Goal: Information Seeking & Learning: Check status

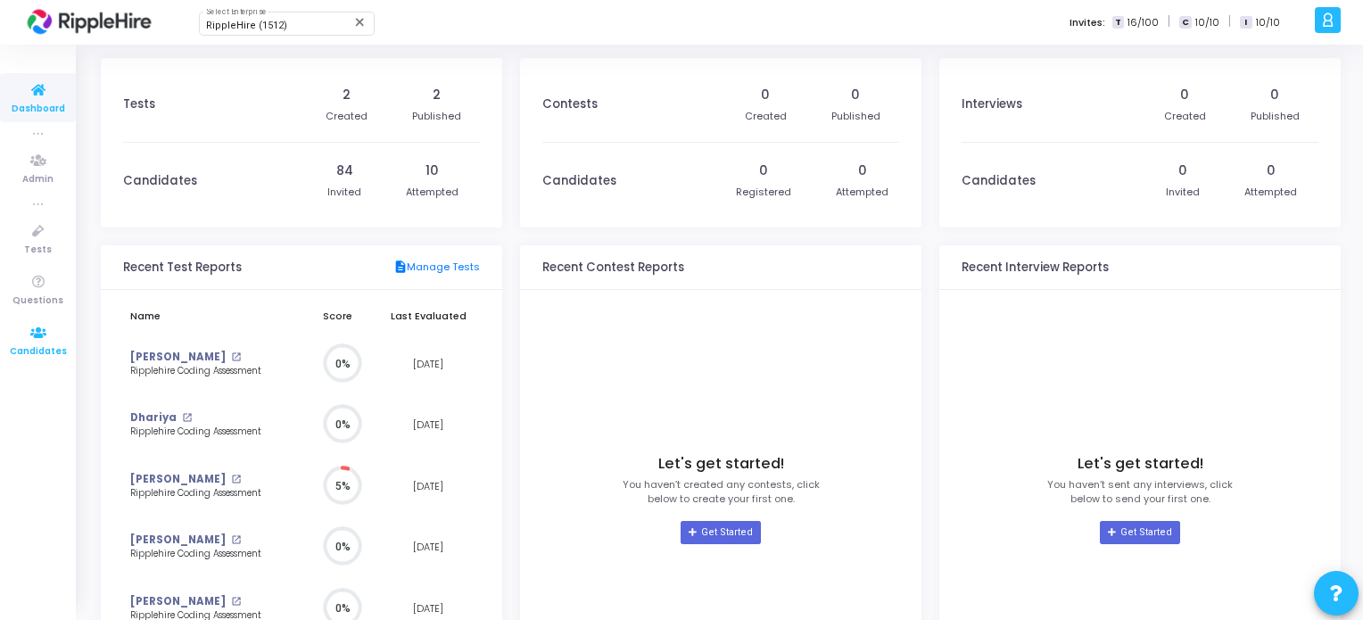
click at [27, 350] on span "Candidates" at bounding box center [38, 351] width 57 height 15
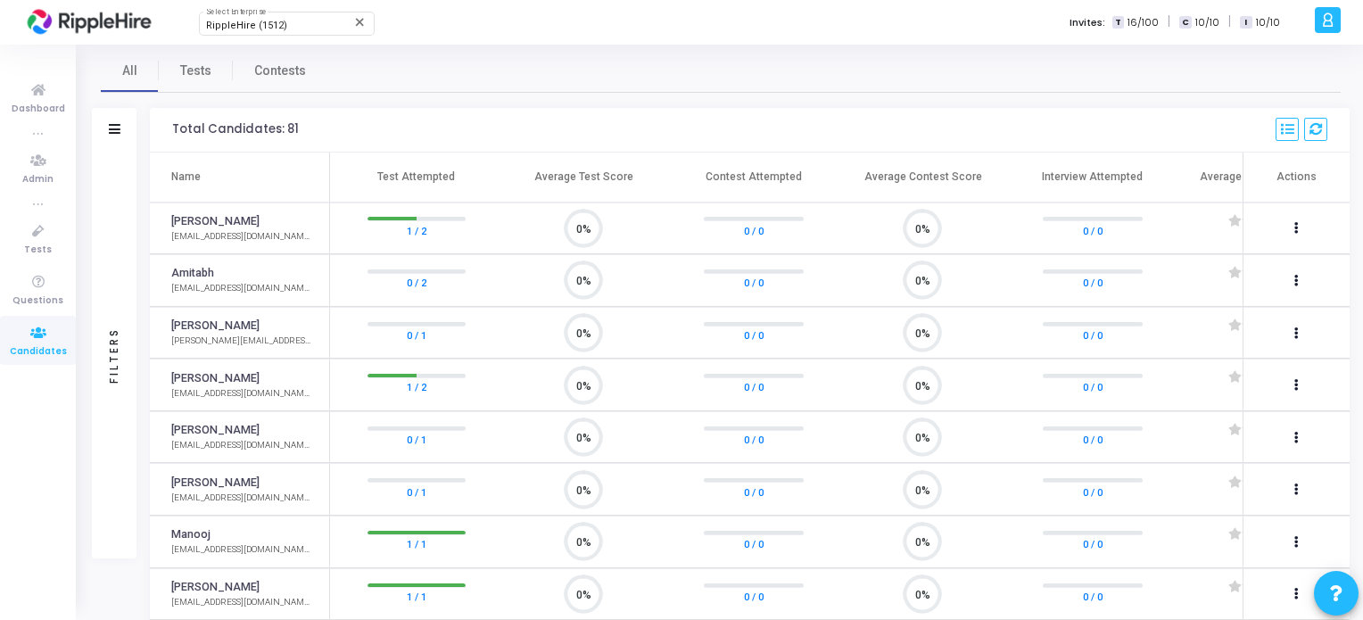
scroll to position [439, 0]
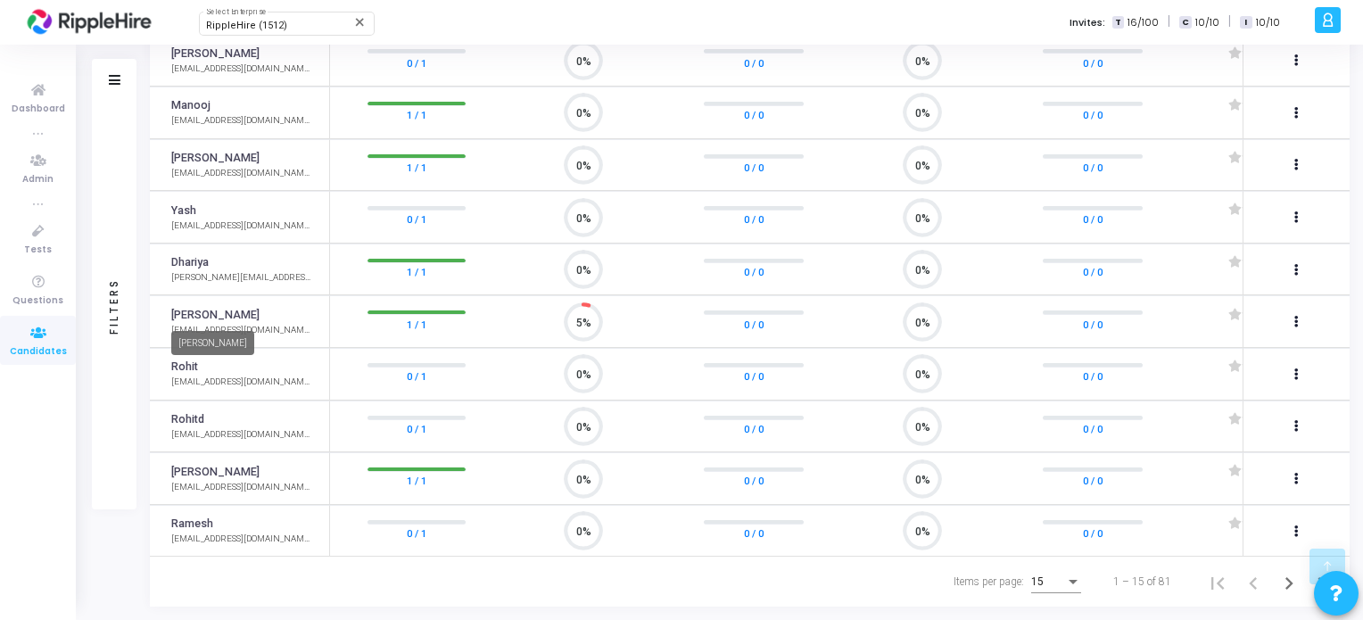
click at [171, 302] on td "Yash Jain yashjain@yopmail.com" at bounding box center [240, 321] width 180 height 53
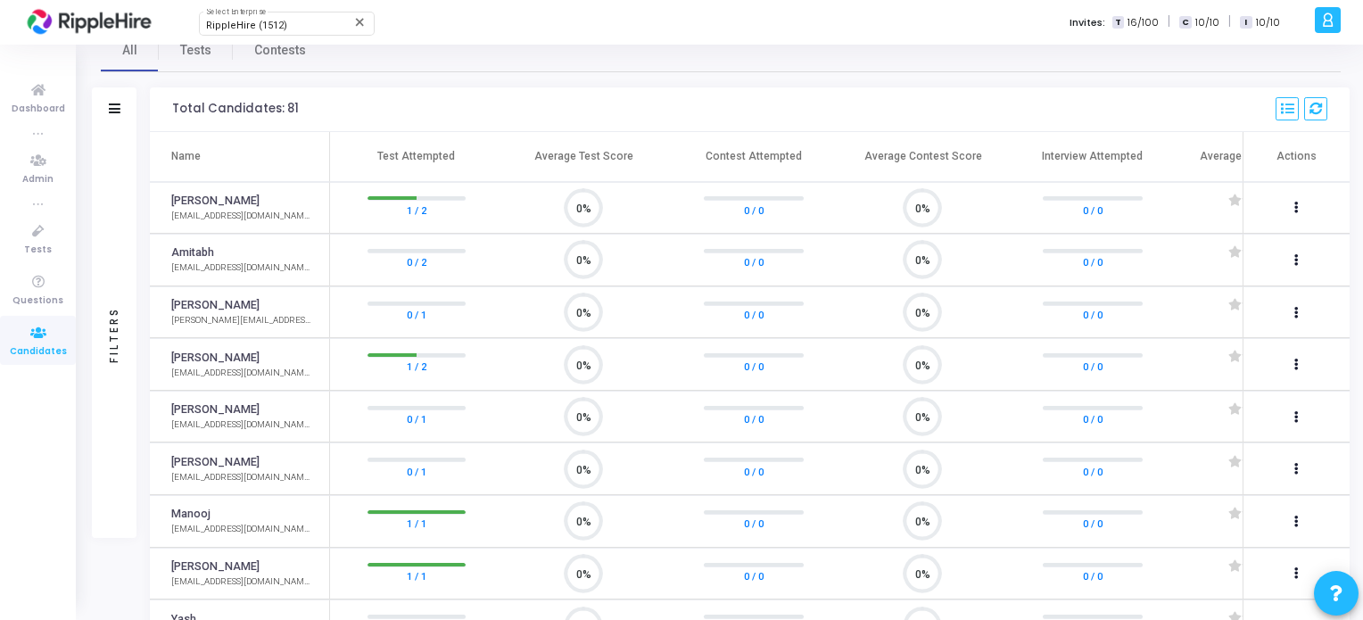
scroll to position [0, 0]
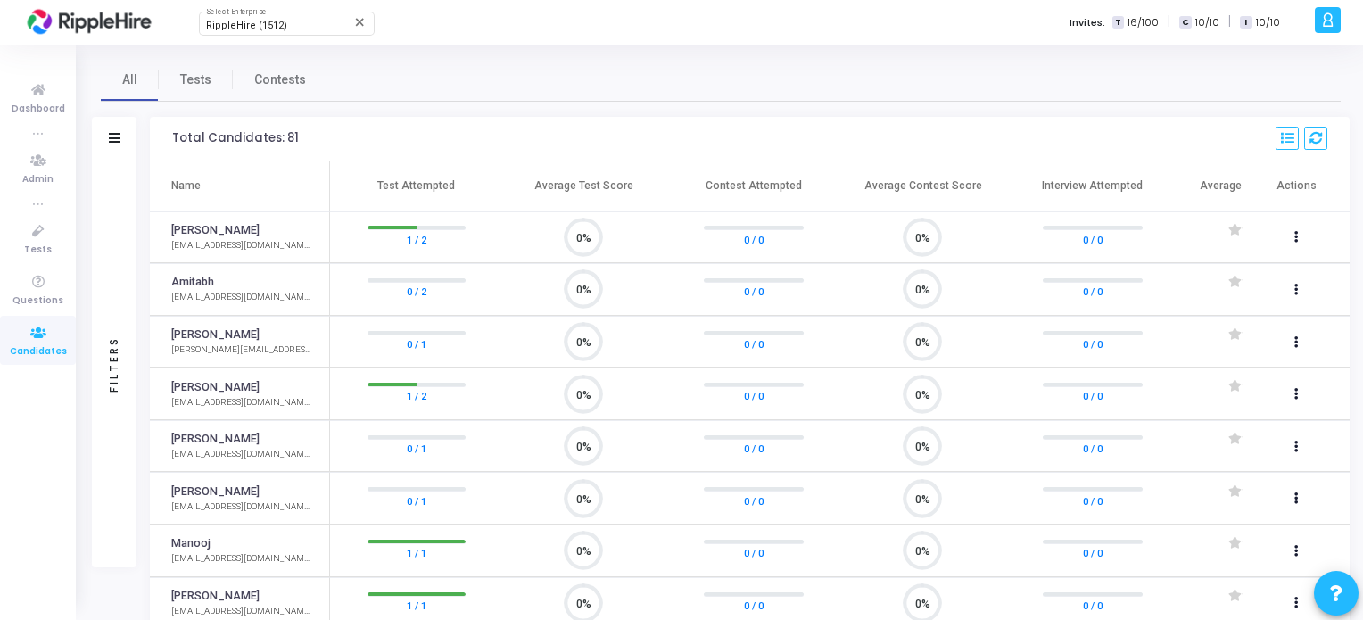
click at [111, 335] on div "Filters" at bounding box center [114, 364] width 16 height 196
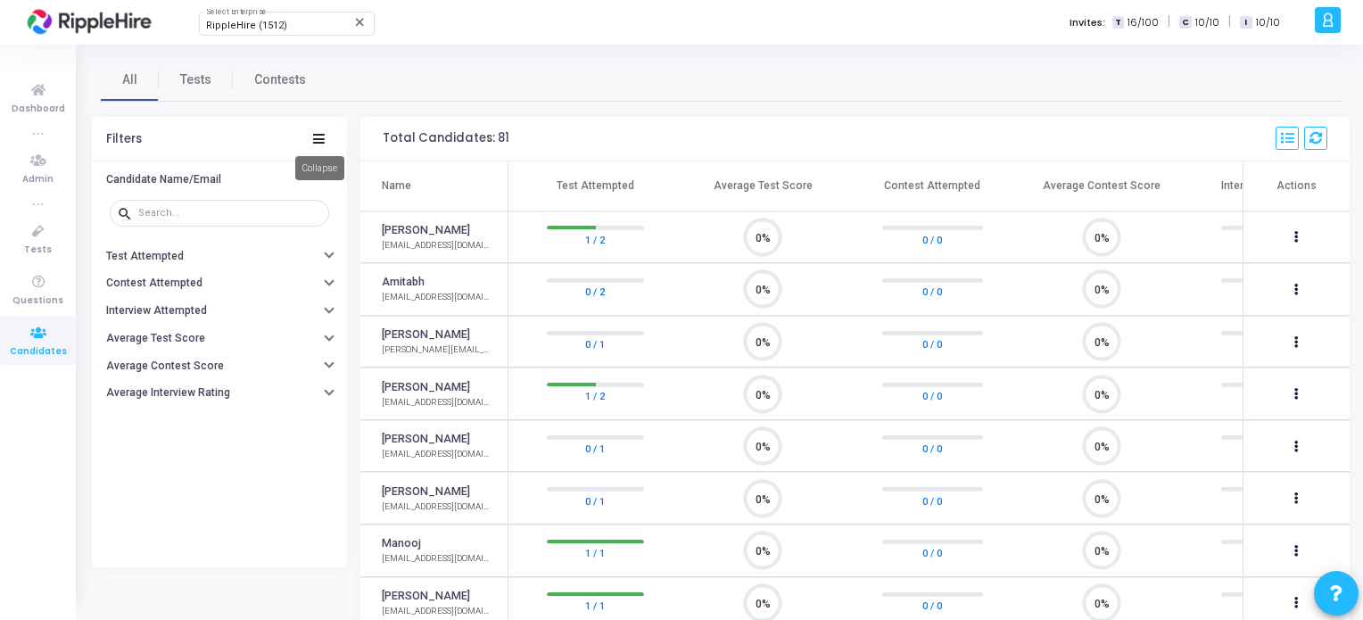
click at [321, 137] on icon at bounding box center [319, 139] width 12 height 10
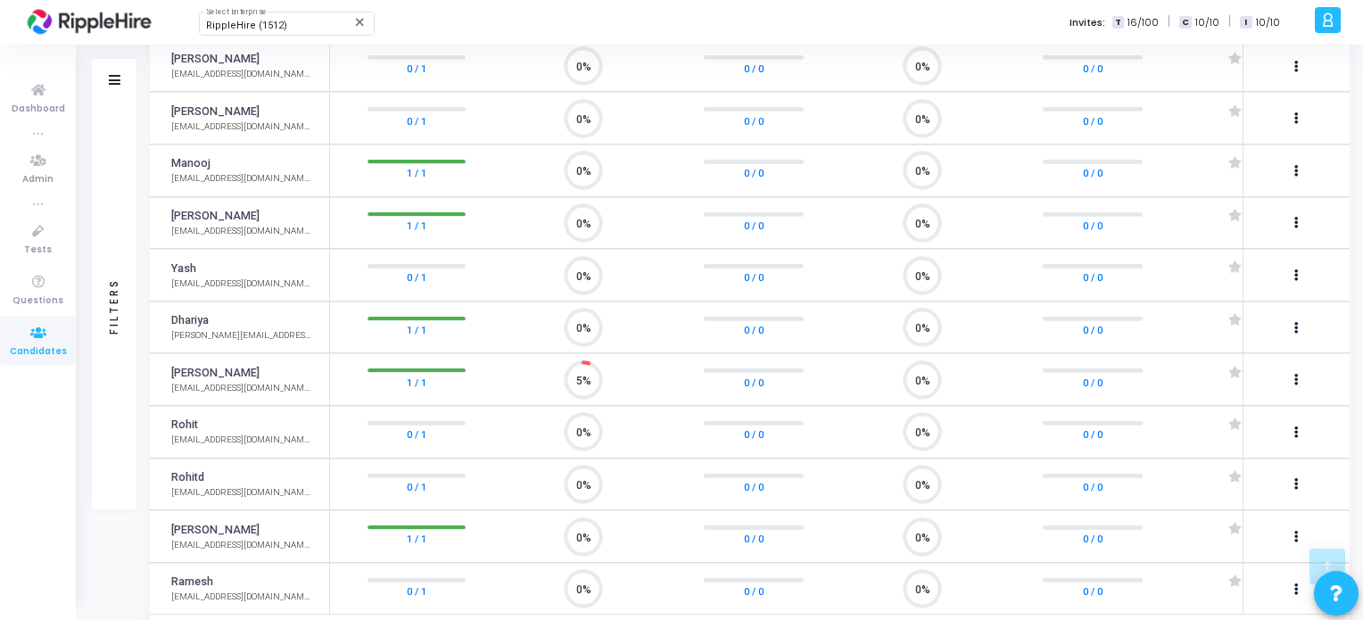
scroll to position [439, 0]
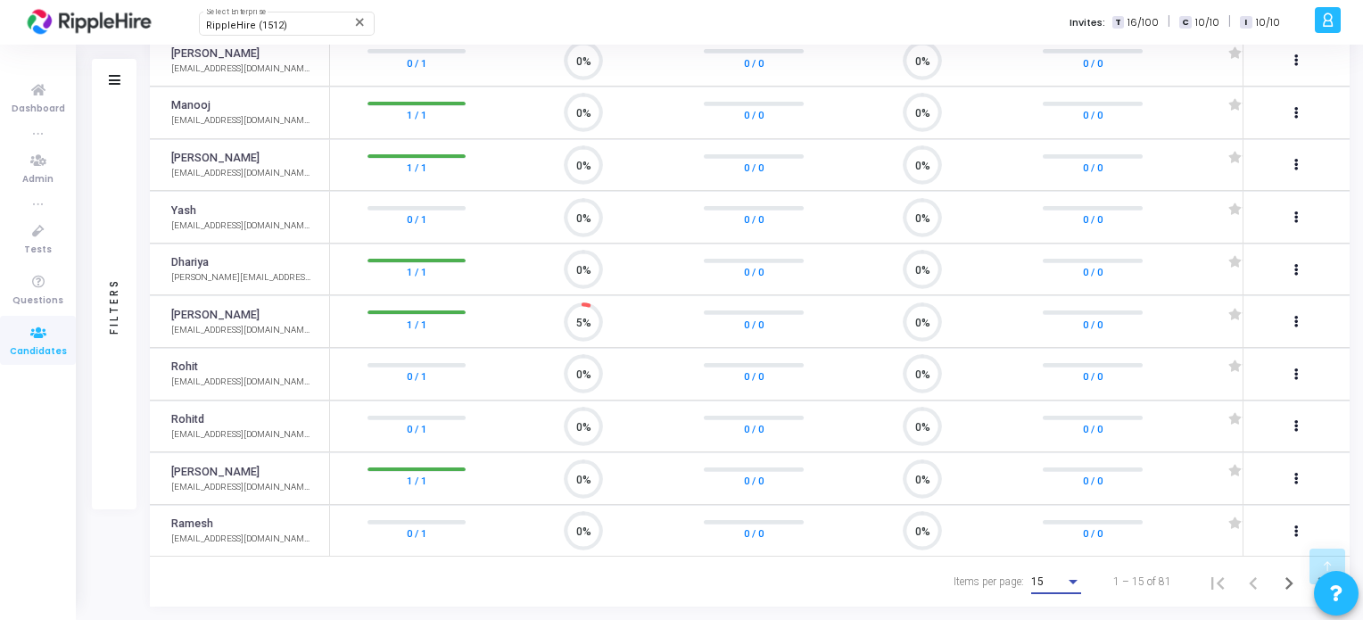
click at [1053, 581] on div "15" at bounding box center [1048, 582] width 34 height 12
click at [1045, 576] on span "50" at bounding box center [1058, 573] width 50 height 32
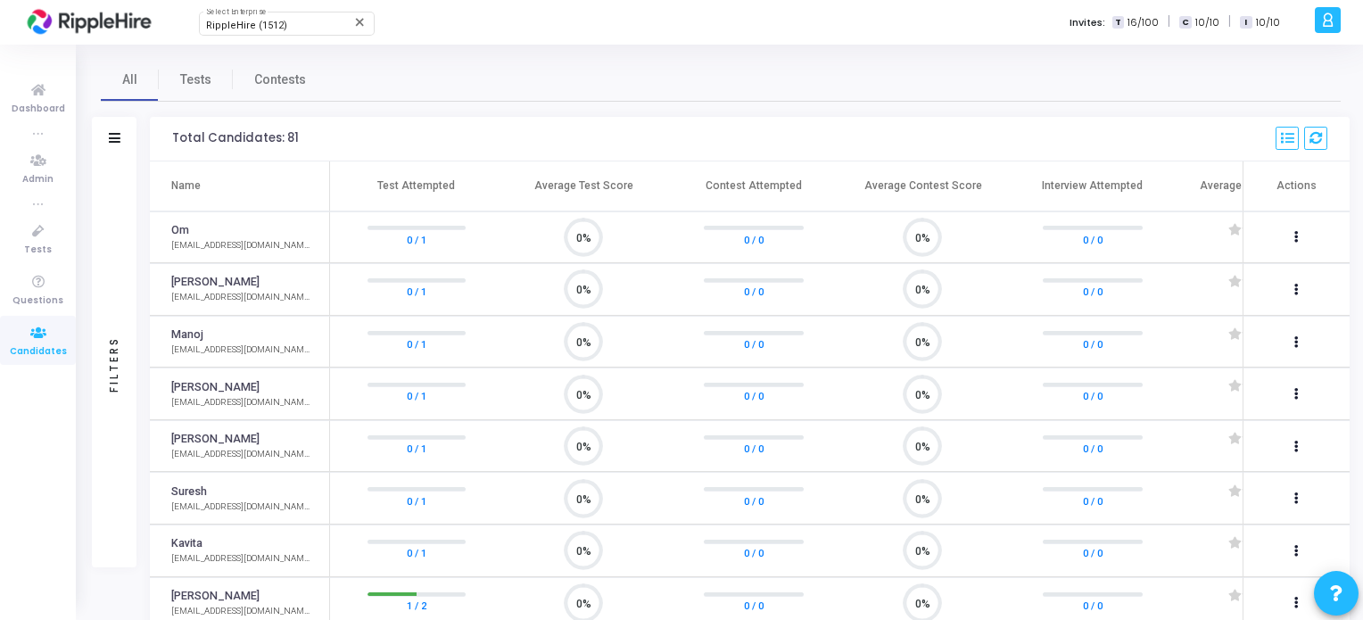
scroll to position [37, 46]
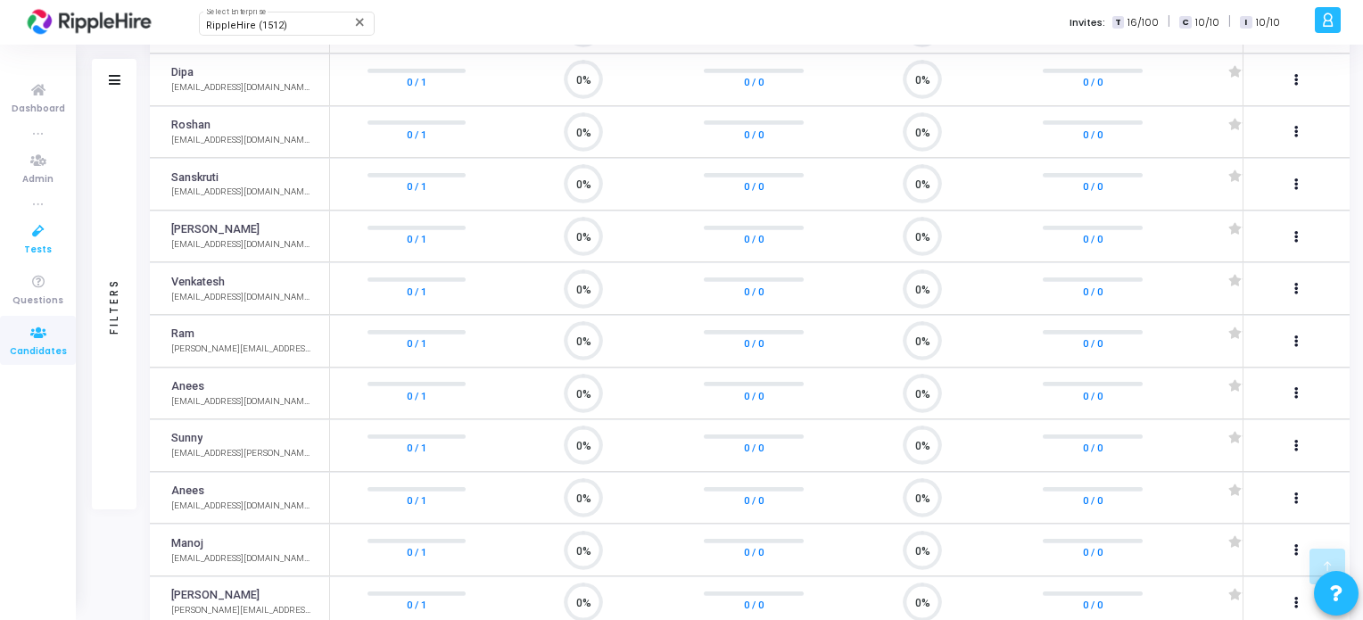
click at [17, 249] on link "Tests" at bounding box center [38, 238] width 76 height 49
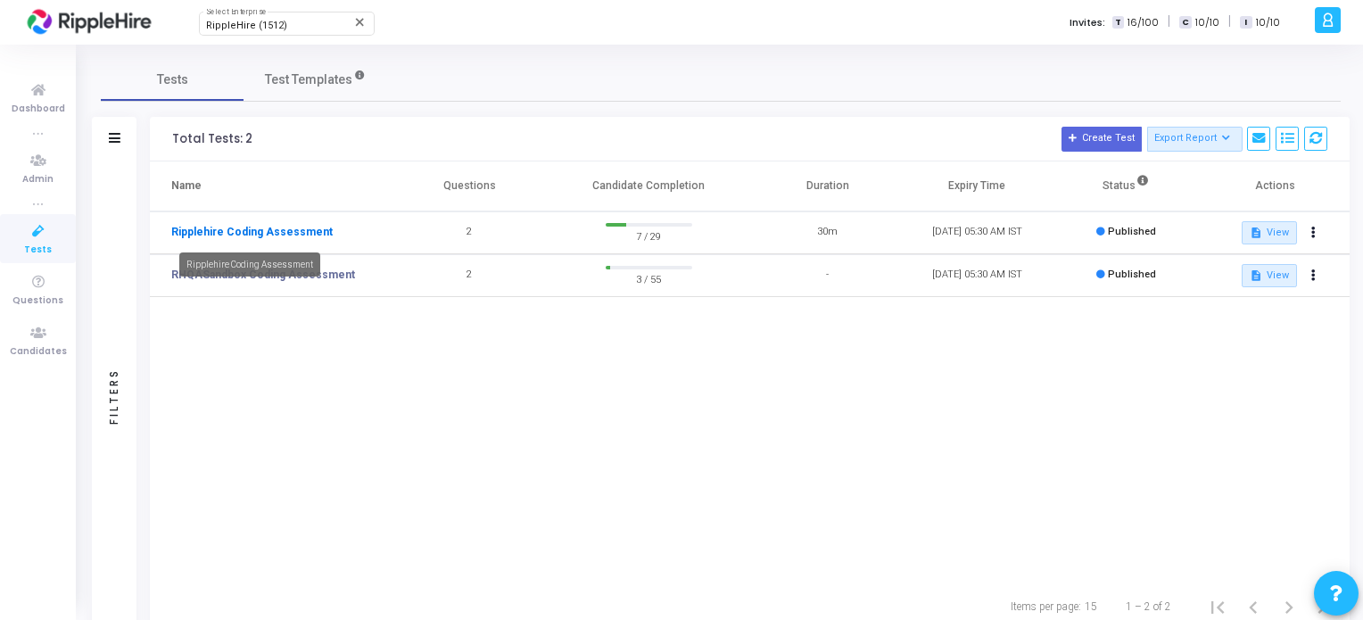
click at [300, 230] on link "Ripplehire Coding Assessment" at bounding box center [252, 232] width 162 height 16
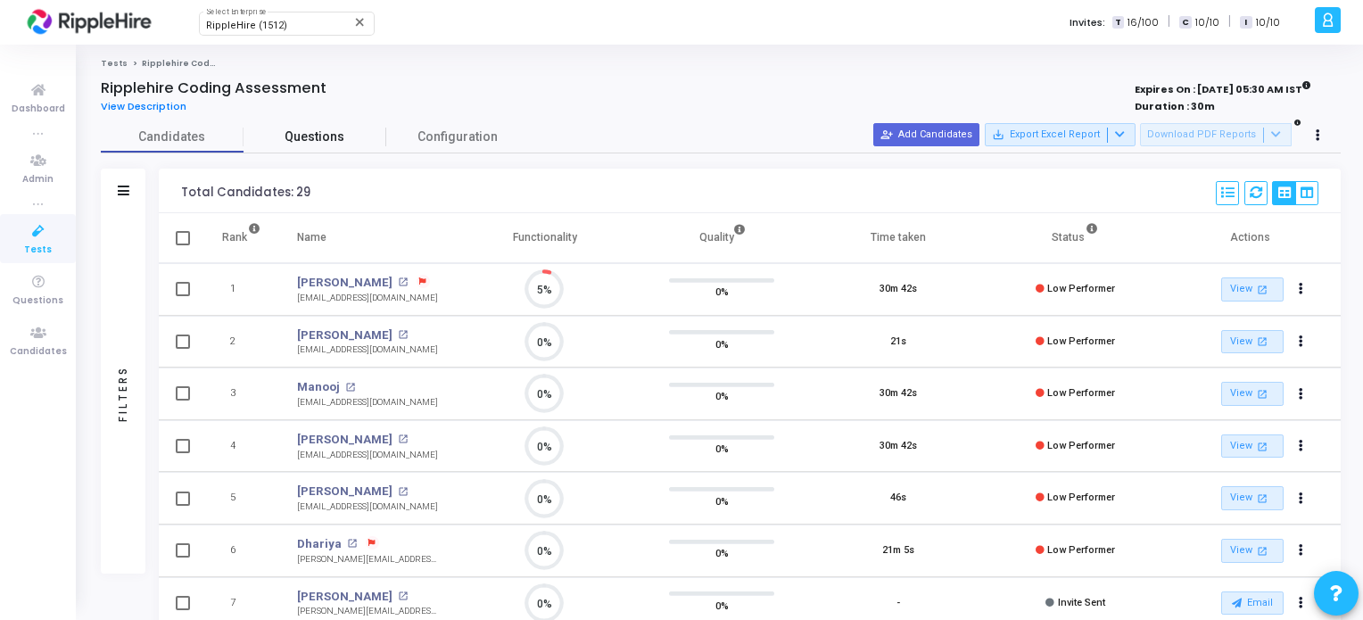
click at [305, 153] on link "Questions" at bounding box center [315, 136] width 143 height 31
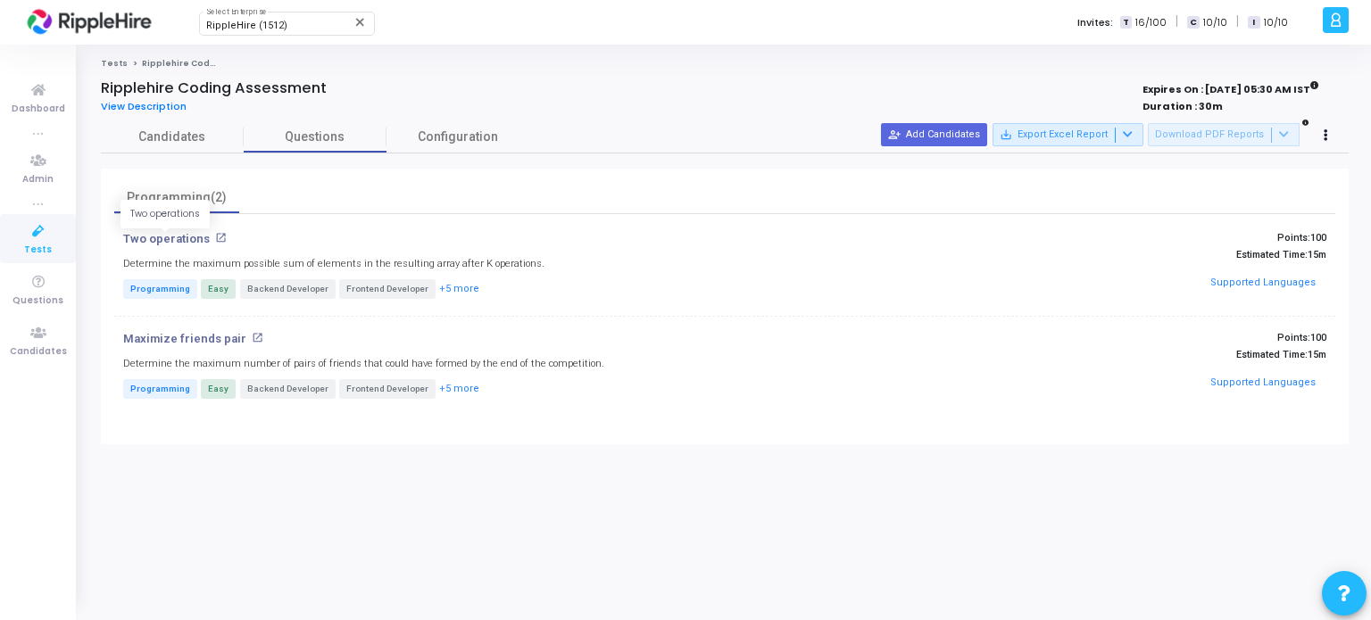
click at [159, 242] on p "Two operations" at bounding box center [166, 239] width 87 height 14
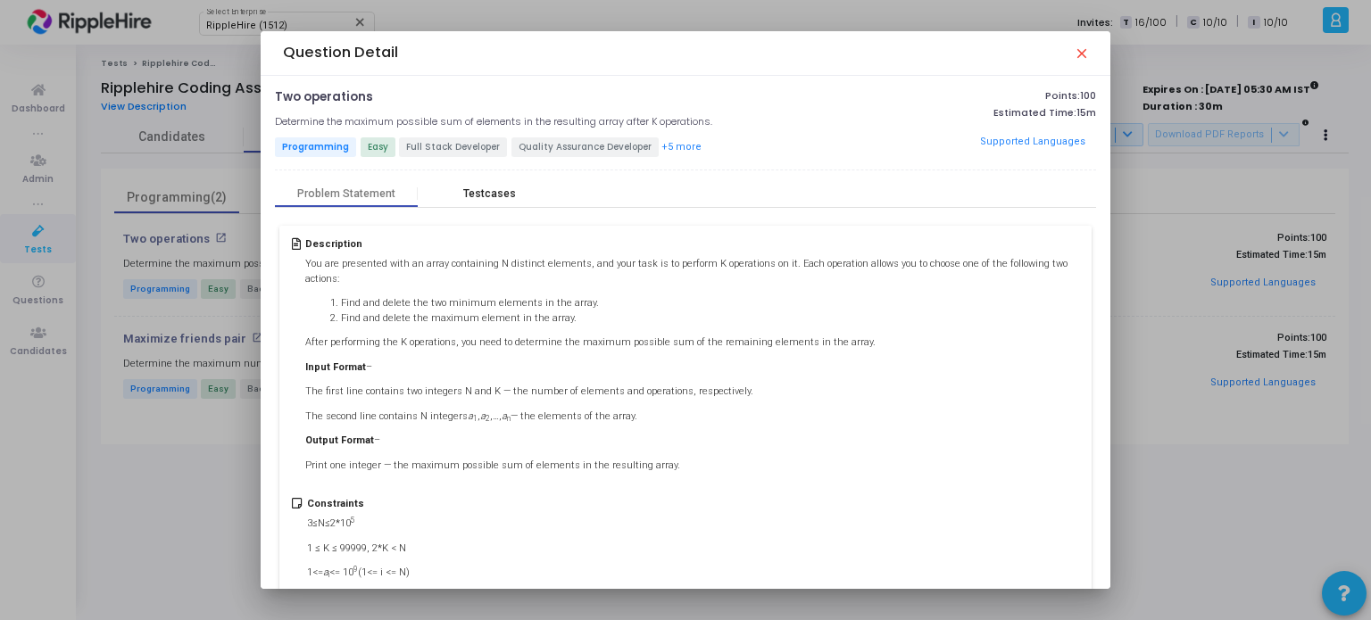
click at [469, 203] on div "Testcases" at bounding box center [489, 193] width 143 height 27
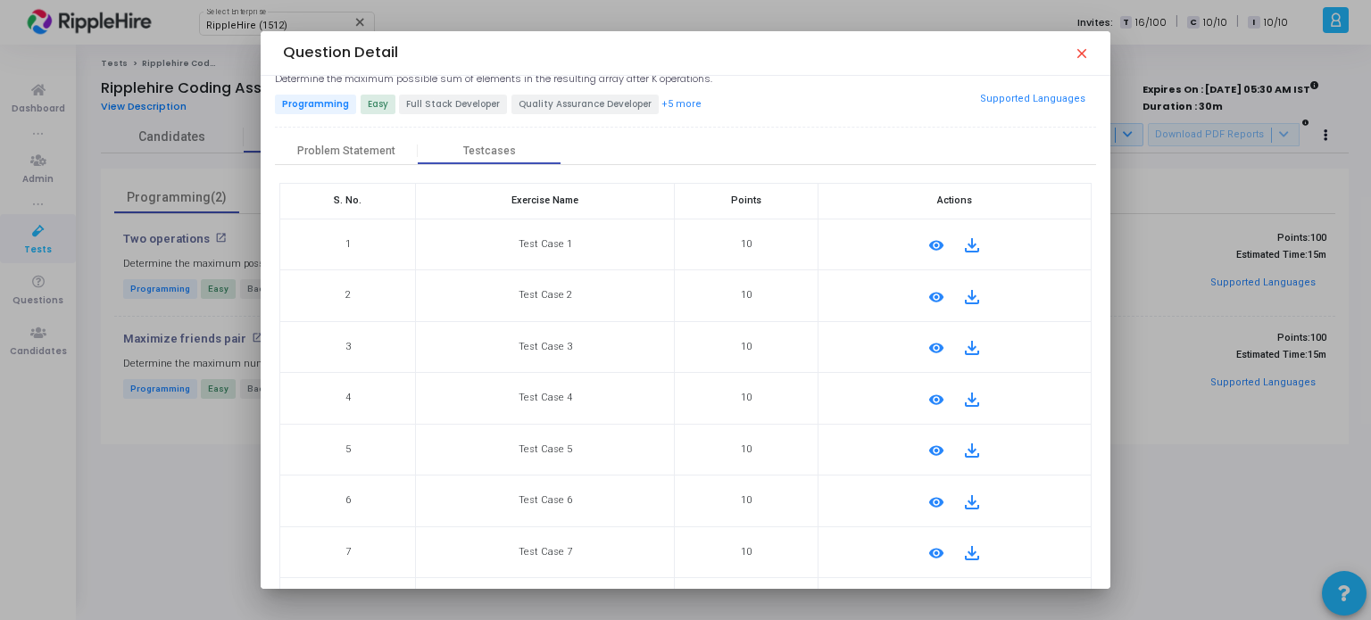
click at [925, 238] on mat-icon "remove_red_eye" at bounding box center [935, 245] width 21 height 21
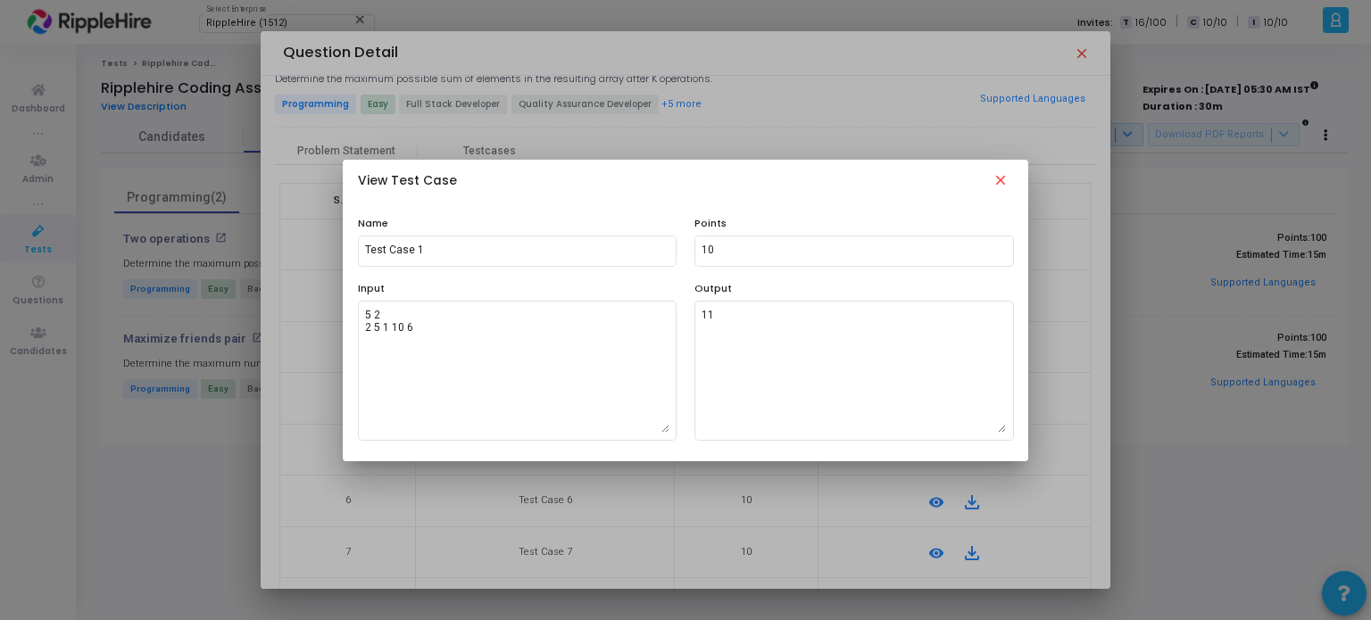
click at [1005, 181] on mat-icon "close" at bounding box center [1000, 182] width 21 height 21
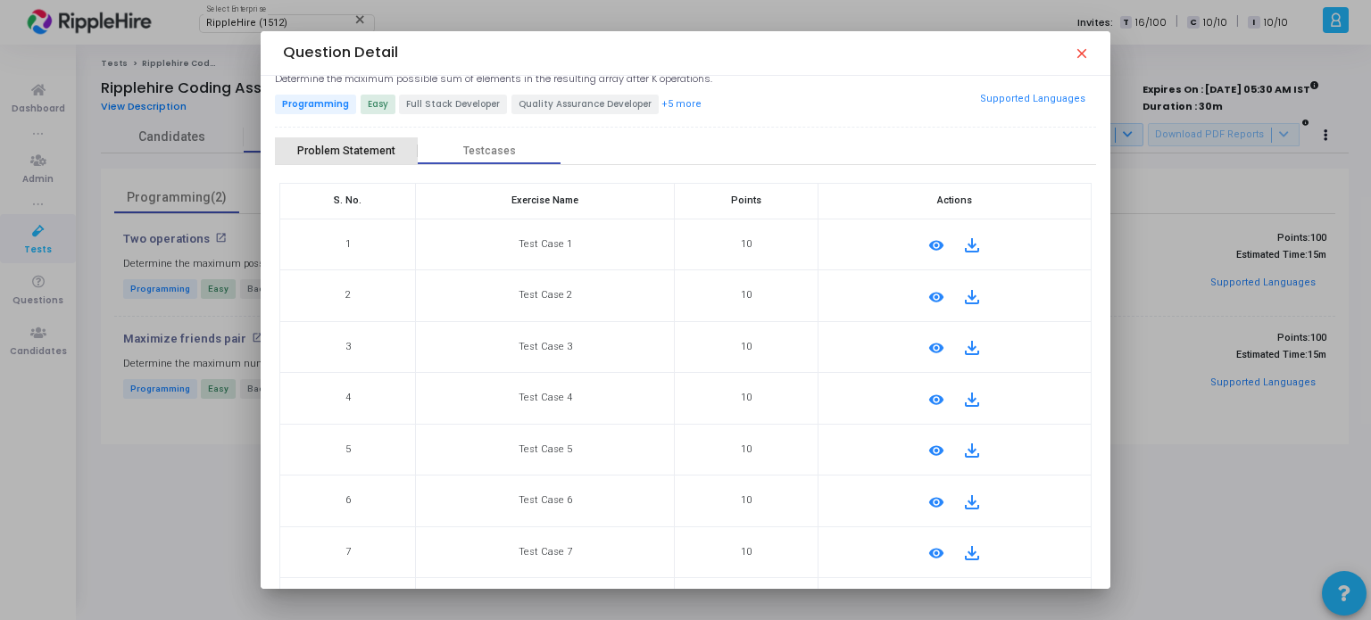
click at [343, 153] on div "Problem Statement" at bounding box center [346, 151] width 98 height 13
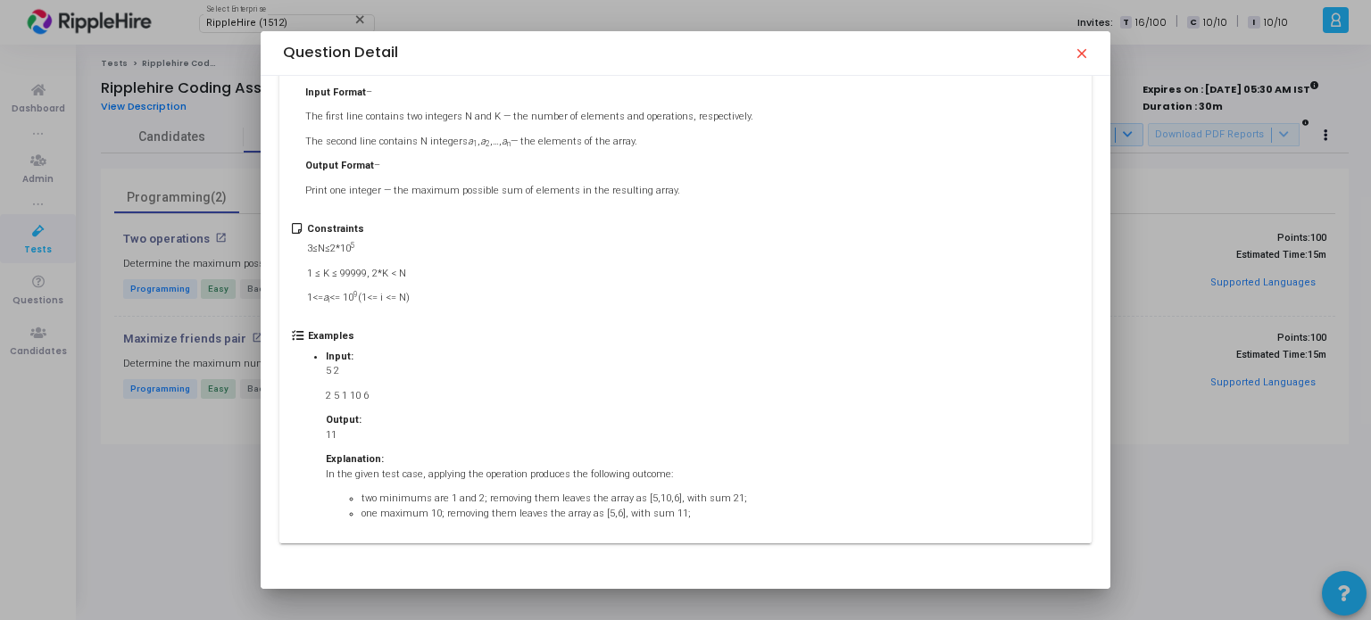
drag, startPoint x: 286, startPoint y: 248, endPoint x: 689, endPoint y: 553, distance: 505.0
click at [689, 553] on div "Description You are presented with an array containing N distinct elements, and…" at bounding box center [685, 247] width 820 height 628
copy div "Description You are presented with an array containing N distinct elements, and…"
click at [153, 518] on div at bounding box center [685, 310] width 1371 height 620
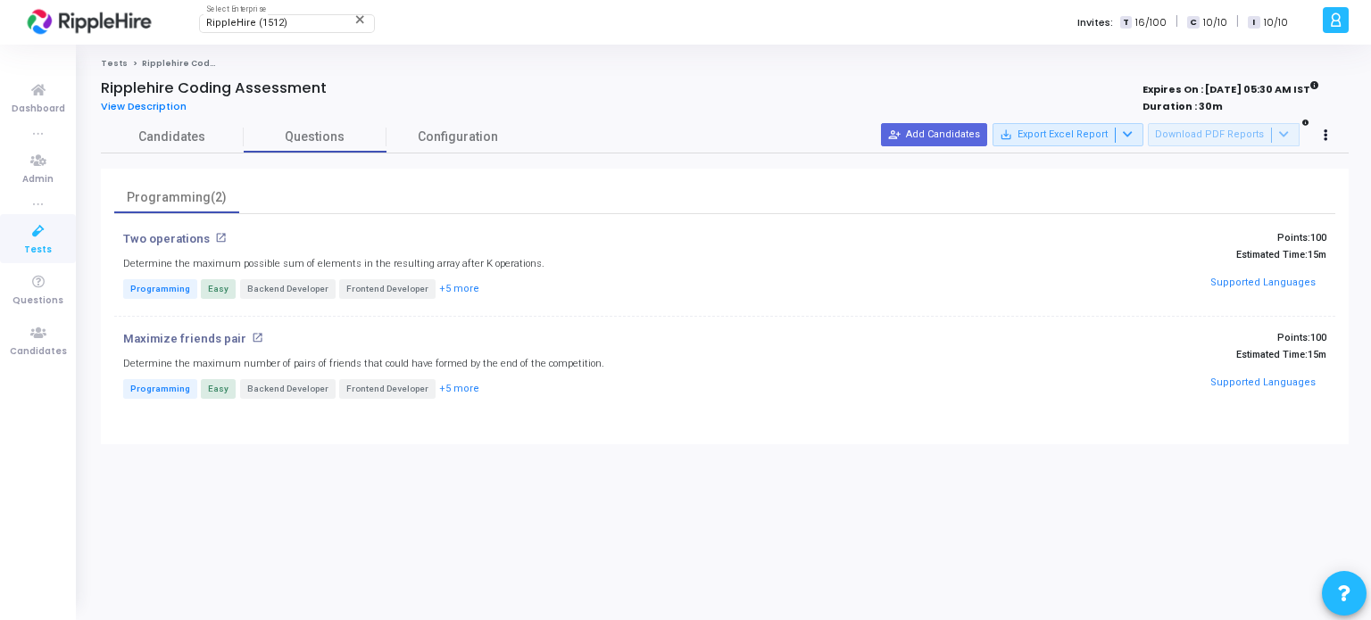
drag, startPoint x: 89, startPoint y: 86, endPoint x: 327, endPoint y: 87, distance: 238.2
click at [327, 87] on div "Tests Ripplehire Coding Assessment Ripplehire Coding Assessment View Descriptio…" at bounding box center [725, 332] width 1292 height 549
copy h4 "Ripplehire Coding Assessment"
click at [163, 242] on p "Two operations" at bounding box center [166, 239] width 87 height 14
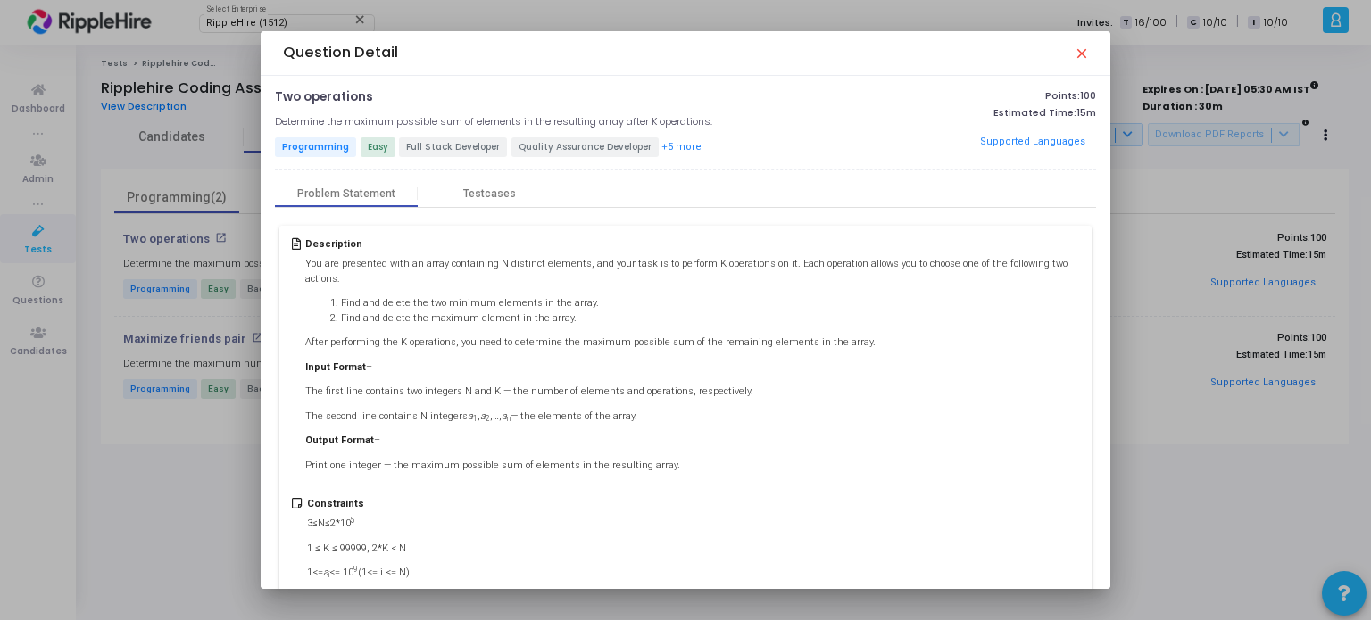
drag, startPoint x: 276, startPoint y: 98, endPoint x: 724, endPoint y: 120, distance: 448.5
click at [724, 120] on div "Two operations open_in_new Determine the maximum possible sum of elements in th…" at bounding box center [548, 125] width 547 height 70
copy div "Two operations open_in_new Determine the maximum possible sum of elements in th…"
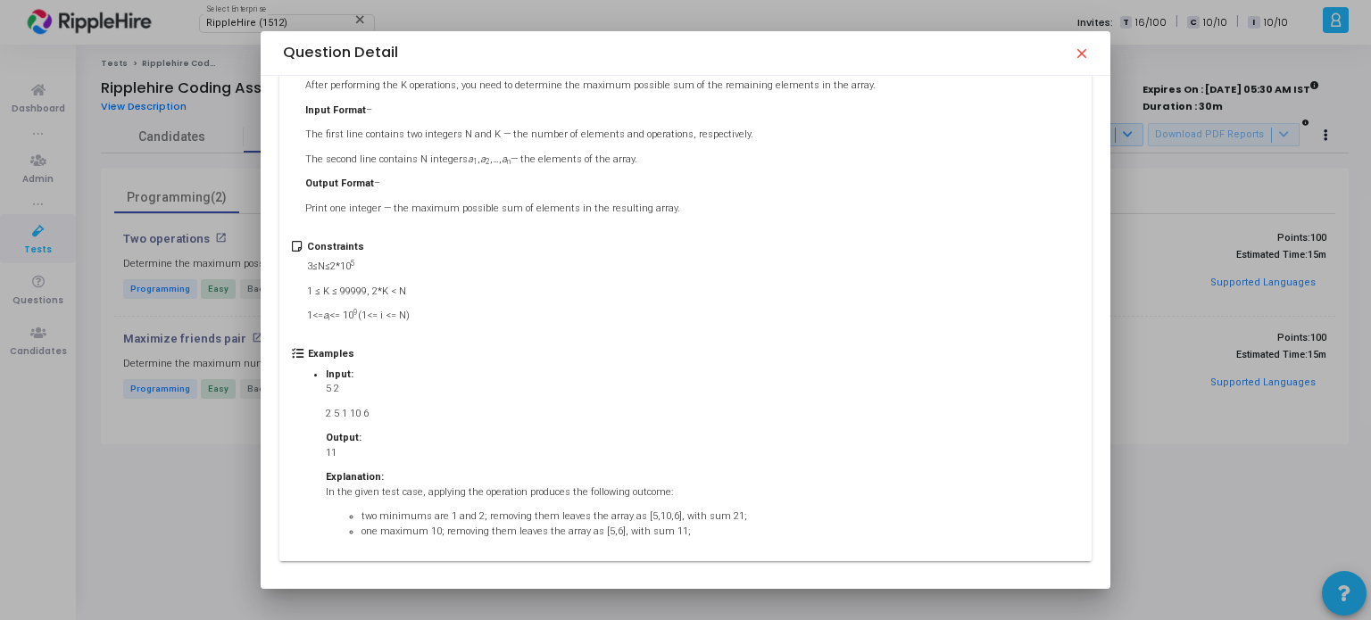
scroll to position [275, 0]
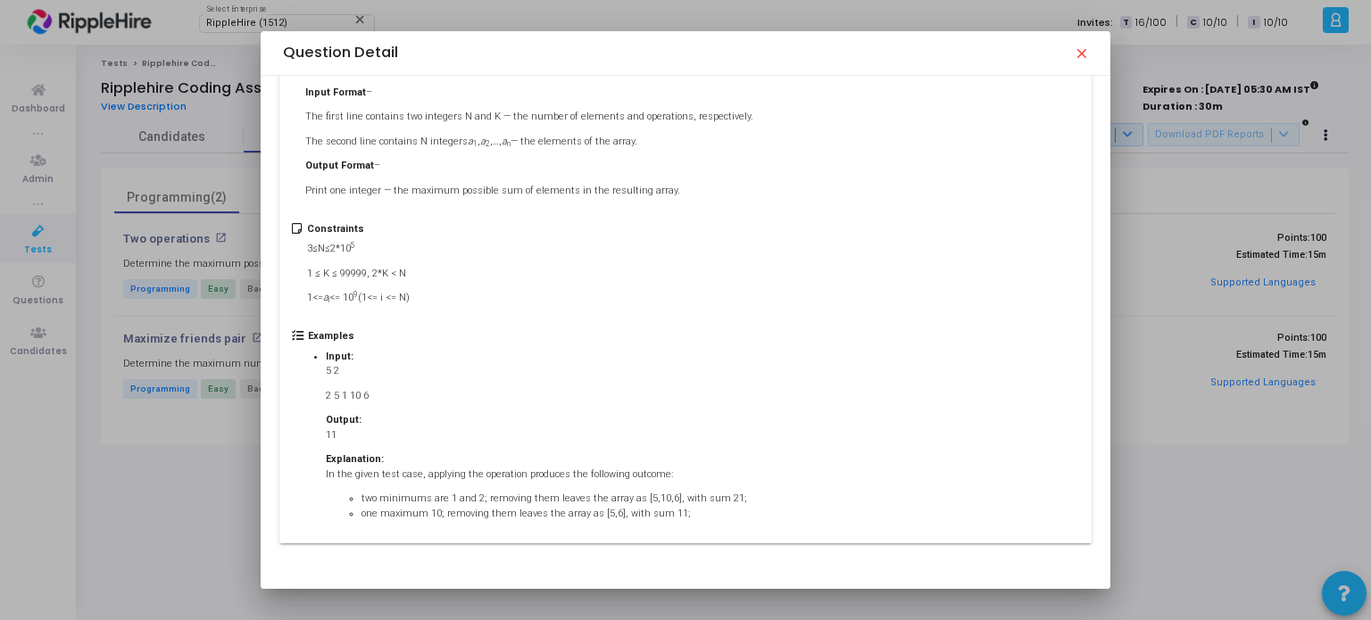
click at [1081, 50] on mat-icon "close" at bounding box center [1080, 53] width 14 height 14
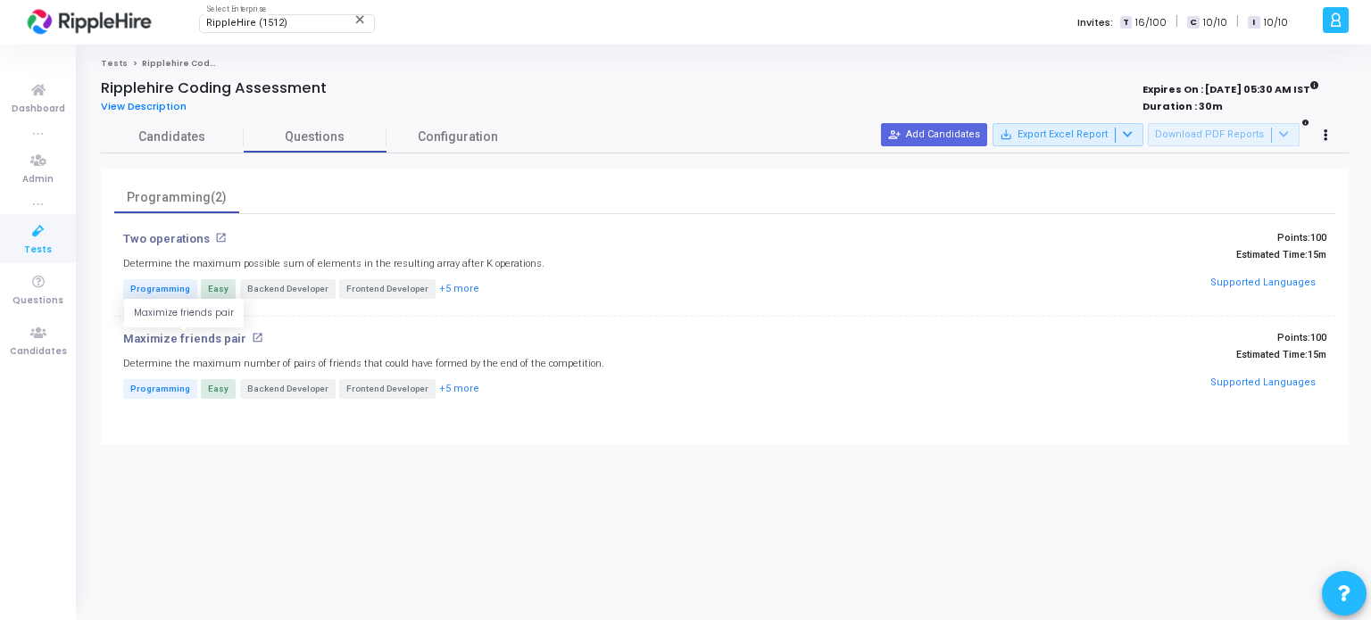
click at [211, 338] on p "Maximize friends pair" at bounding box center [184, 339] width 123 height 14
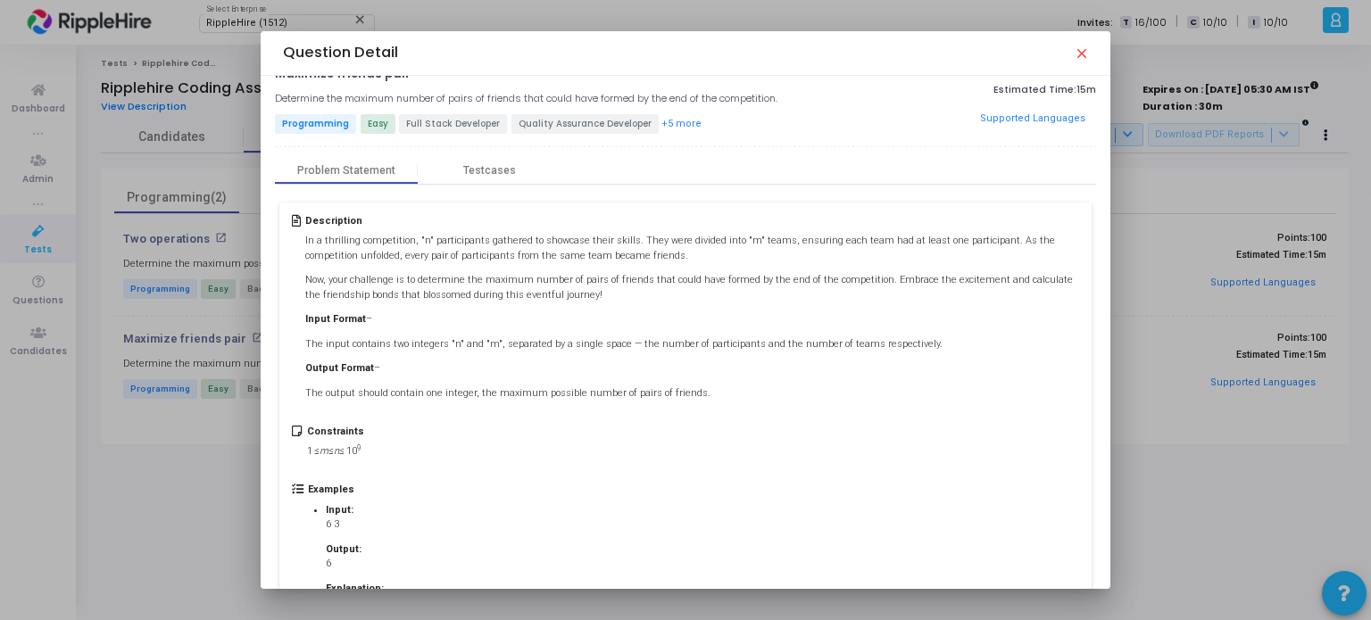
scroll to position [0, 0]
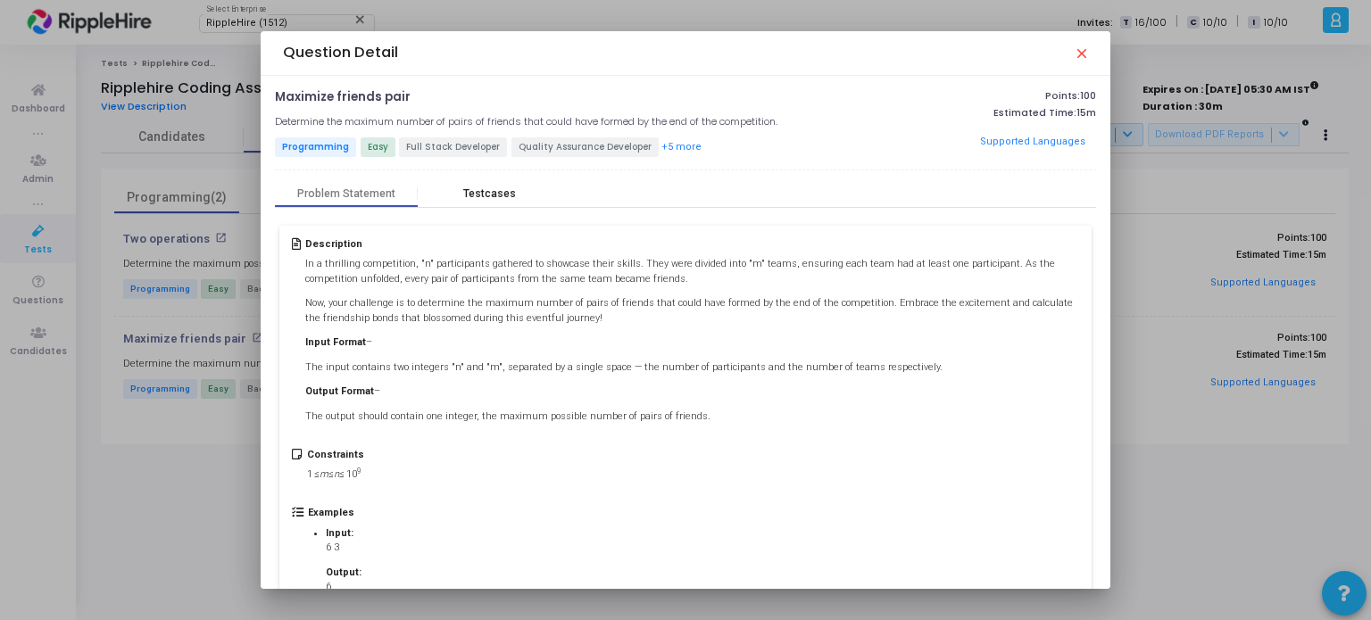
click at [501, 192] on div "Testcases" at bounding box center [489, 193] width 53 height 13
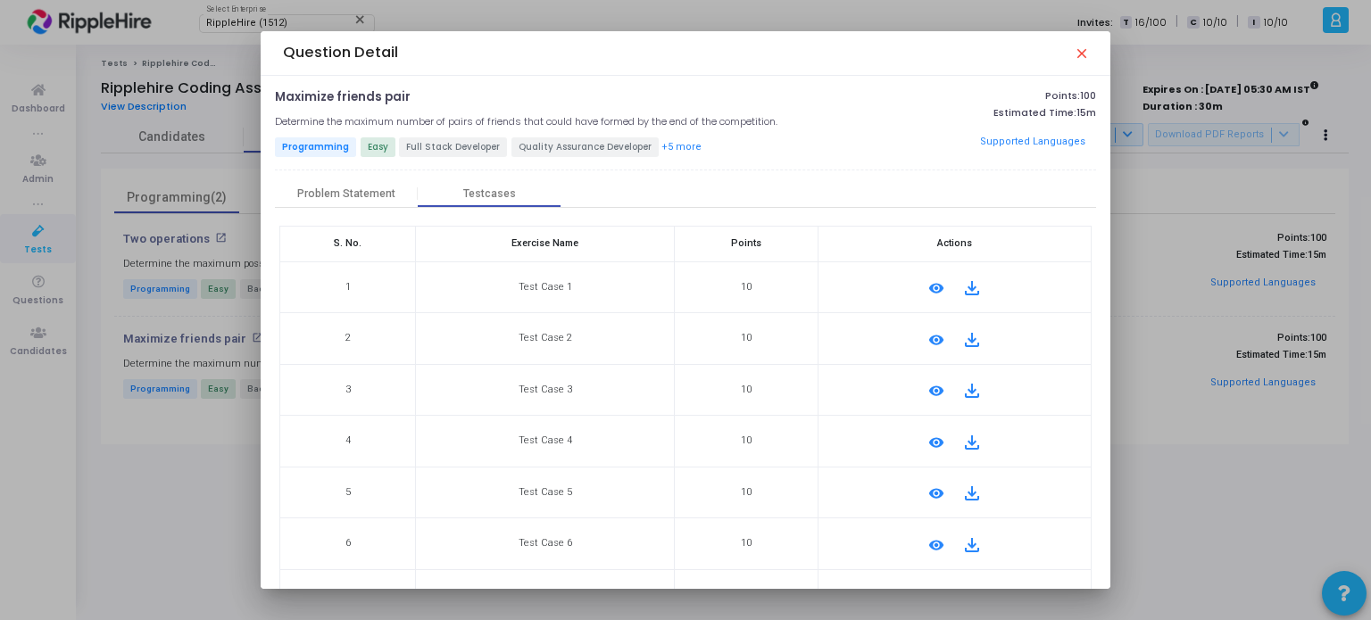
click at [1078, 54] on mat-icon "close" at bounding box center [1080, 53] width 14 height 14
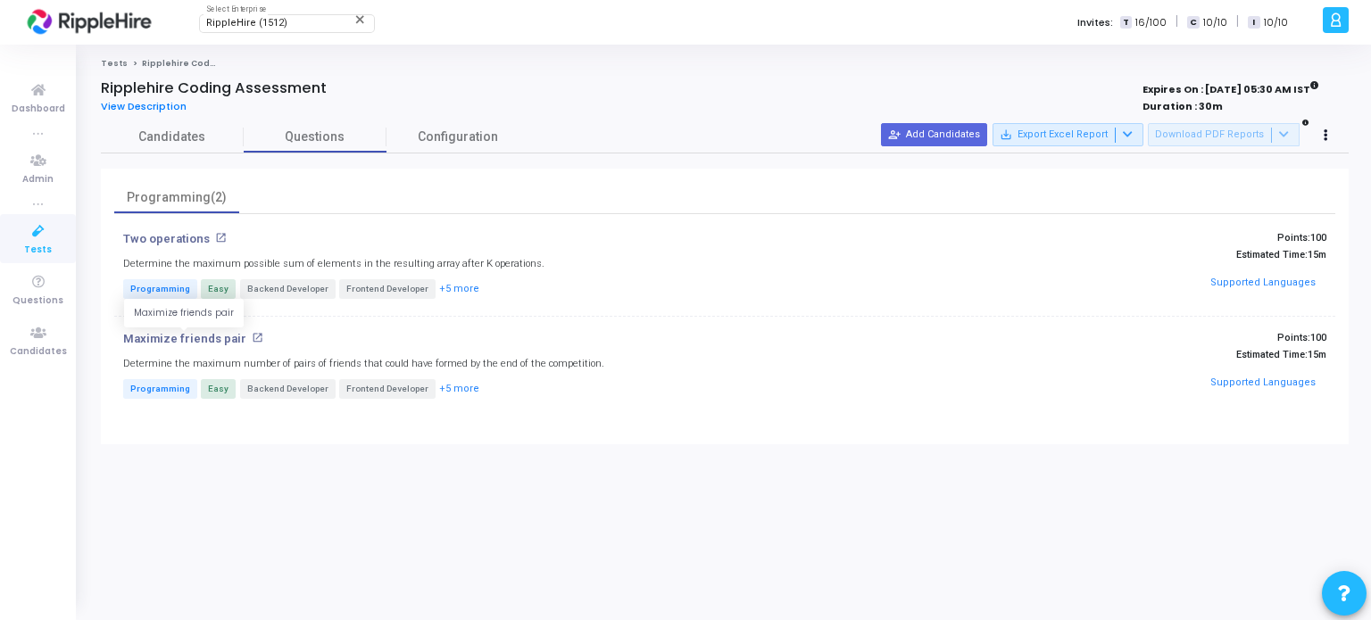
click at [200, 342] on p "Maximize friends pair" at bounding box center [184, 339] width 123 height 14
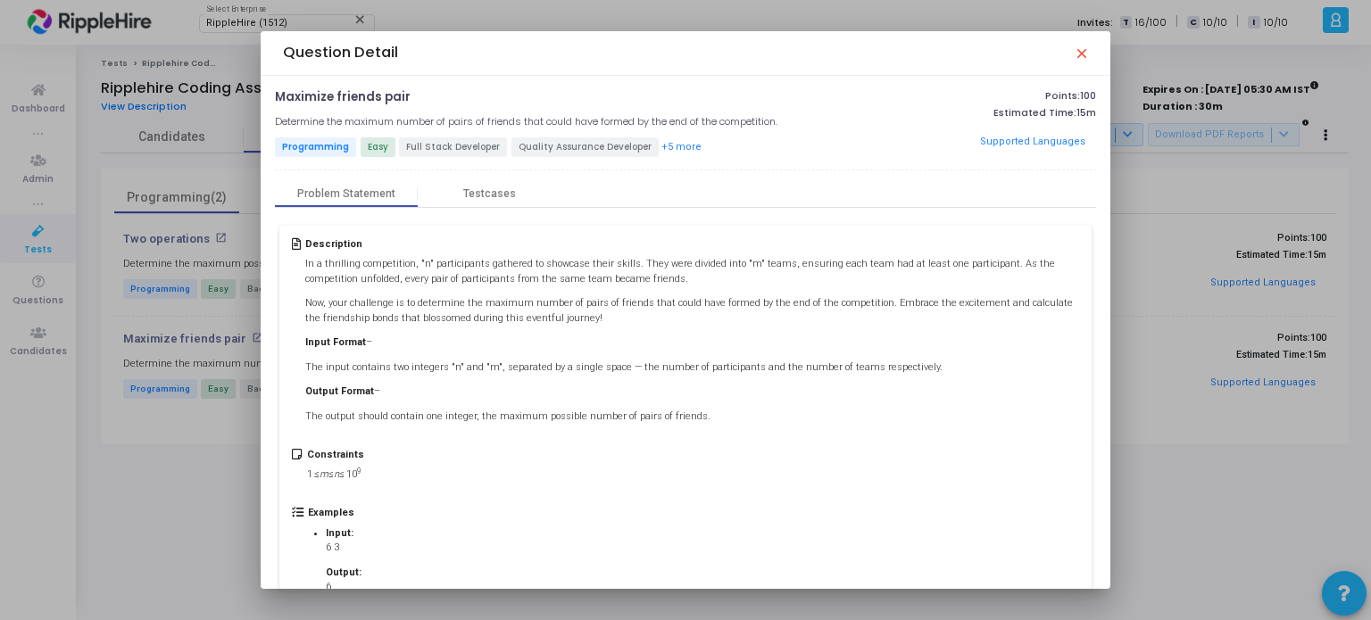
drag, startPoint x: 271, startPoint y: 92, endPoint x: 800, endPoint y: 121, distance: 529.1
click at [800, 121] on div "Maximize friends pair open_in_new Determine the maximum number of pairs of frie…" at bounding box center [685, 333] width 849 height 514
copy div "Maximize friends pair open_in_new Determine the maximum number of pairs of frie…"
click at [738, 184] on div "Problem Statement Testcases" at bounding box center [685, 193] width 820 height 27
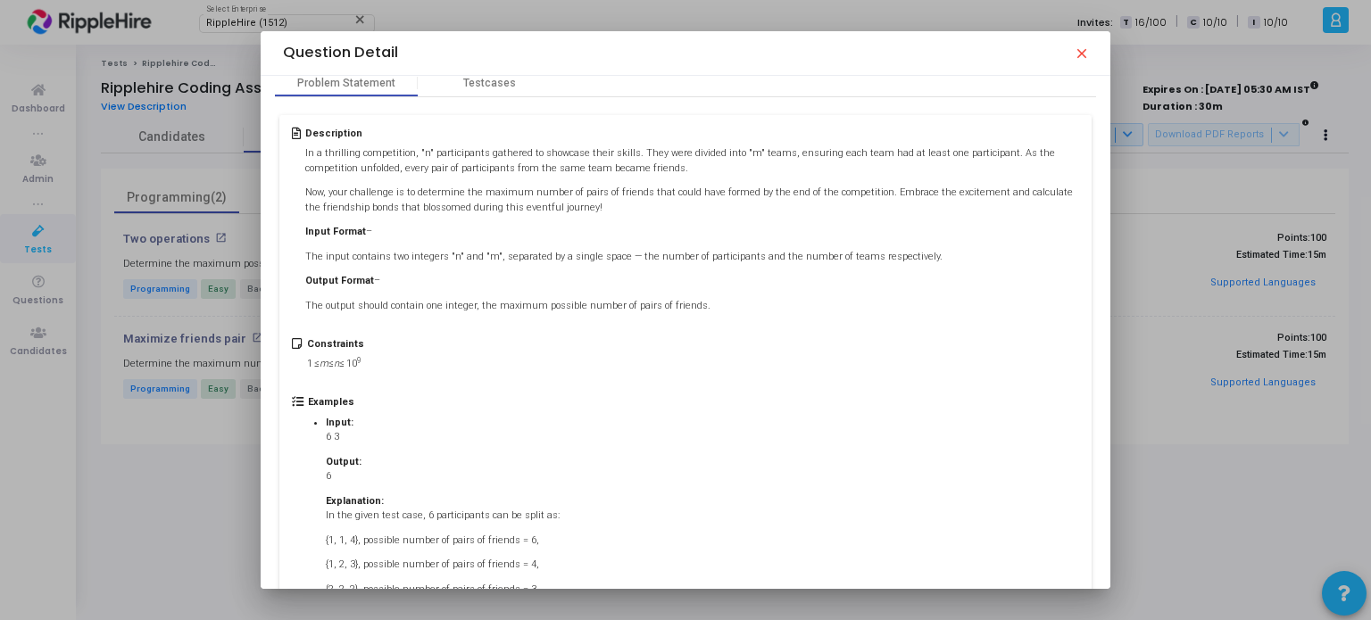
scroll to position [211, 0]
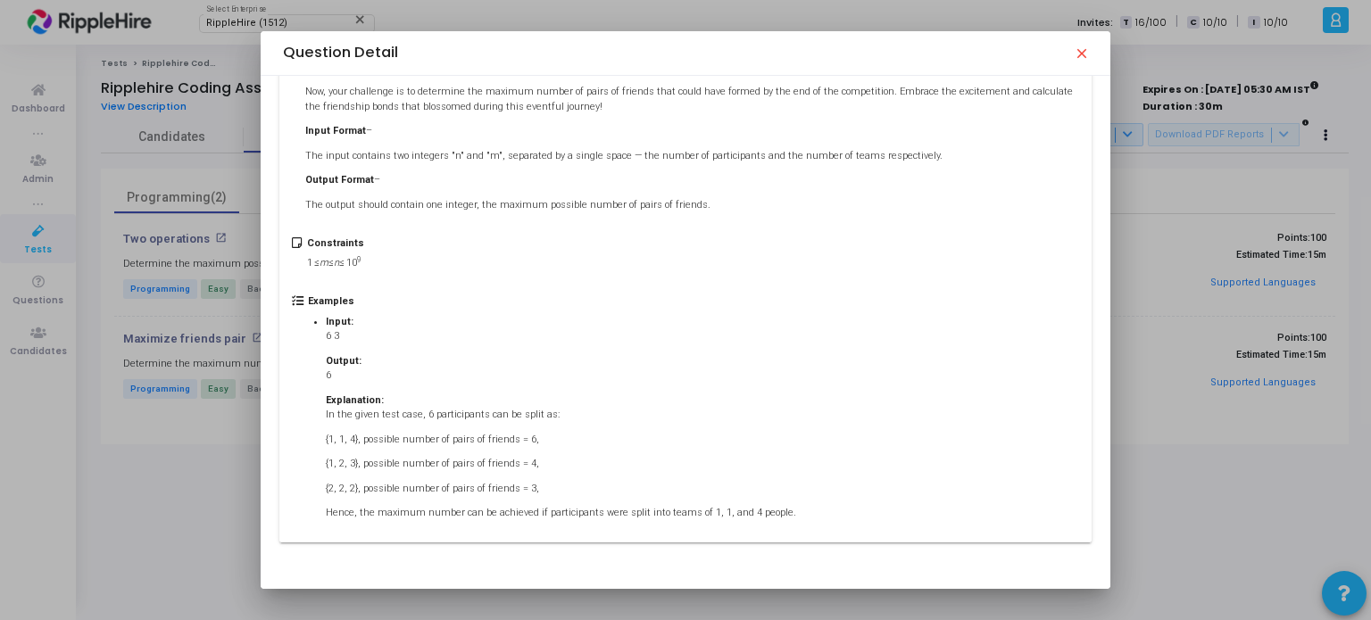
drag, startPoint x: 305, startPoint y: 242, endPoint x: 832, endPoint y: 551, distance: 610.3
click at [832, 551] on div "Description In a thrilling competition, "n" participants gathered to showcase t…" at bounding box center [685, 278] width 820 height 564
copy div "Description In a thrilling competition, "n" participants gathered to showcase t…"
click at [742, 458] on p "{1, 2, 3}, possible number of pairs of friends = 4," at bounding box center [561, 464] width 470 height 15
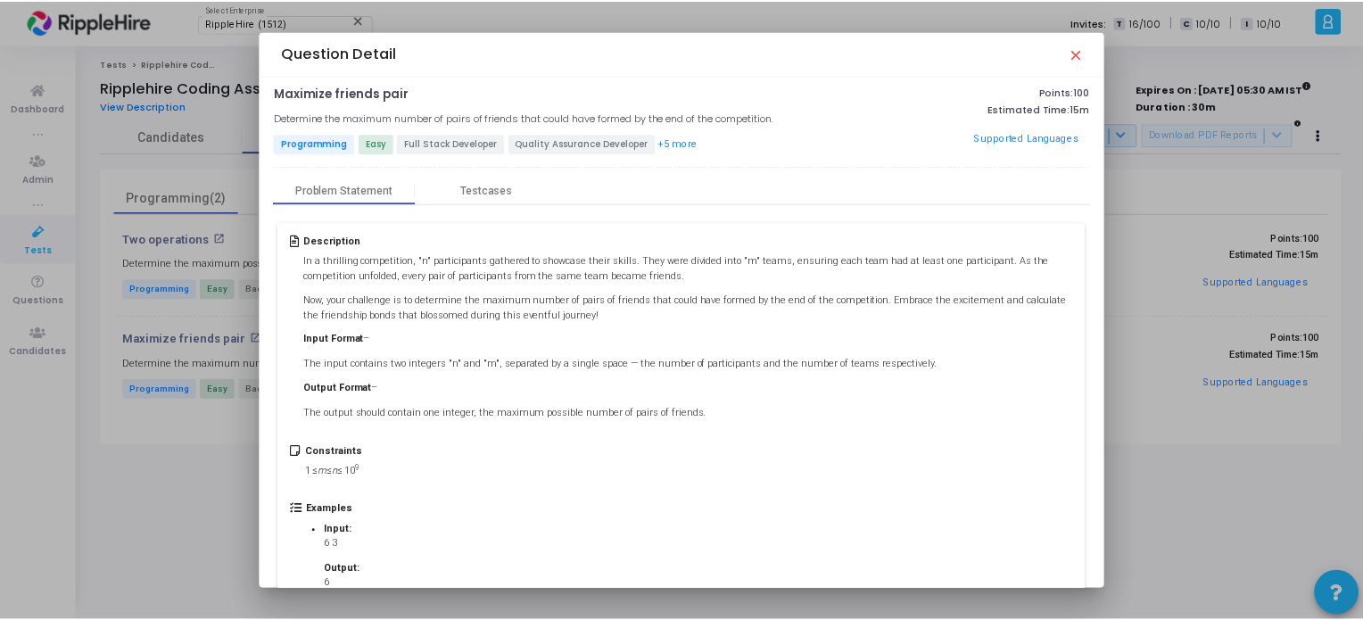
scroll to position [0, 0]
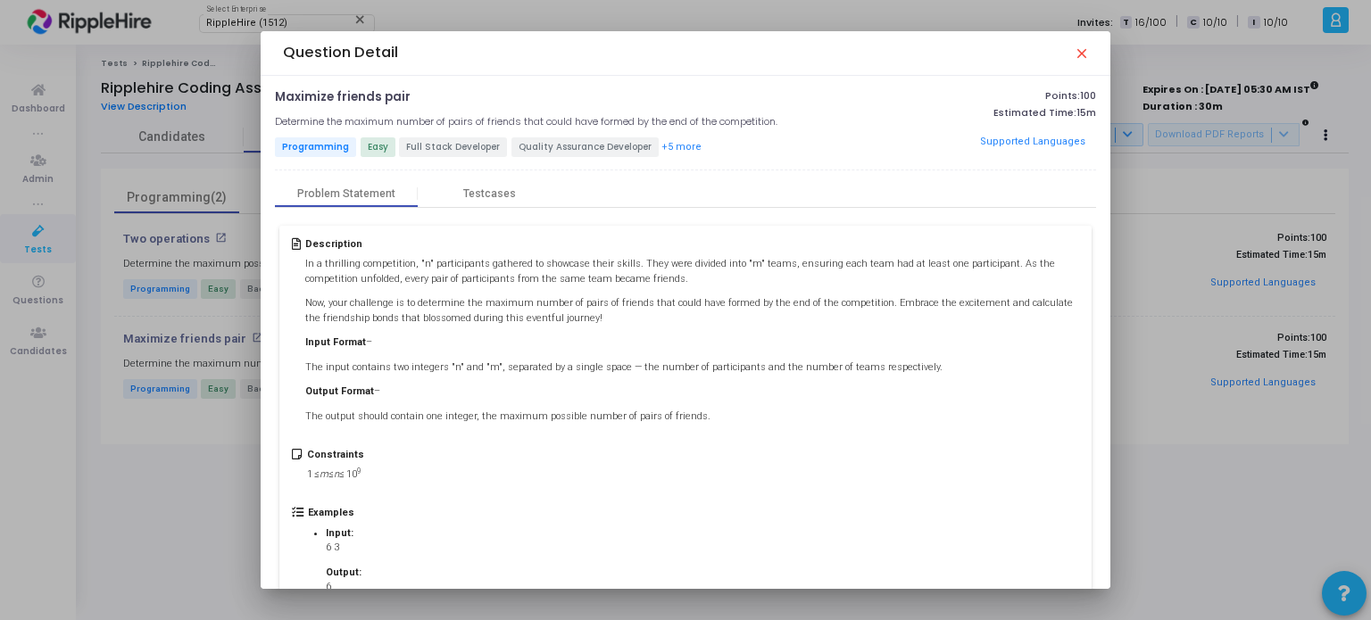
click at [1077, 56] on mat-icon "close" at bounding box center [1080, 53] width 14 height 14
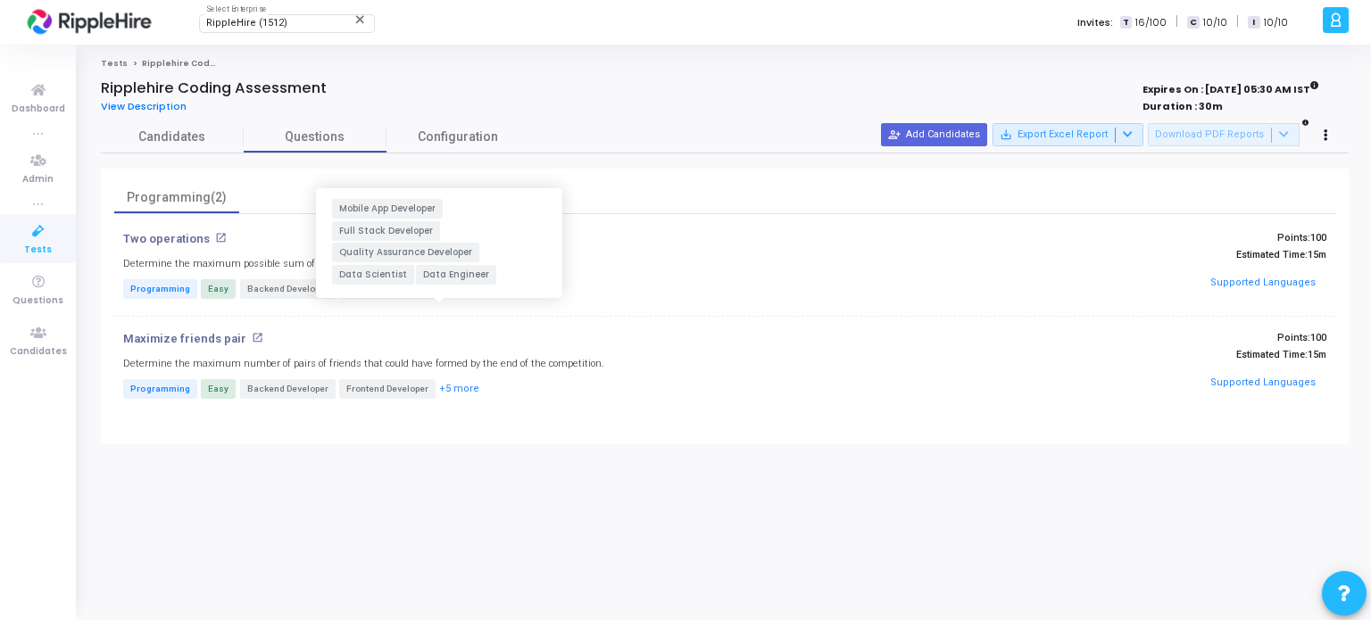
click at [438, 290] on button "+5 more" at bounding box center [459, 289] width 42 height 17
click at [195, 128] on span "Candidates" at bounding box center [172, 137] width 143 height 19
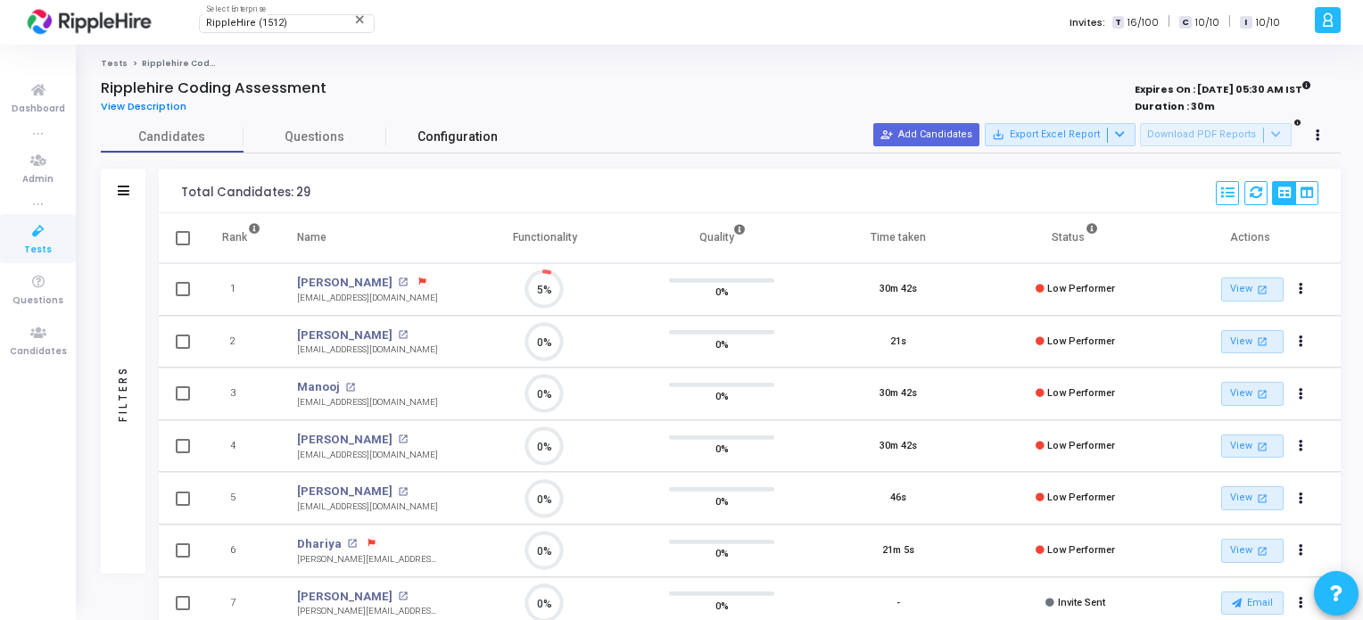
click at [463, 121] on link "Configuration" at bounding box center [457, 136] width 143 height 31
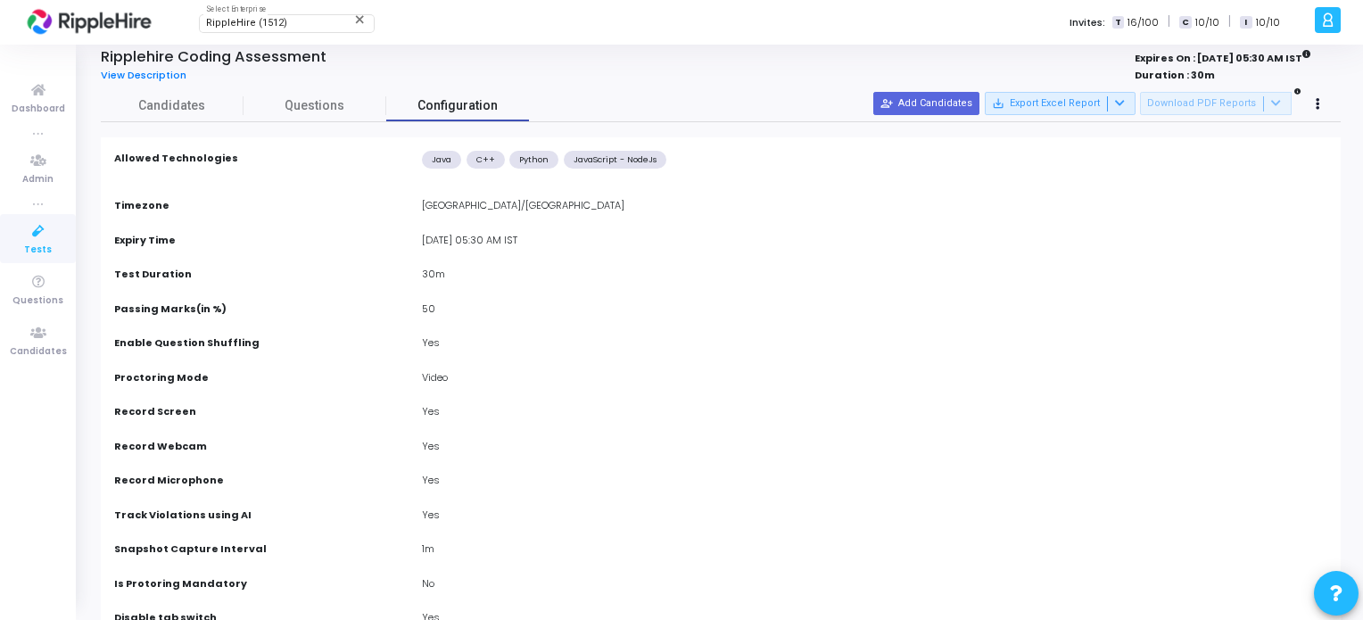
scroll to position [29, 0]
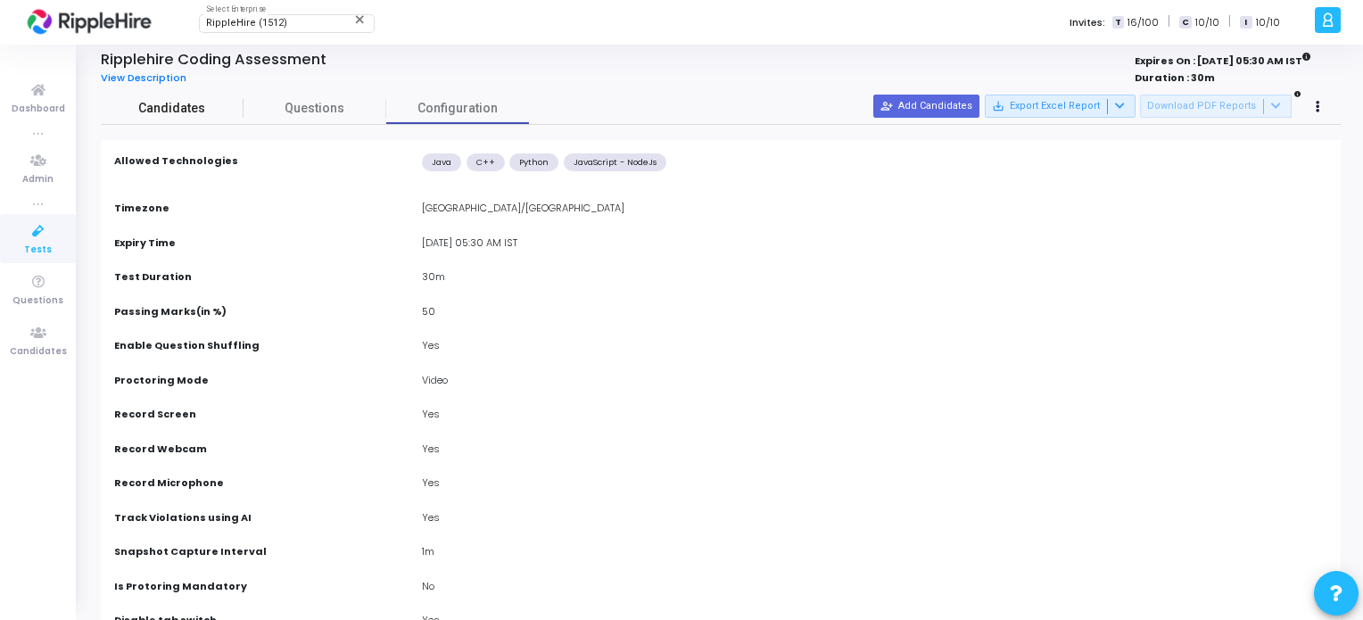
click at [186, 103] on span "Candidates" at bounding box center [172, 108] width 143 height 19
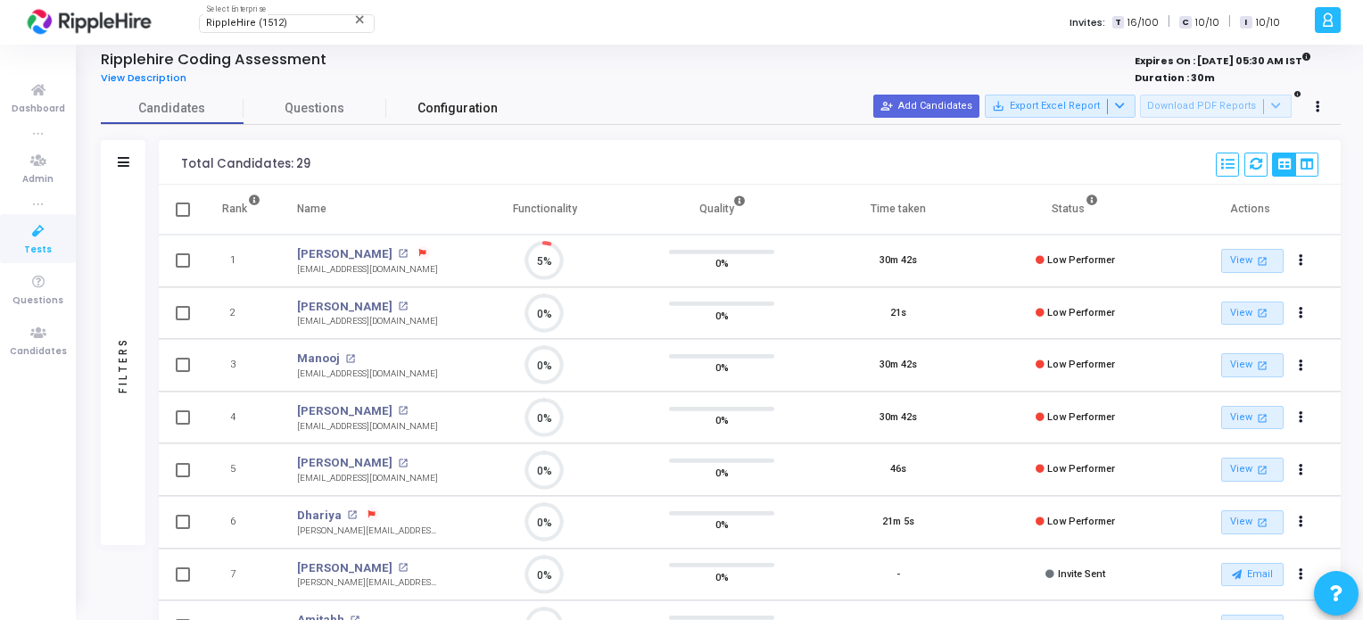
click at [447, 110] on span "Configuration" at bounding box center [458, 108] width 80 height 19
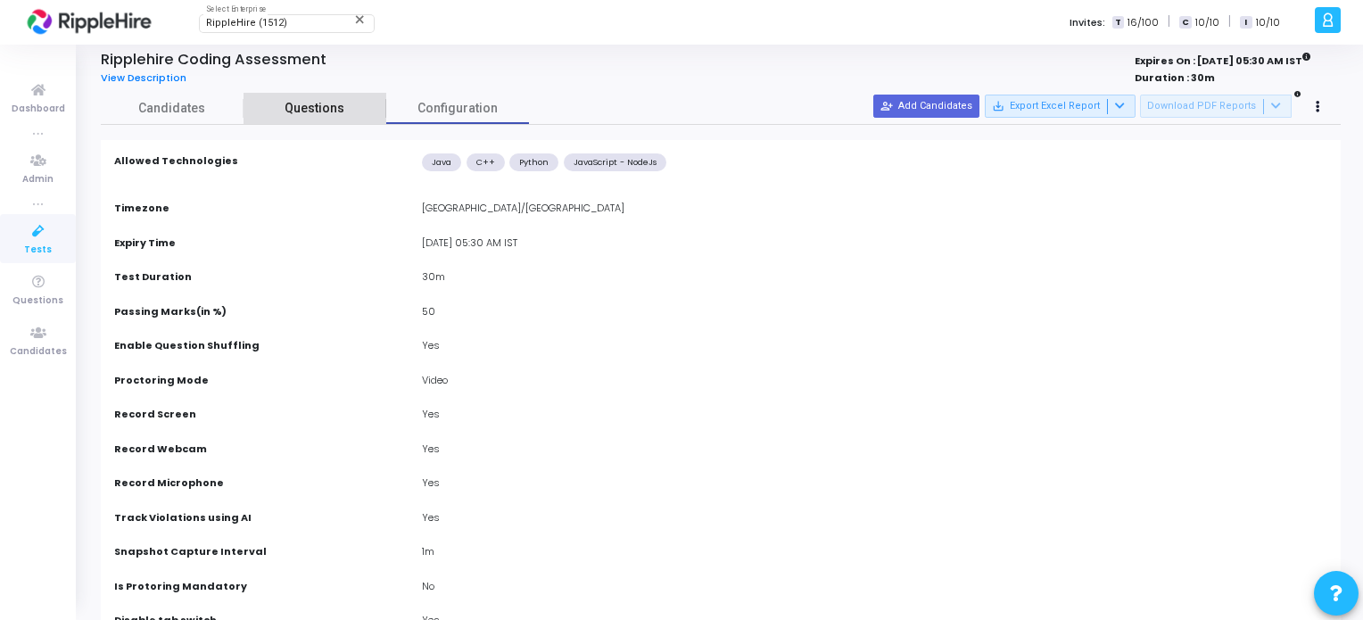
click at [343, 108] on span "Questions" at bounding box center [315, 108] width 143 height 19
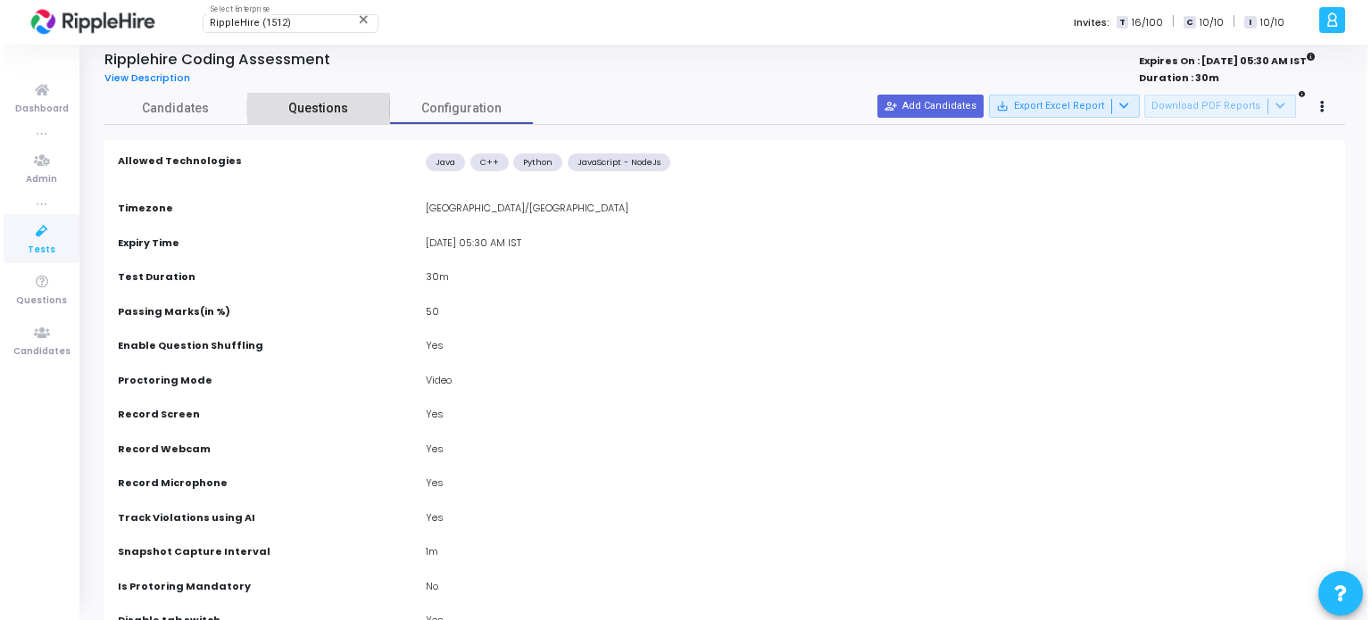
scroll to position [0, 0]
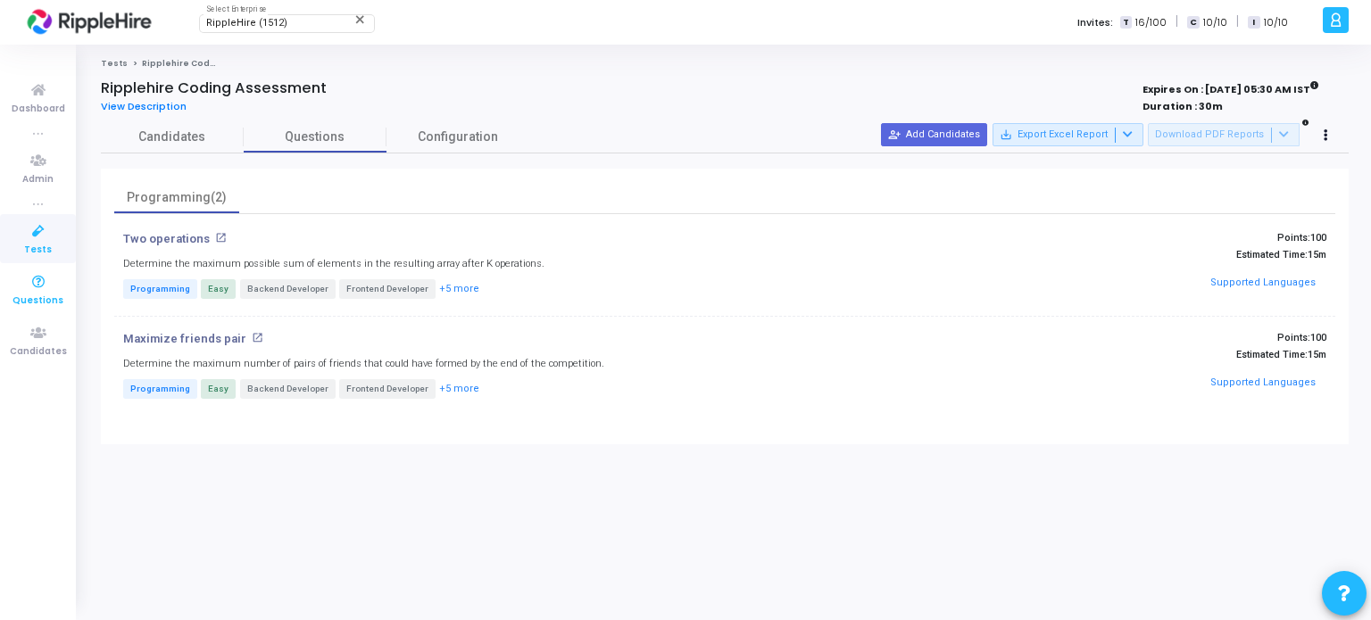
click at [50, 304] on span "Questions" at bounding box center [37, 301] width 51 height 15
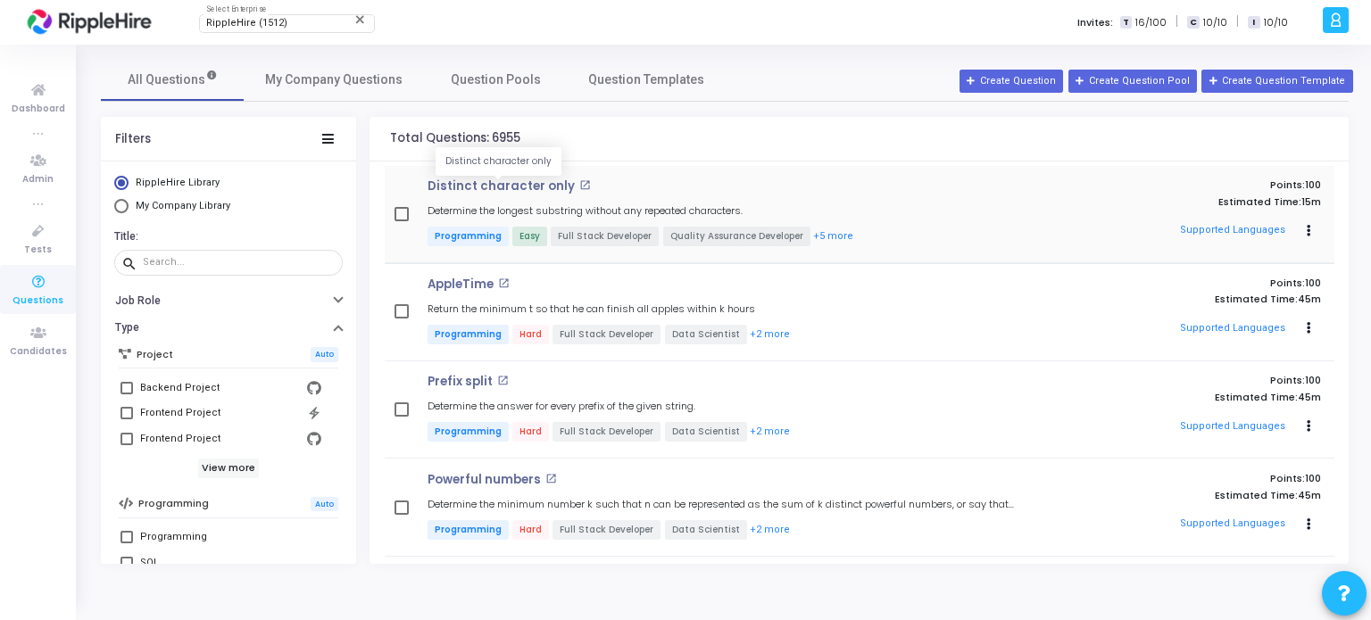
click at [525, 180] on p "Distinct character only" at bounding box center [500, 186] width 147 height 14
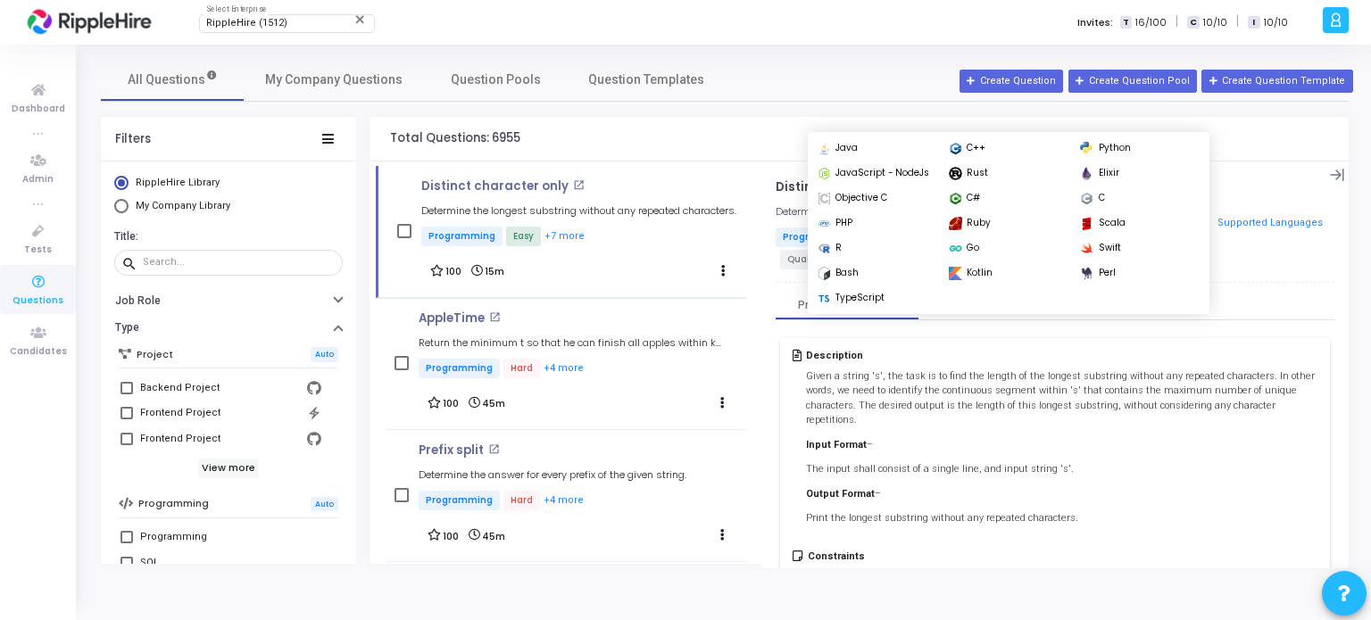
click at [1267, 220] on button "Supported Languages" at bounding box center [1270, 224] width 117 height 27
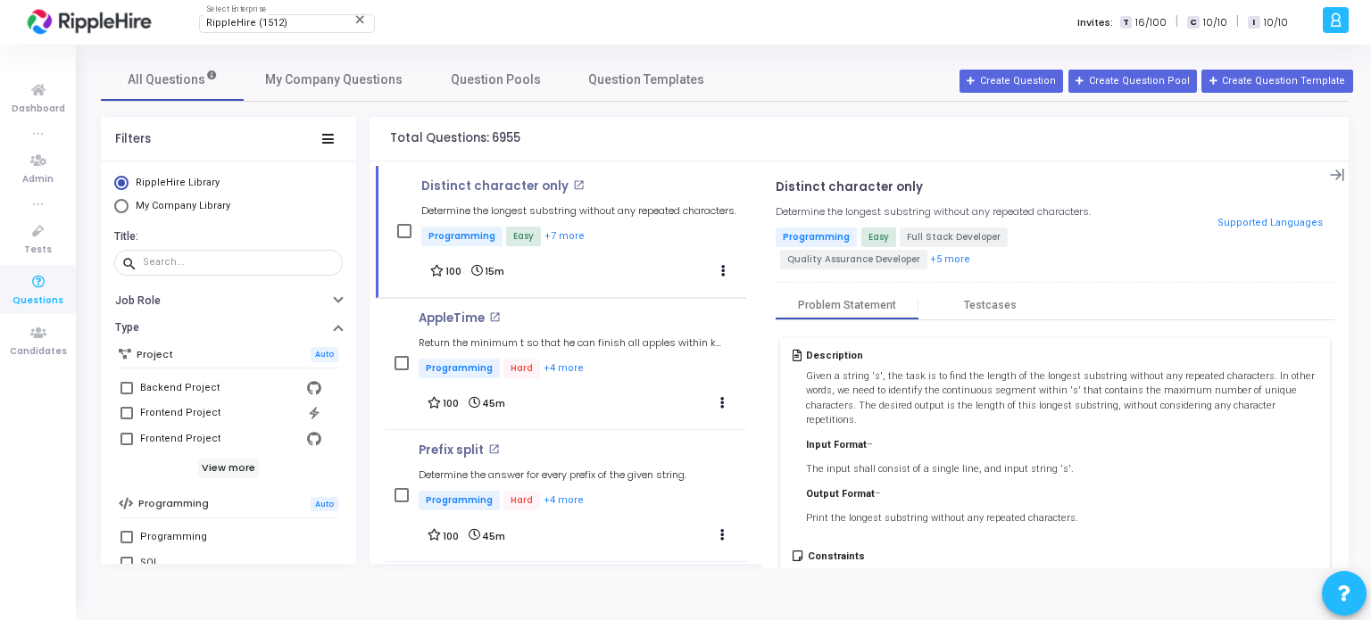
click at [1267, 220] on button "Supported Languages" at bounding box center [1270, 224] width 117 height 27
click at [1335, 171] on icon at bounding box center [1337, 175] width 14 height 12
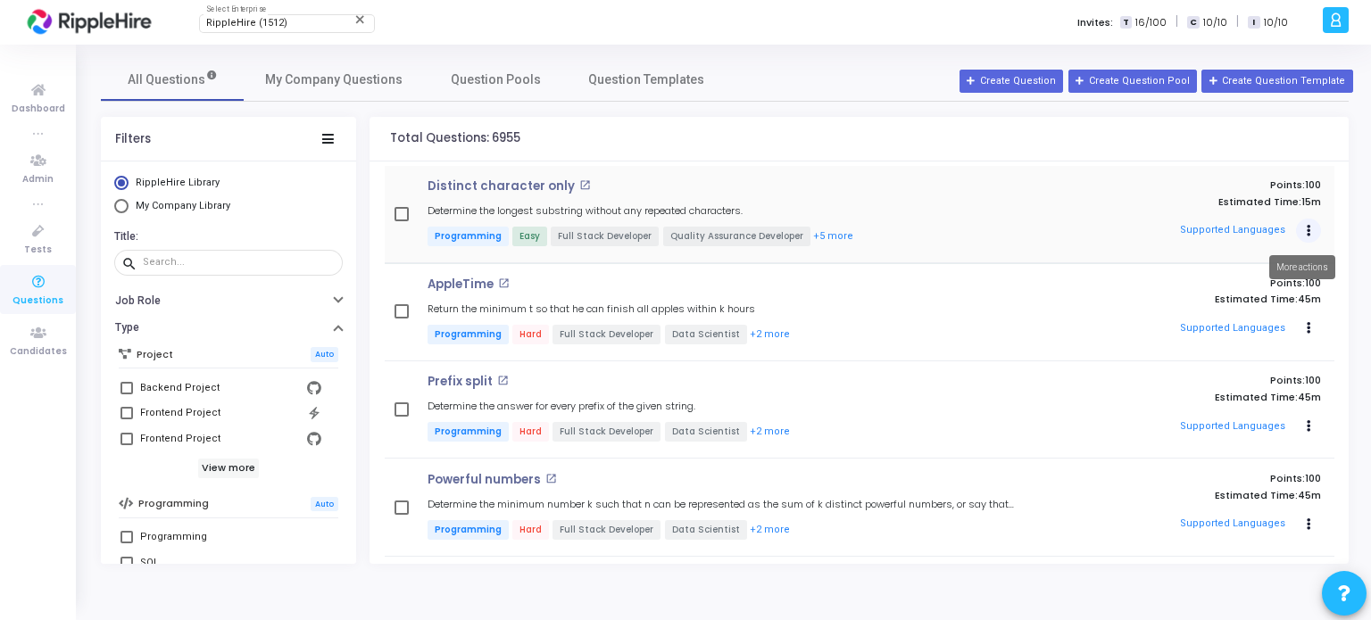
click at [1296, 228] on button "Actions" at bounding box center [1308, 231] width 25 height 25
click at [354, 88] on span "My Company Questions" at bounding box center [333, 79] width 137 height 19
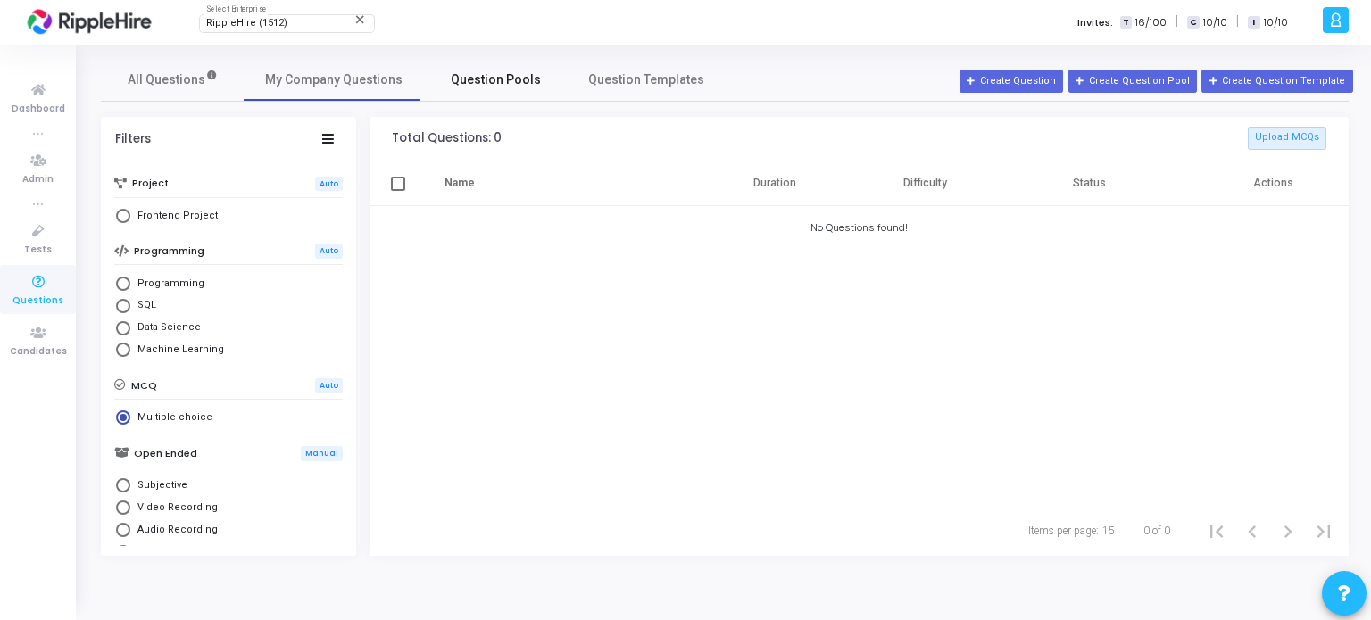
click at [456, 75] on span "Question Pools" at bounding box center [496, 79] width 90 height 19
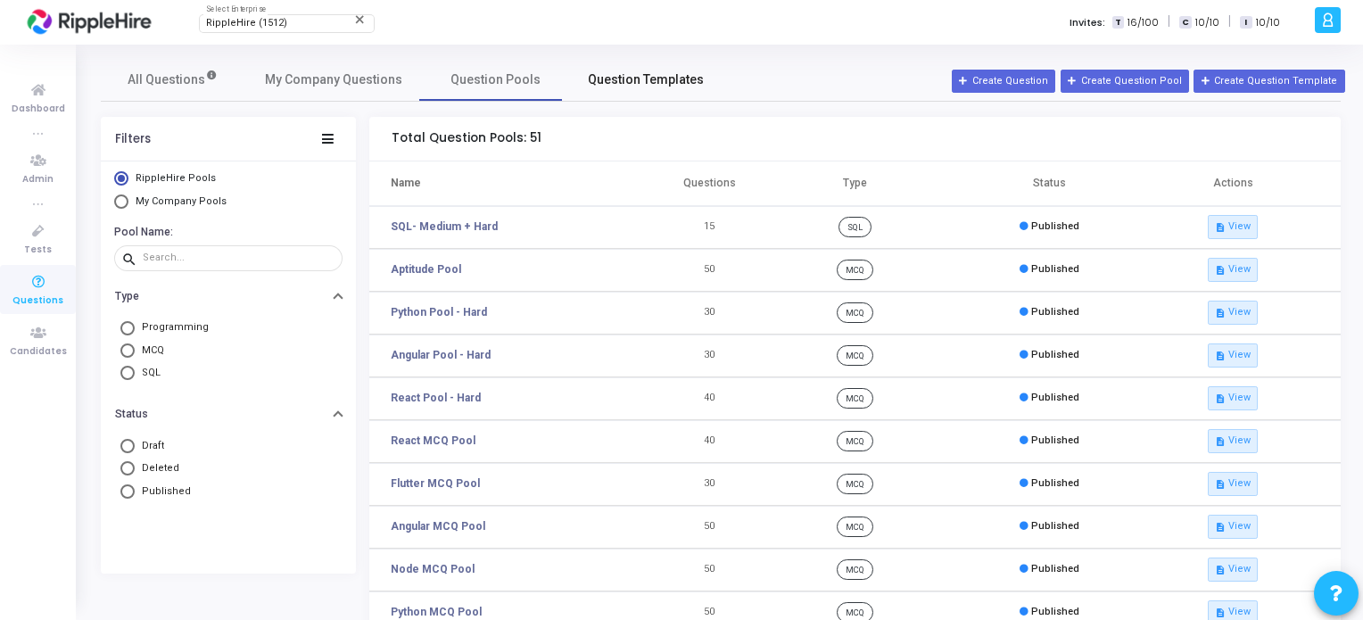
click at [700, 70] on link "Question Templates" at bounding box center [646, 79] width 159 height 43
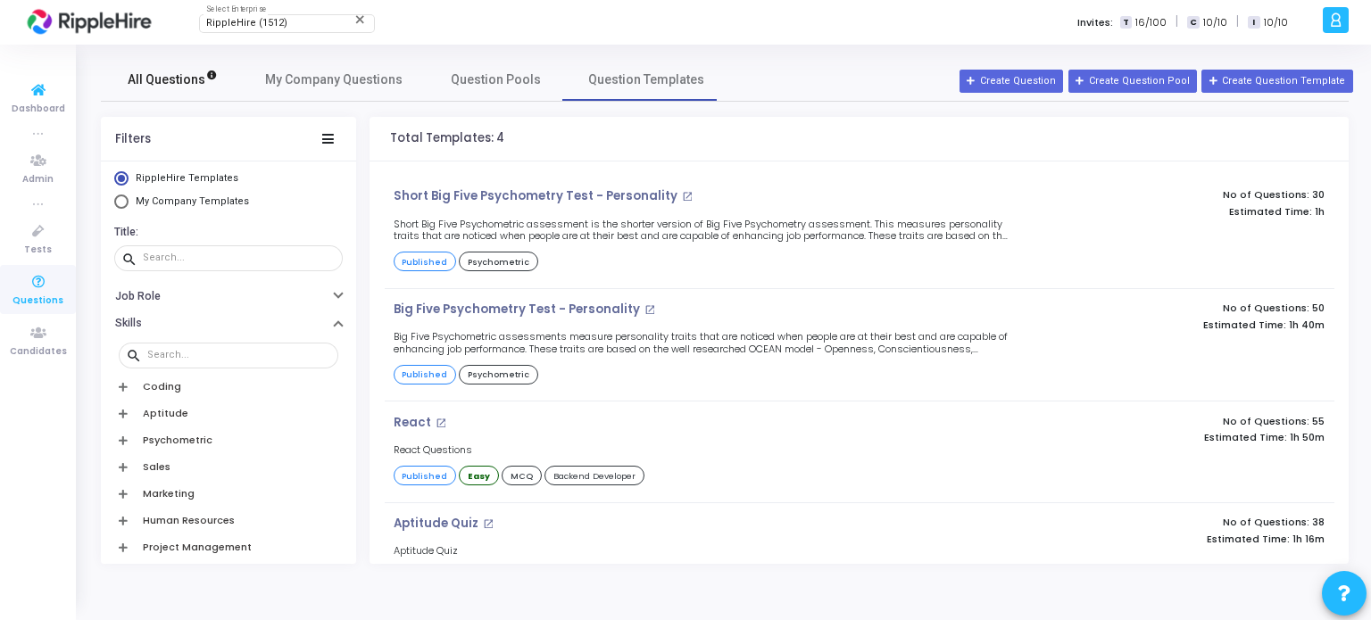
click at [151, 80] on span "All Questions" at bounding box center [173, 79] width 90 height 19
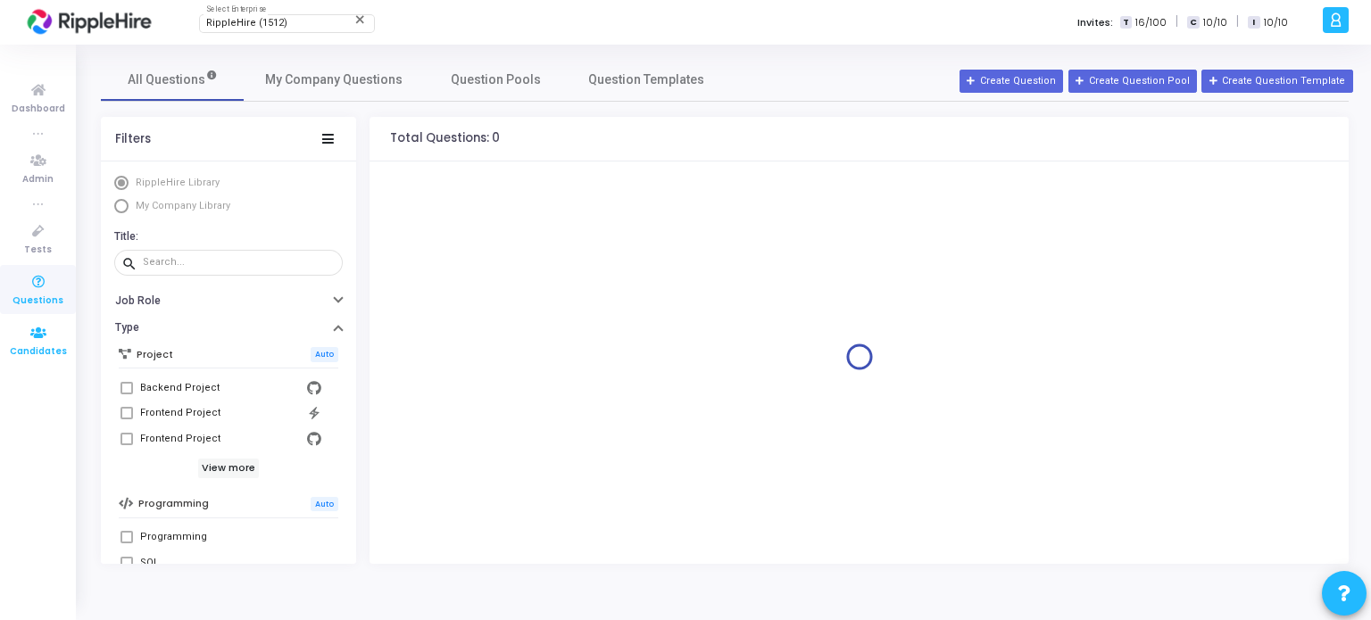
click at [33, 339] on icon at bounding box center [38, 333] width 37 height 22
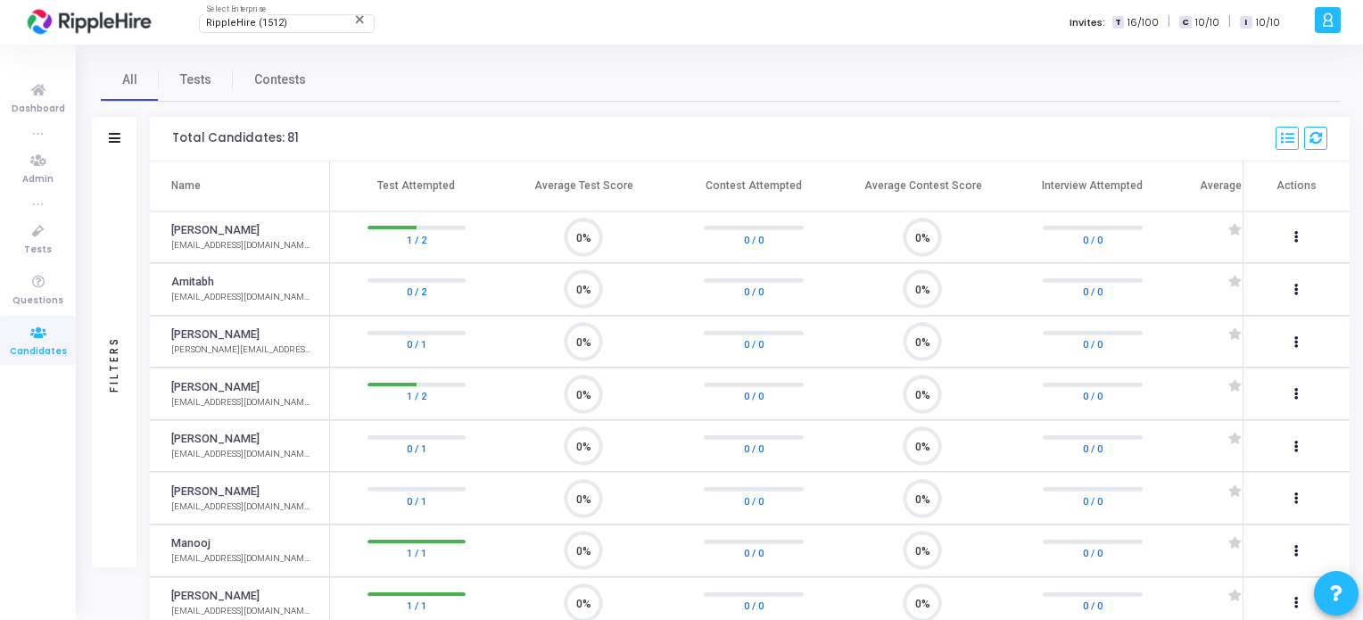
scroll to position [37, 46]
click at [29, 157] on icon at bounding box center [38, 161] width 37 height 22
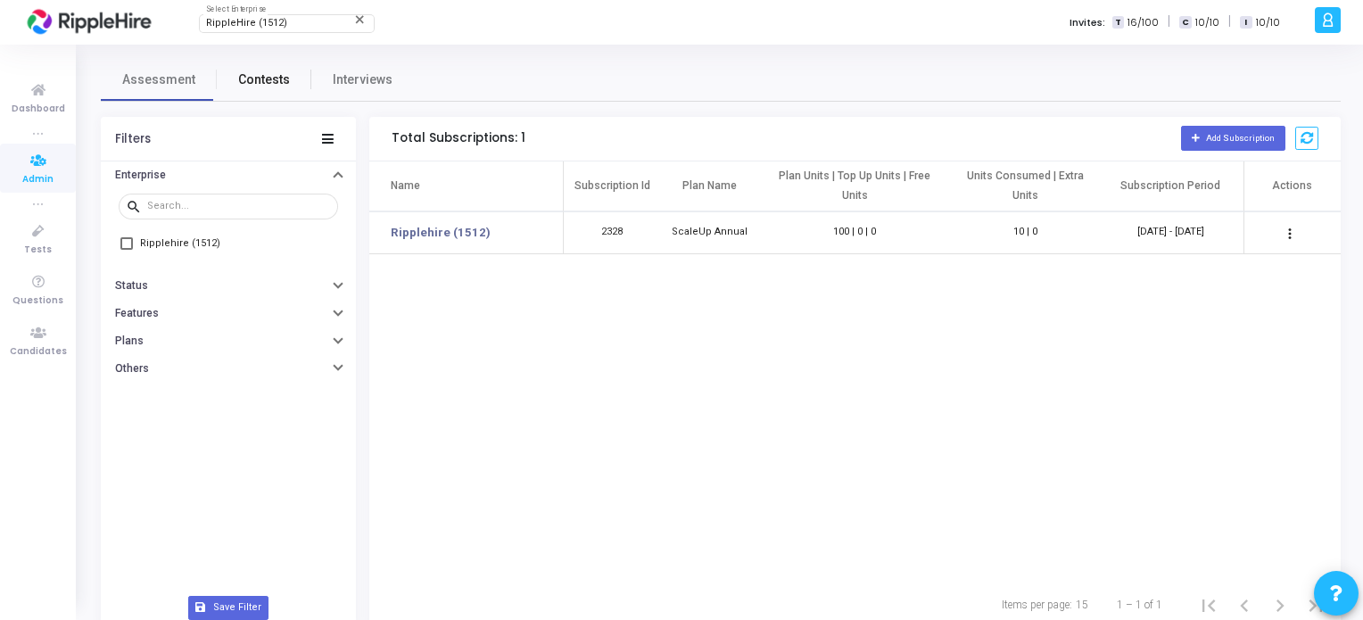
click at [286, 89] on link "Contests" at bounding box center [264, 79] width 95 height 43
click at [386, 82] on link "Interviews" at bounding box center [362, 79] width 103 height 43
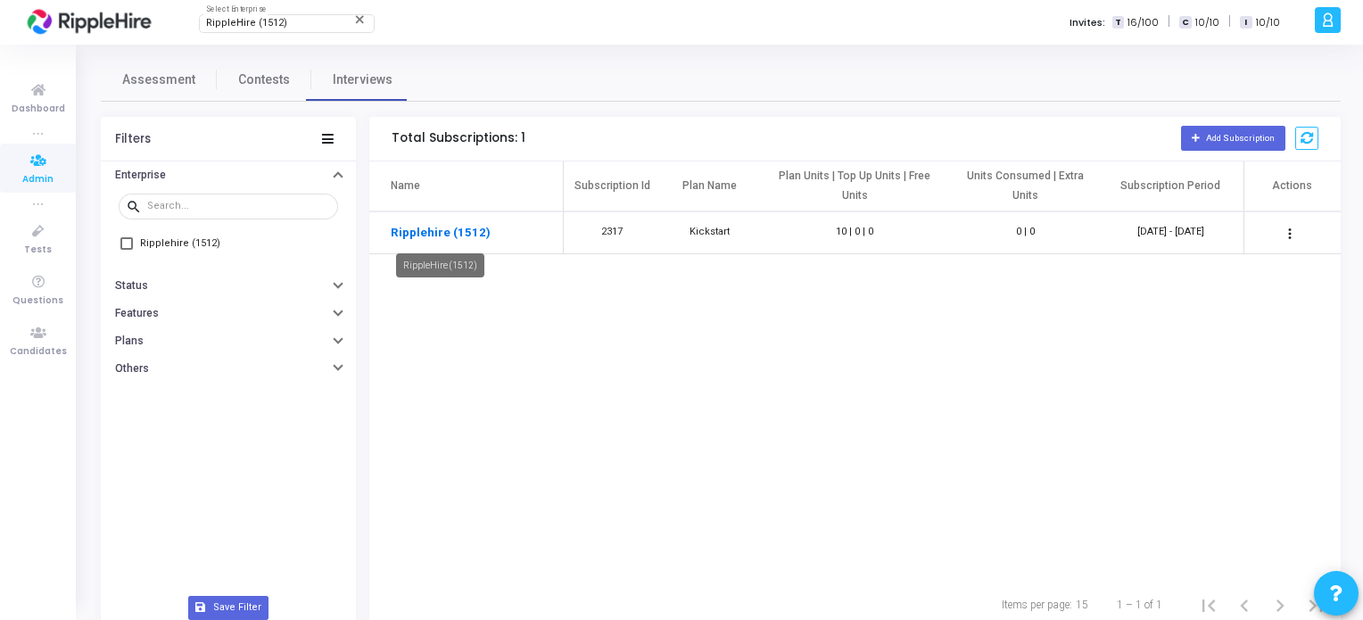
click at [468, 231] on link "Ripplehire (1512)" at bounding box center [441, 233] width 100 height 18
click at [37, 279] on icon at bounding box center [38, 282] width 37 height 22
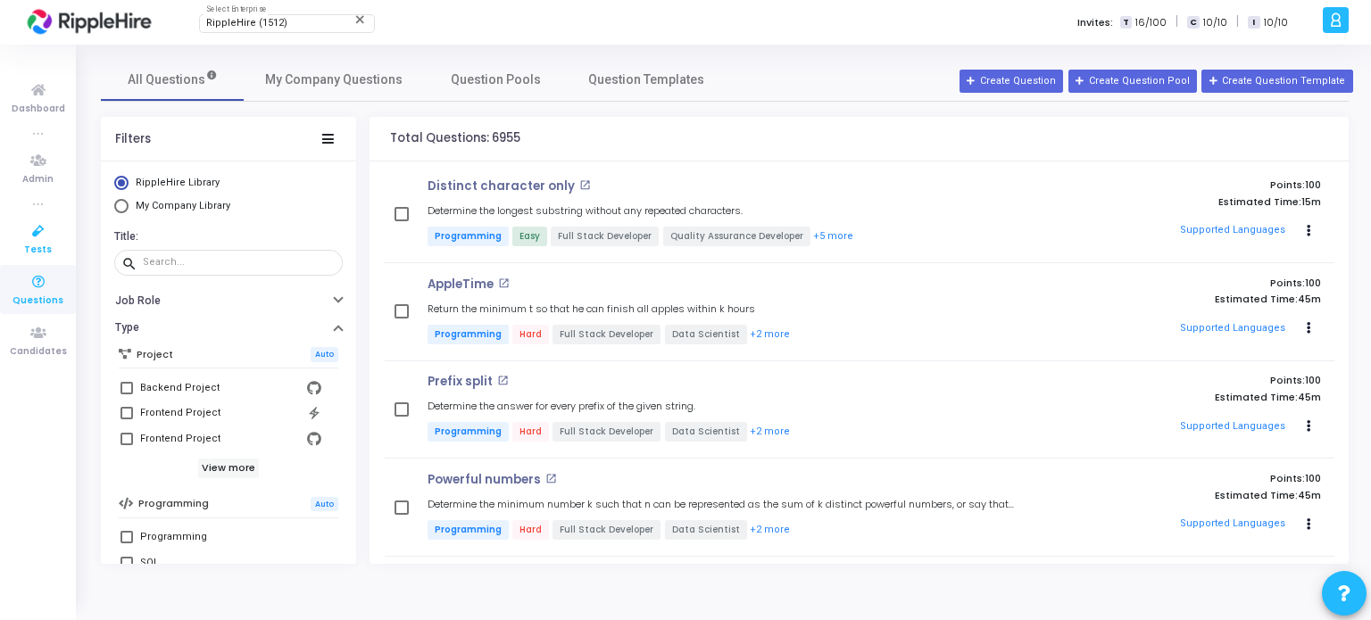
click at [32, 236] on icon at bounding box center [38, 231] width 37 height 22
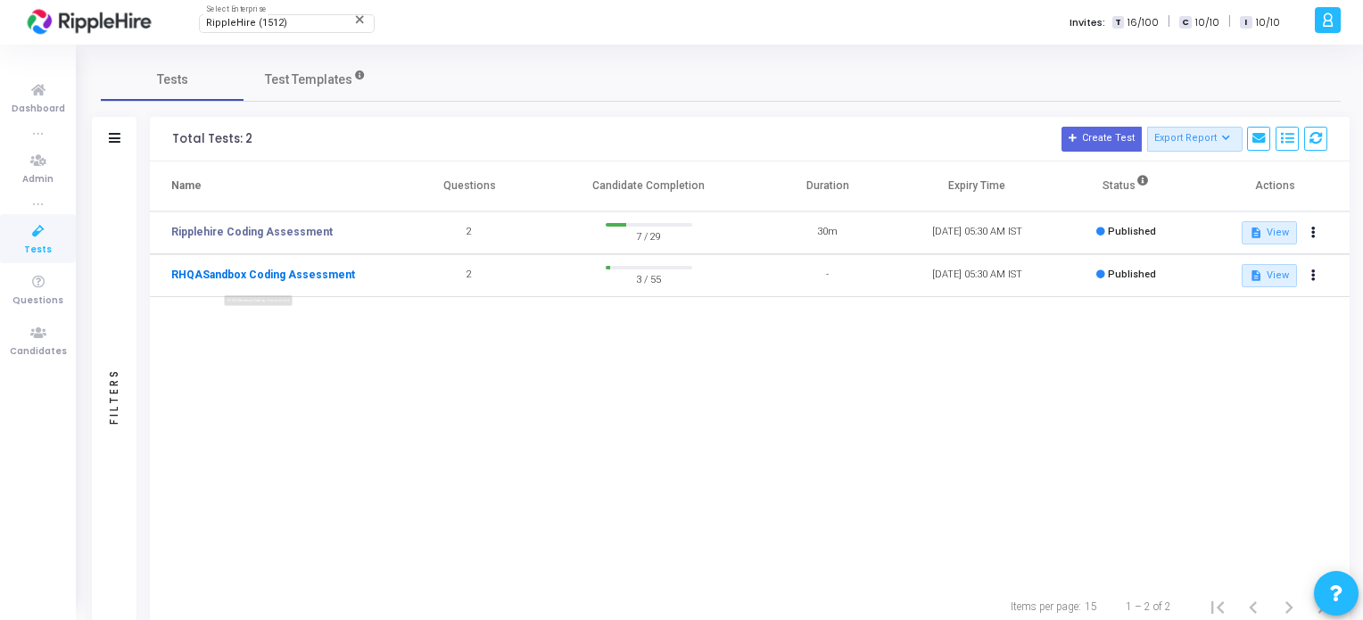
click at [319, 271] on link "RHQASandbox Coding Assessment" at bounding box center [263, 275] width 184 height 16
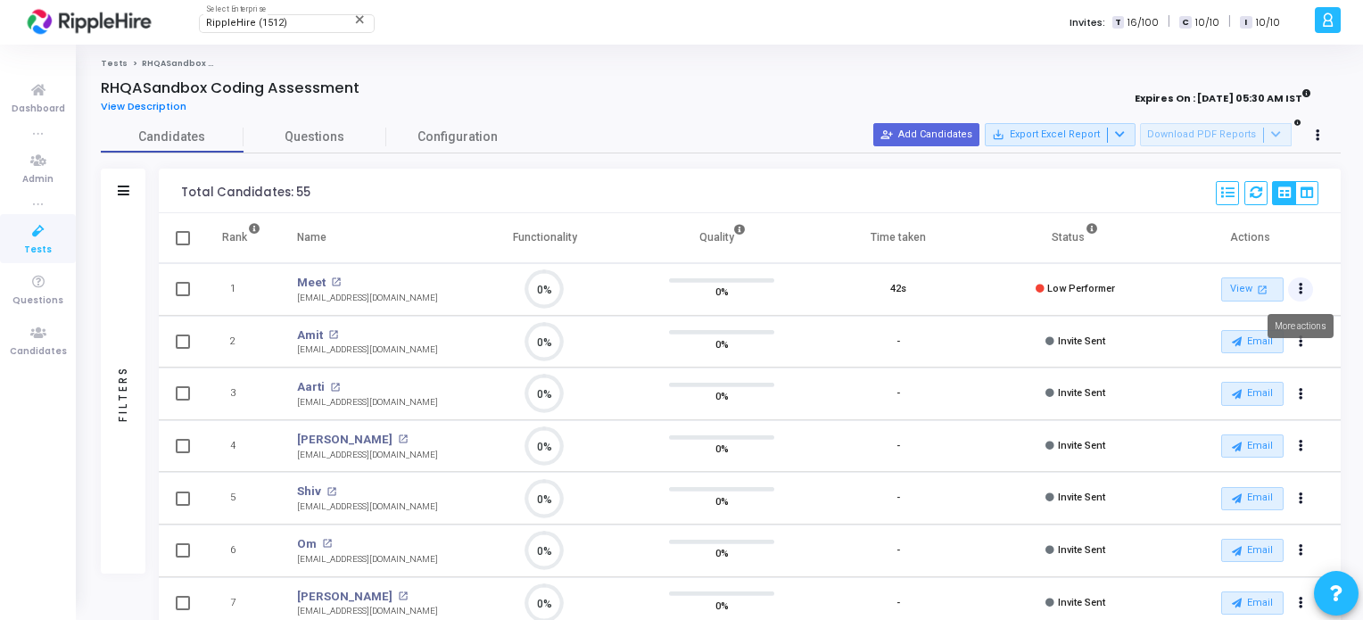
click at [1294, 285] on button "Actions" at bounding box center [1300, 290] width 25 height 25
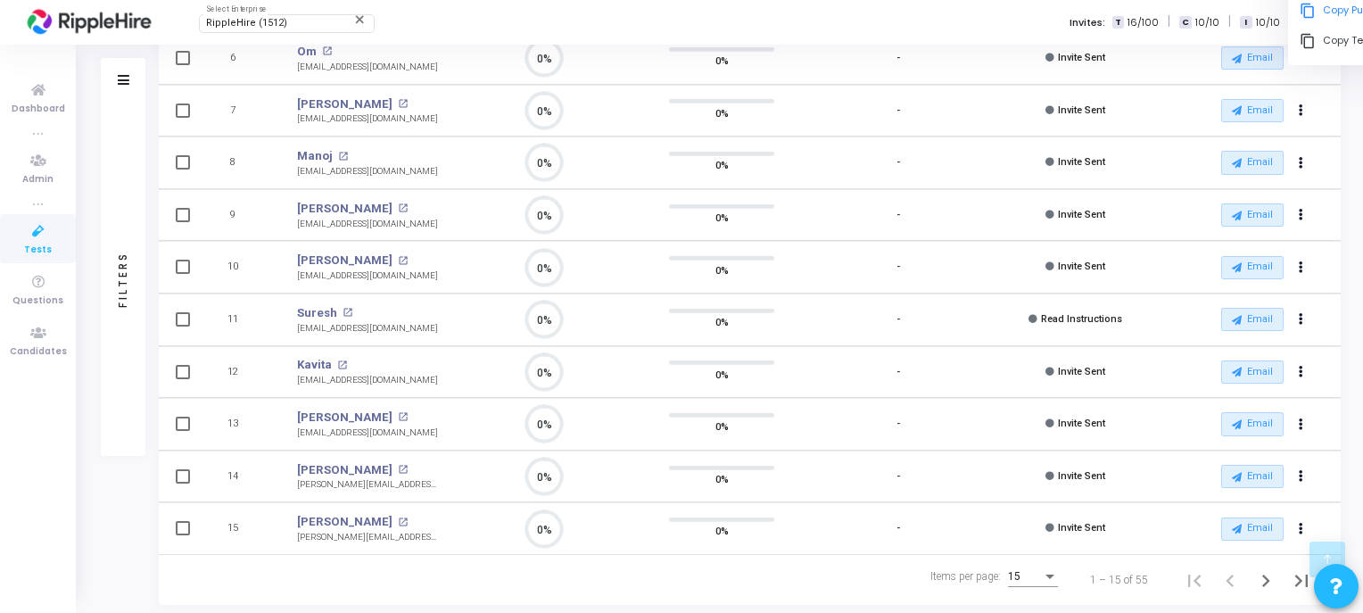
click at [1020, 565] on div "15" at bounding box center [1033, 576] width 50 height 22
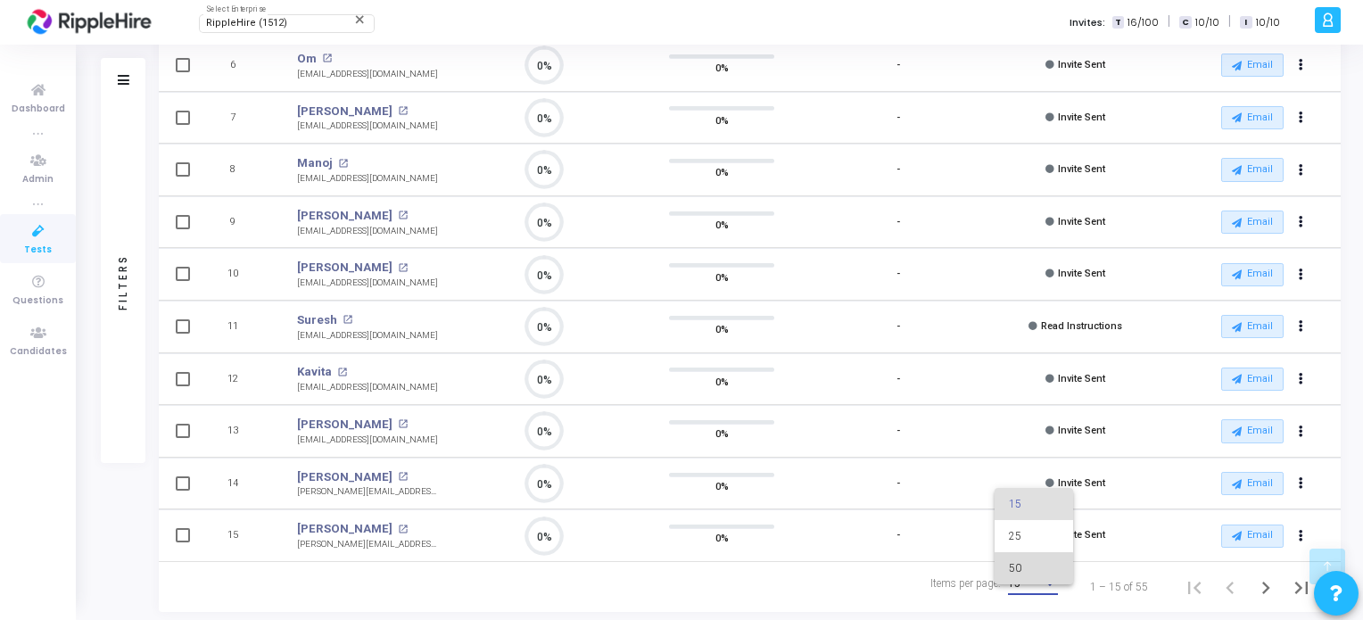
click at [1021, 572] on span "50" at bounding box center [1034, 568] width 50 height 32
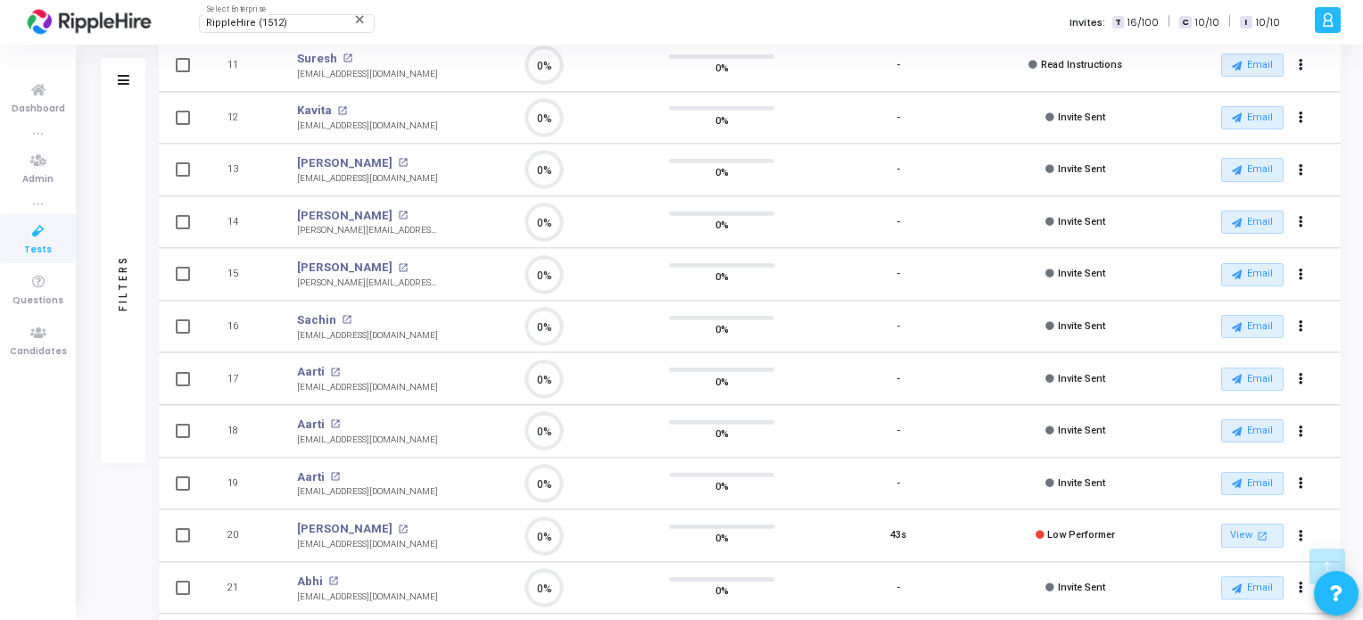
scroll to position [714, 0]
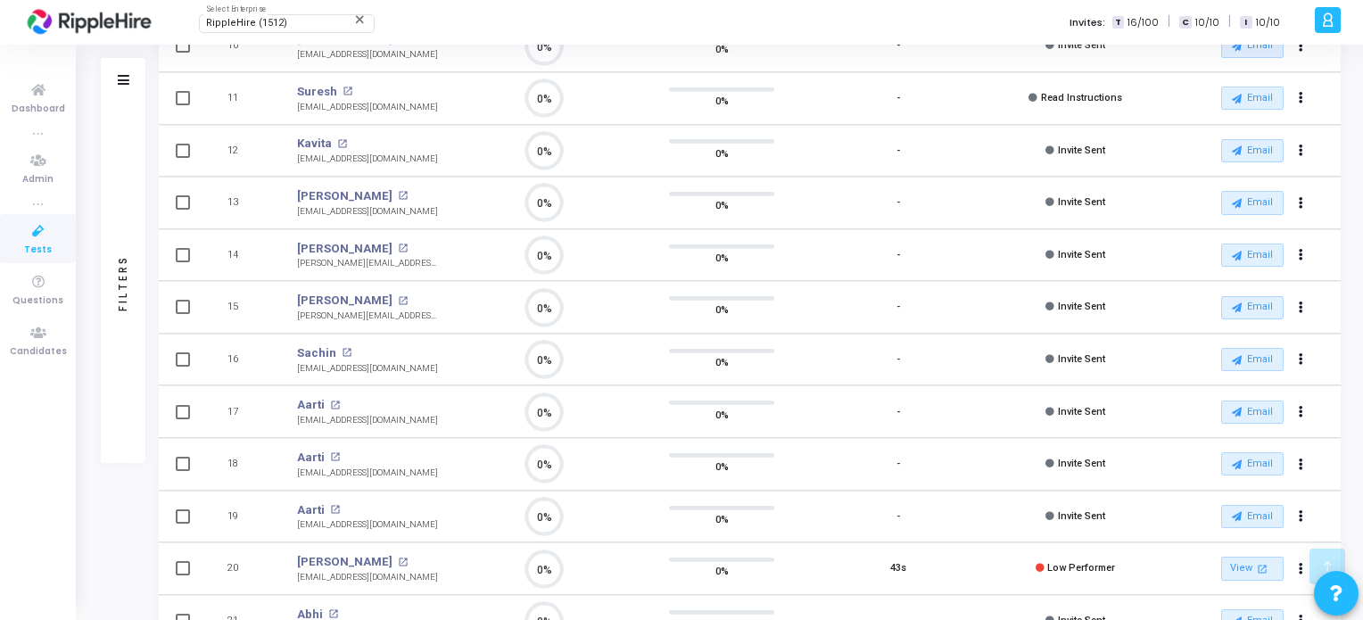
click at [113, 274] on div "Filters" at bounding box center [123, 283] width 45 height 360
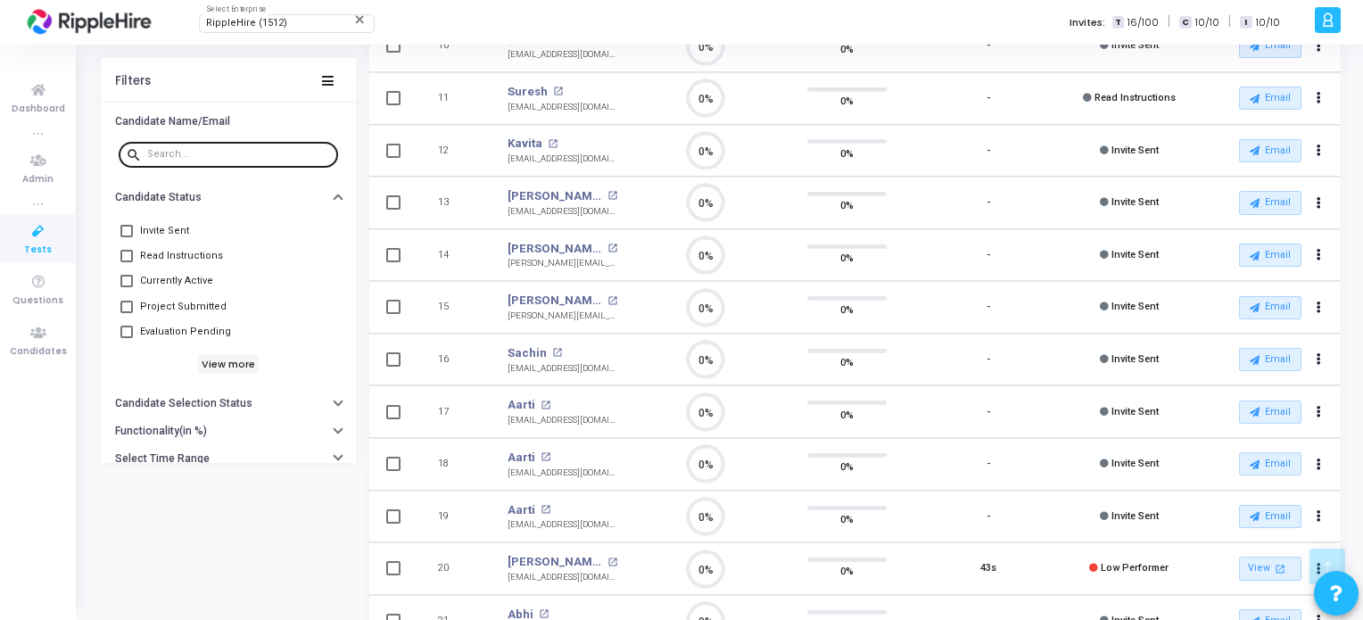
click at [182, 145] on div at bounding box center [239, 153] width 184 height 29
click at [182, 151] on input "text" at bounding box center [239, 154] width 184 height 11
paste input "[EMAIL_ADDRESS][DOMAIN_NAME]"
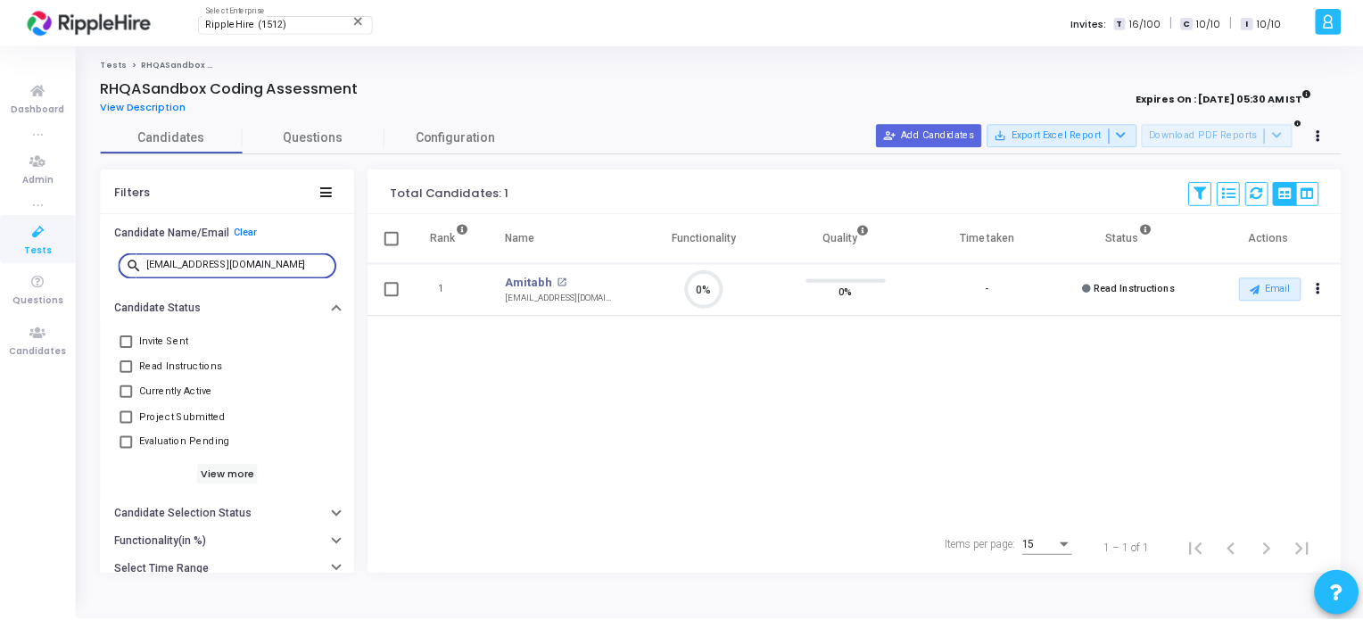
scroll to position [37, 46]
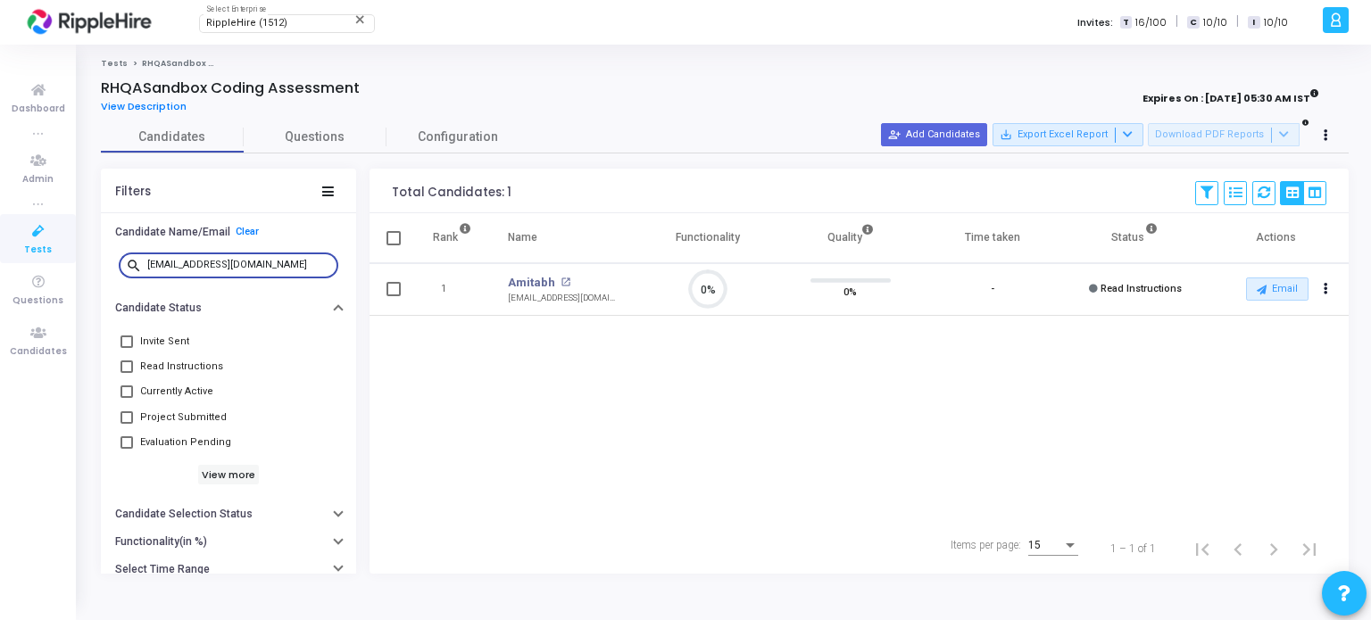
drag, startPoint x: 282, startPoint y: 266, endPoint x: 136, endPoint y: 283, distance: 147.3
click at [136, 283] on div "search amitabh.b889@yopmail.com" at bounding box center [229, 265] width 220 height 40
type input "[EMAIL_ADDRESS][DOMAIN_NAME]"
drag, startPoint x: 175, startPoint y: 257, endPoint x: 153, endPoint y: 286, distance: 36.4
click at [153, 286] on div "search amitabh.b889@yopmail.com" at bounding box center [228, 269] width 255 height 49
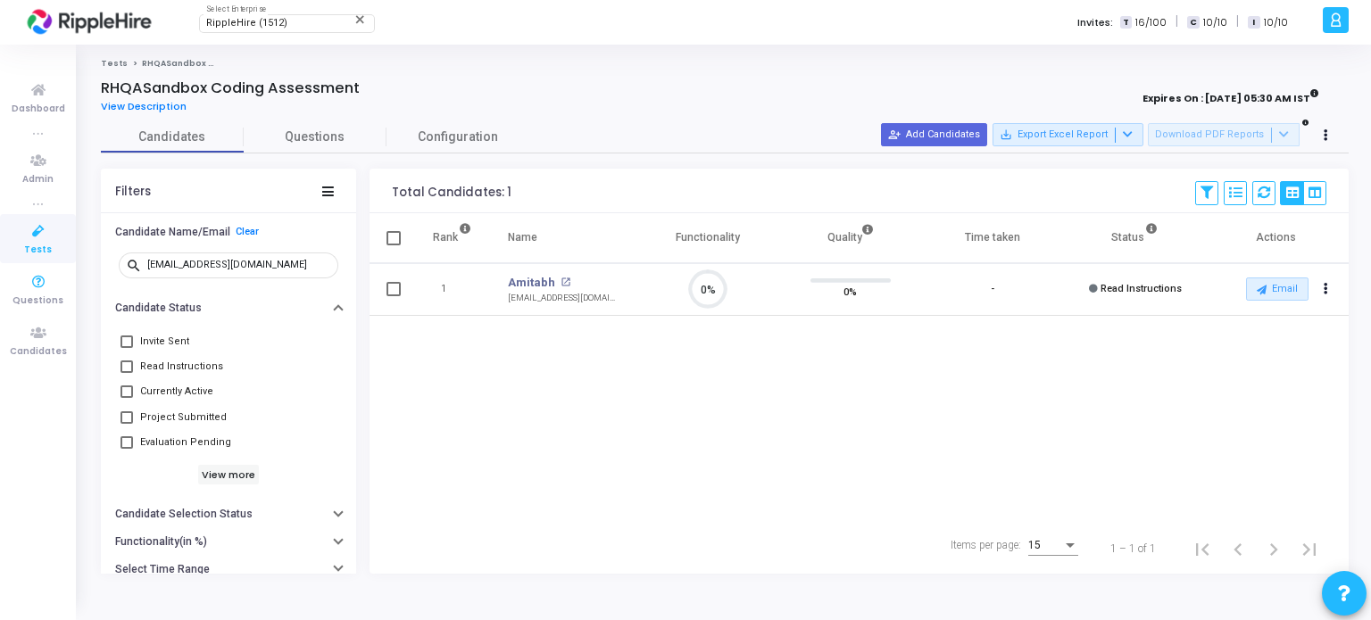
click at [33, 233] on icon at bounding box center [38, 231] width 37 height 22
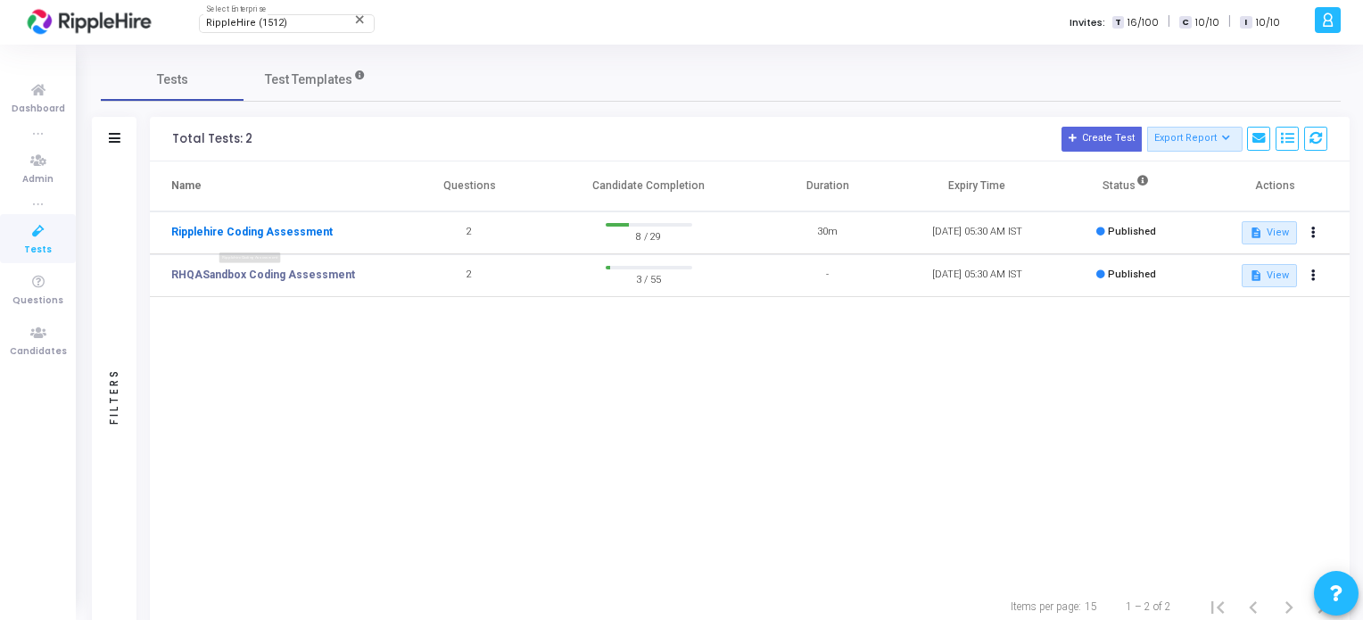
click at [251, 227] on link "Ripplehire Coding Assessment" at bounding box center [252, 232] width 162 height 16
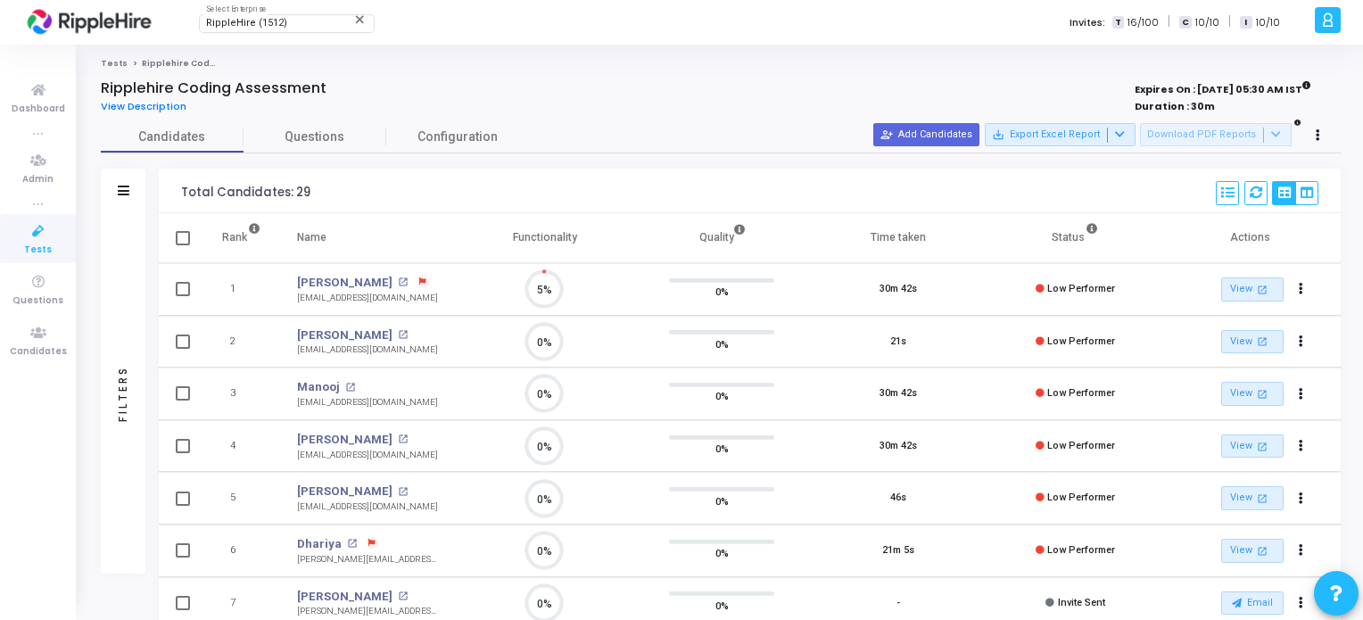
scroll to position [37, 46]
click at [120, 310] on div "Filters" at bounding box center [123, 393] width 16 height 196
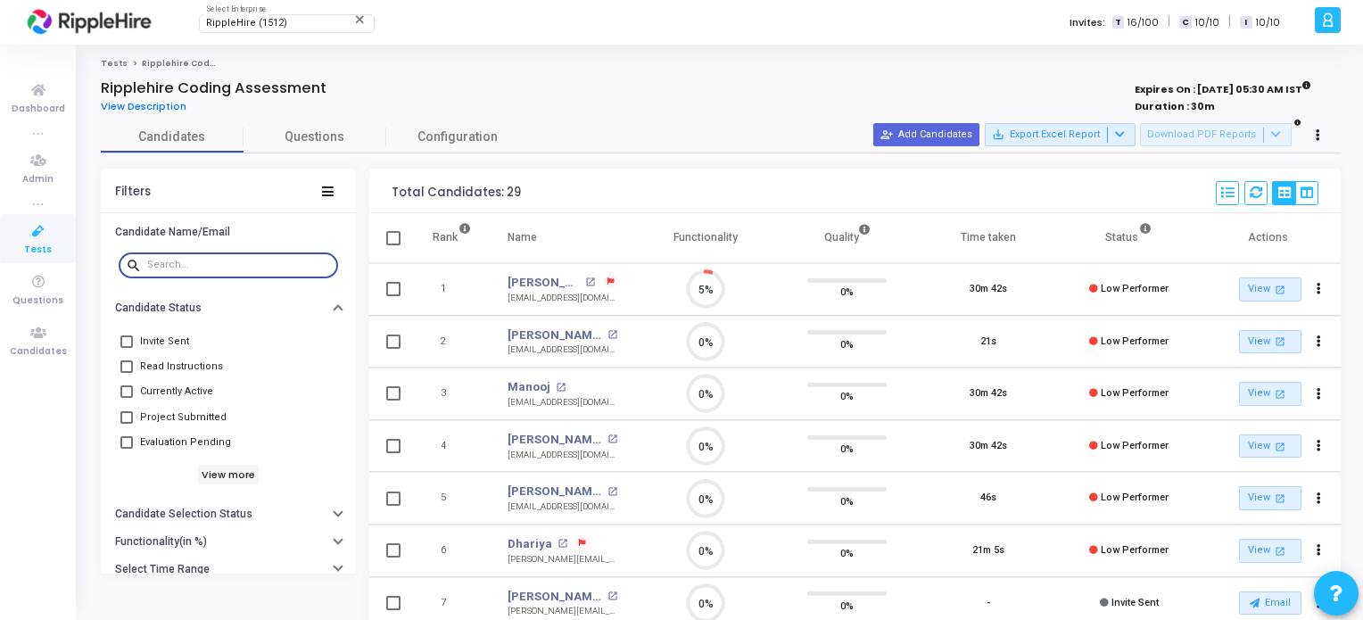
click at [171, 260] on input "text" at bounding box center [239, 265] width 184 height 11
paste input "[EMAIL_ADDRESS][DOMAIN_NAME]"
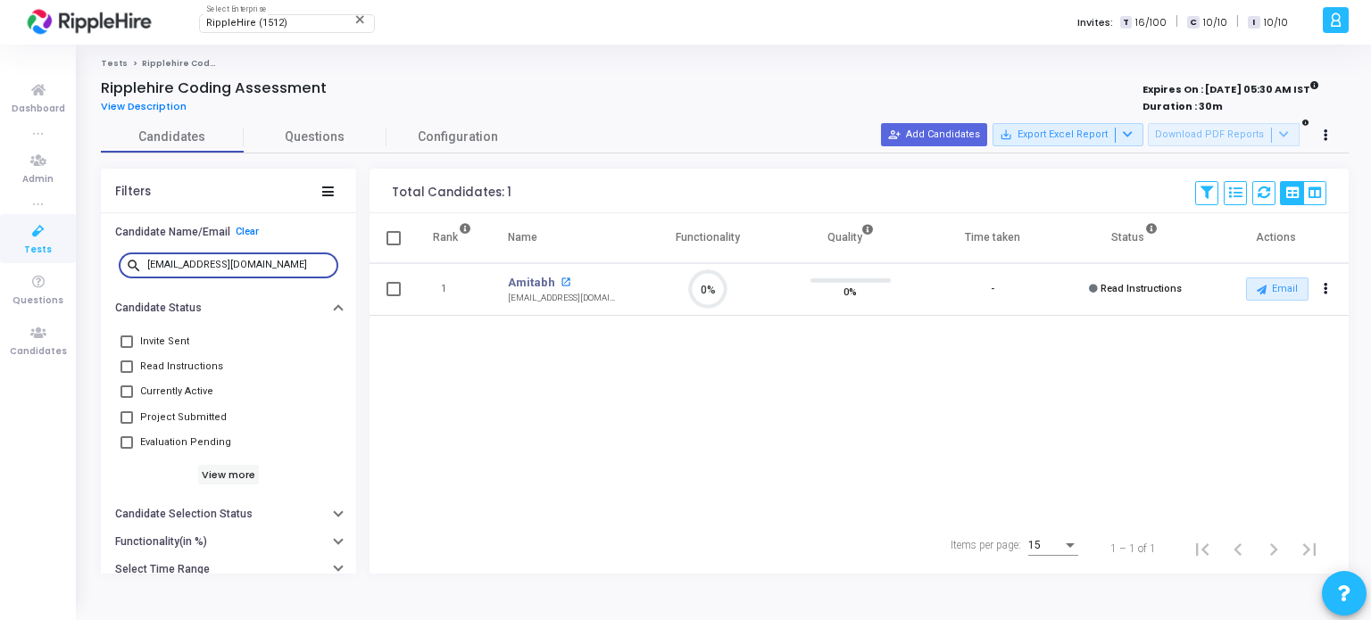
type input "[EMAIL_ADDRESS][DOMAIN_NAME]"
click at [560, 282] on mat-icon "open_in_new" at bounding box center [565, 283] width 10 height 10
click at [560, 278] on mat-icon "open_in_new" at bounding box center [565, 283] width 10 height 10
drag, startPoint x: 92, startPoint y: 83, endPoint x: 341, endPoint y: 79, distance: 249.0
click at [341, 79] on div "Ripplehire Coding Assessment View Description Expires On : 01 Jan, 2060 05:30 A…" at bounding box center [724, 326] width 1265 height 494
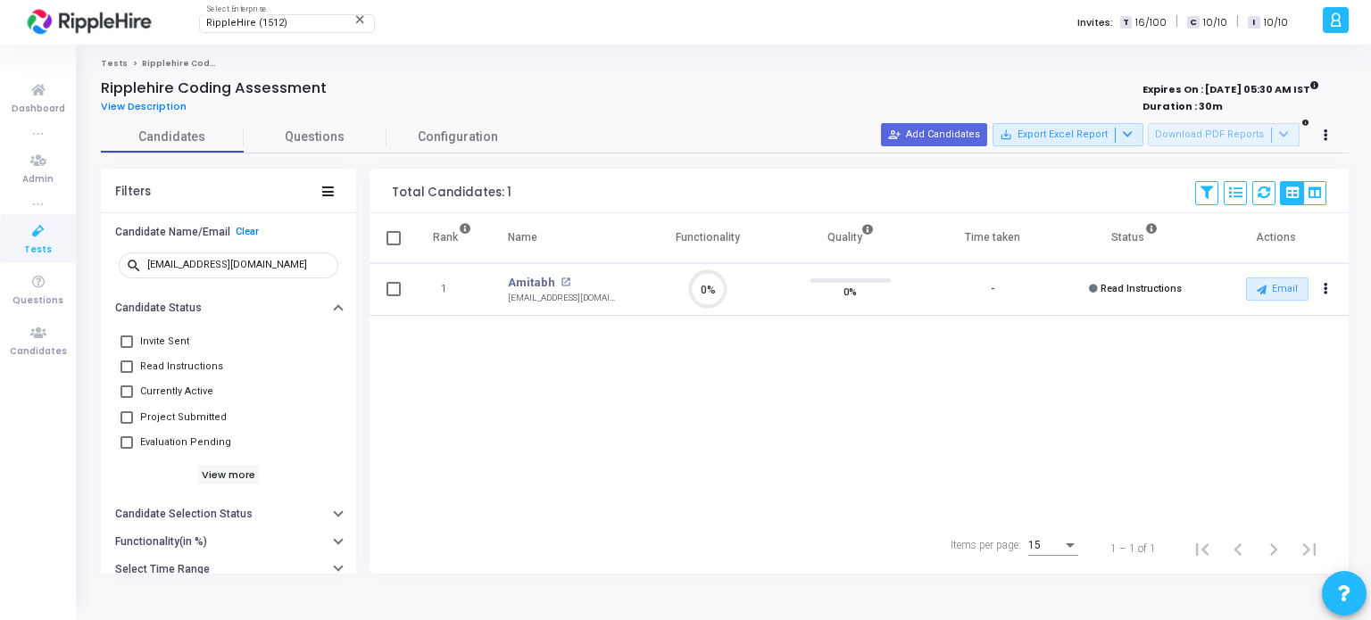
copy h4 "Ripplehire Coding Assessment"
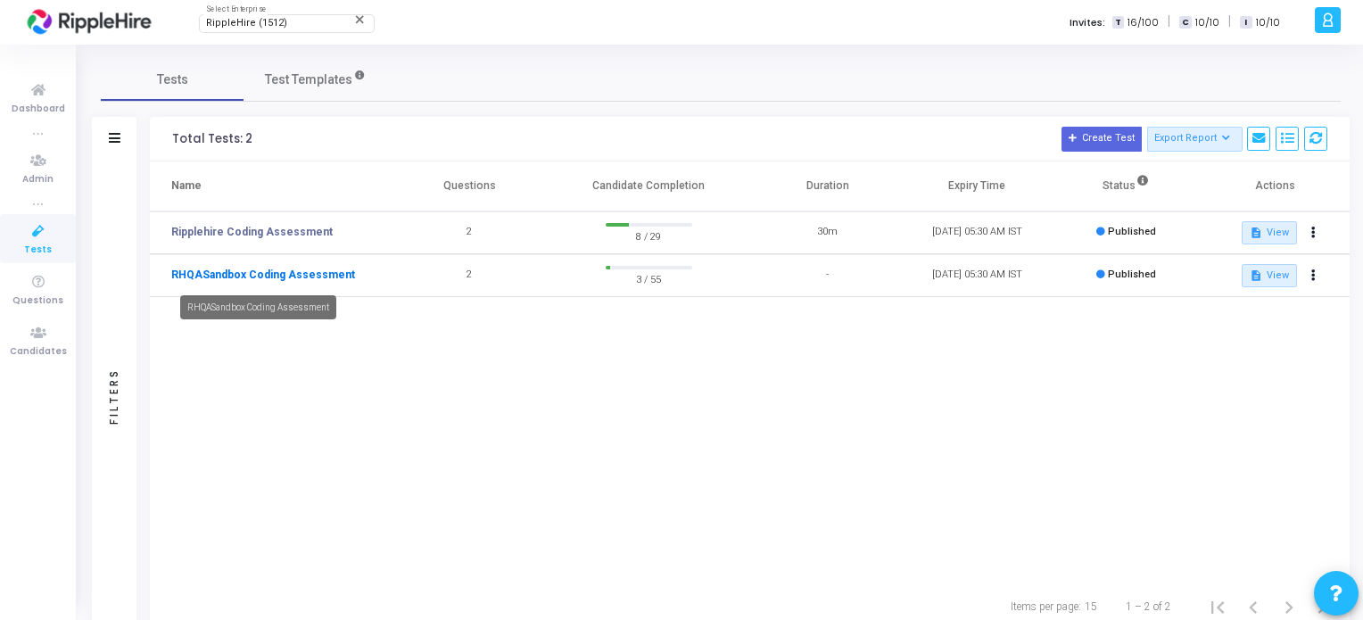
click at [248, 267] on link "RHQASandbox Coding Assessment" at bounding box center [263, 275] width 184 height 16
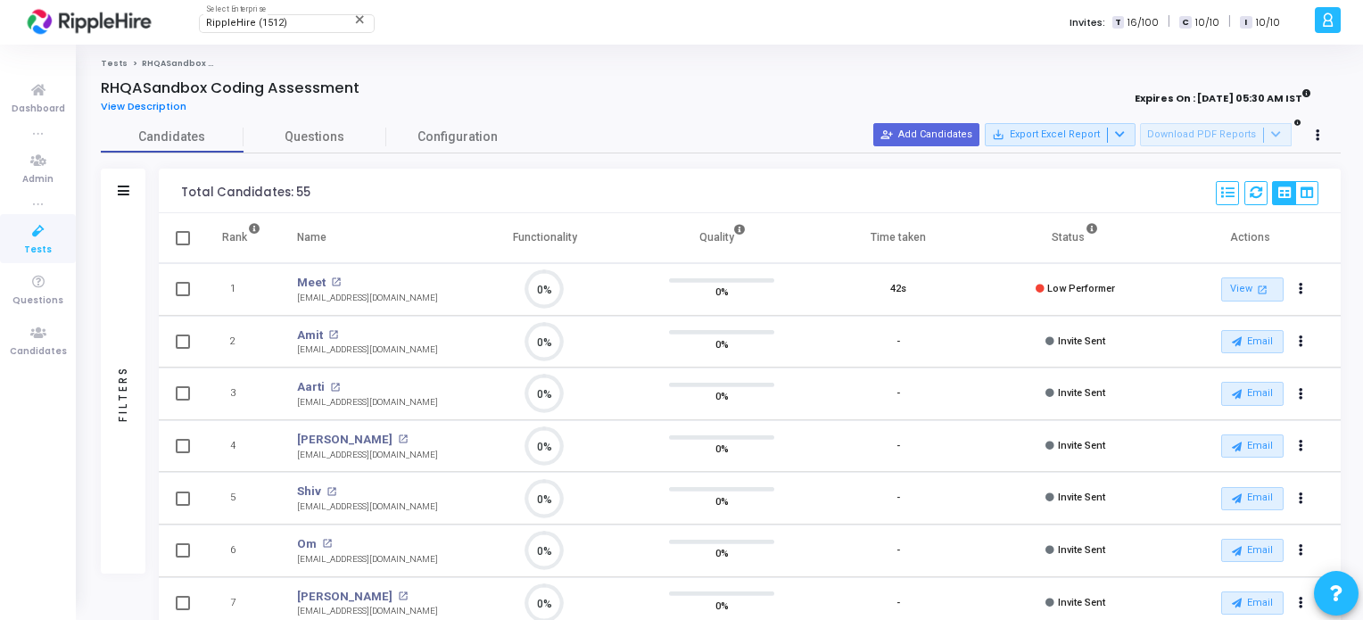
scroll to position [37, 46]
click at [107, 372] on div "Filters" at bounding box center [123, 393] width 45 height 360
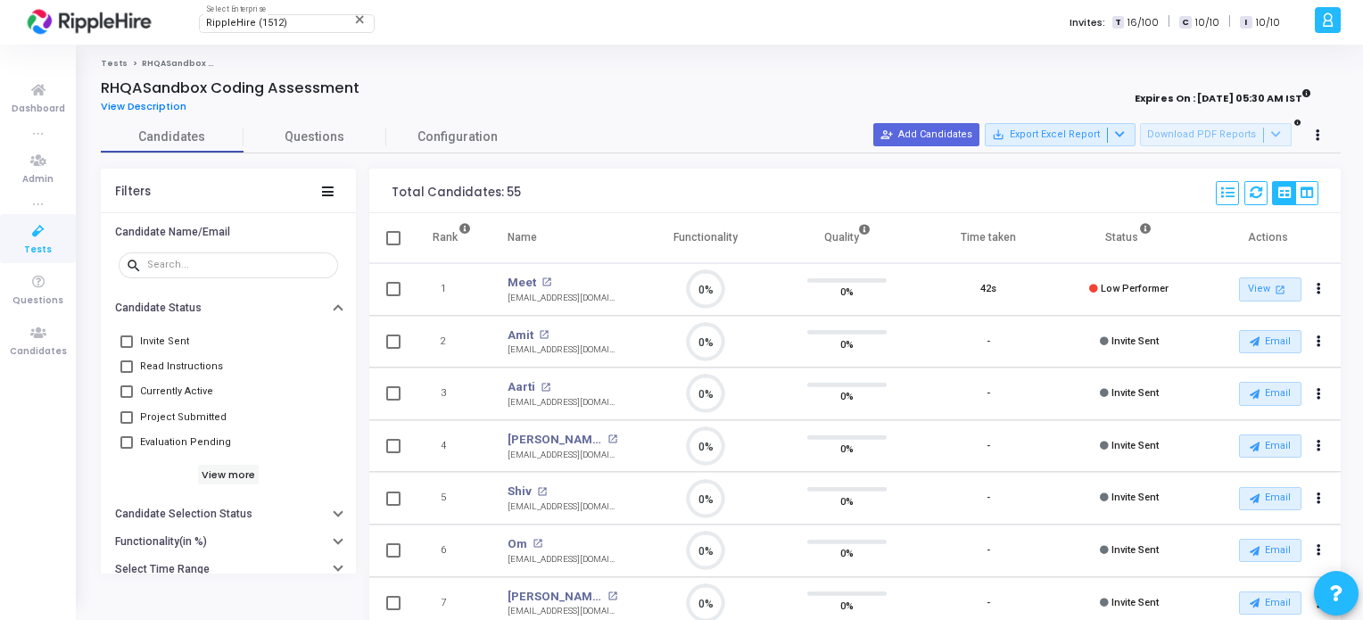
click at [181, 246] on div "search" at bounding box center [229, 265] width 220 height 40
click at [182, 260] on input "text" at bounding box center [239, 265] width 184 height 11
paste input "https://ripplehire.atlassian.net/browse/PRD-4005"
type input "https://ripplehire.atlassian.net/browse/PRD-4005"
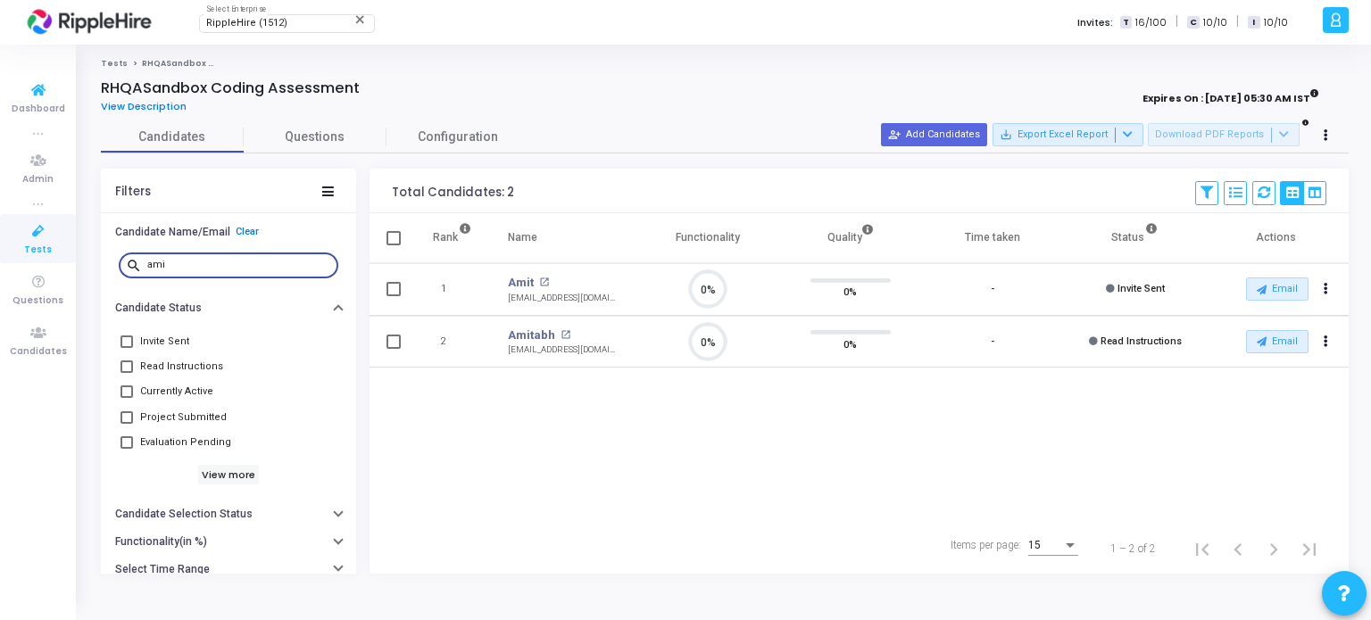
type input "ami"
drag, startPoint x: 191, startPoint y: 260, endPoint x: 114, endPoint y: 278, distance: 79.0
click at [118, 278] on div "search ami" at bounding box center [228, 265] width 228 height 40
click at [46, 239] on icon at bounding box center [38, 231] width 37 height 22
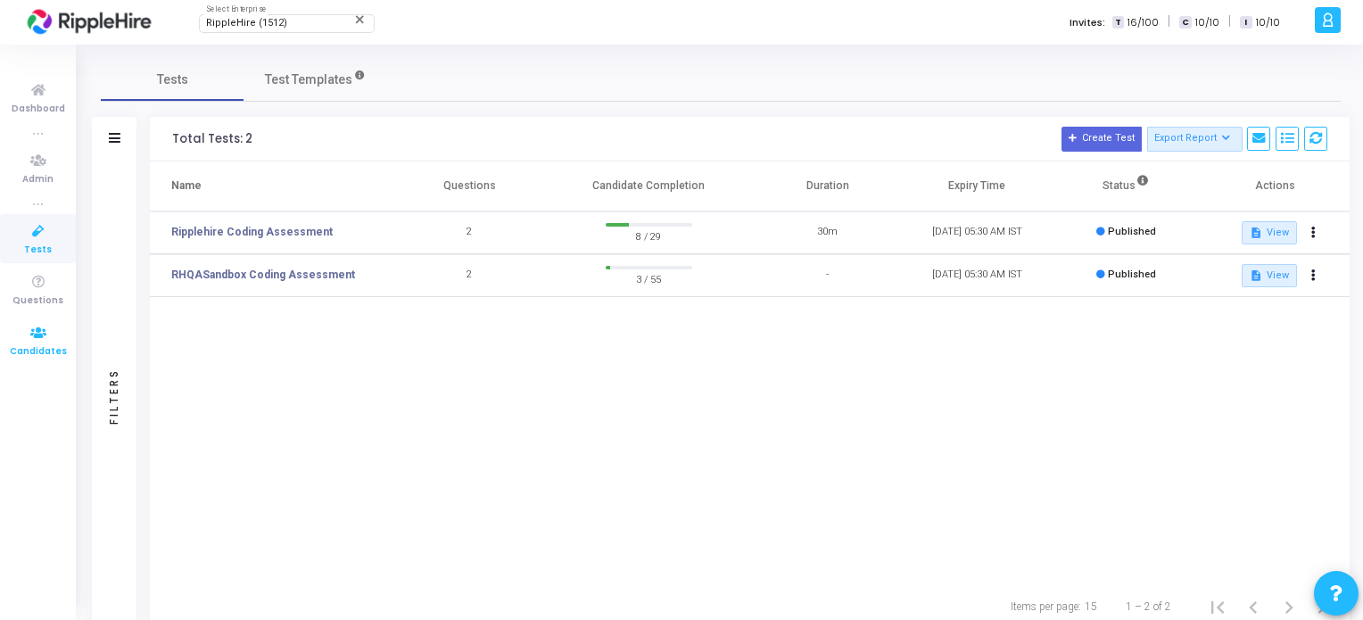
click at [40, 339] on icon at bounding box center [38, 333] width 37 height 22
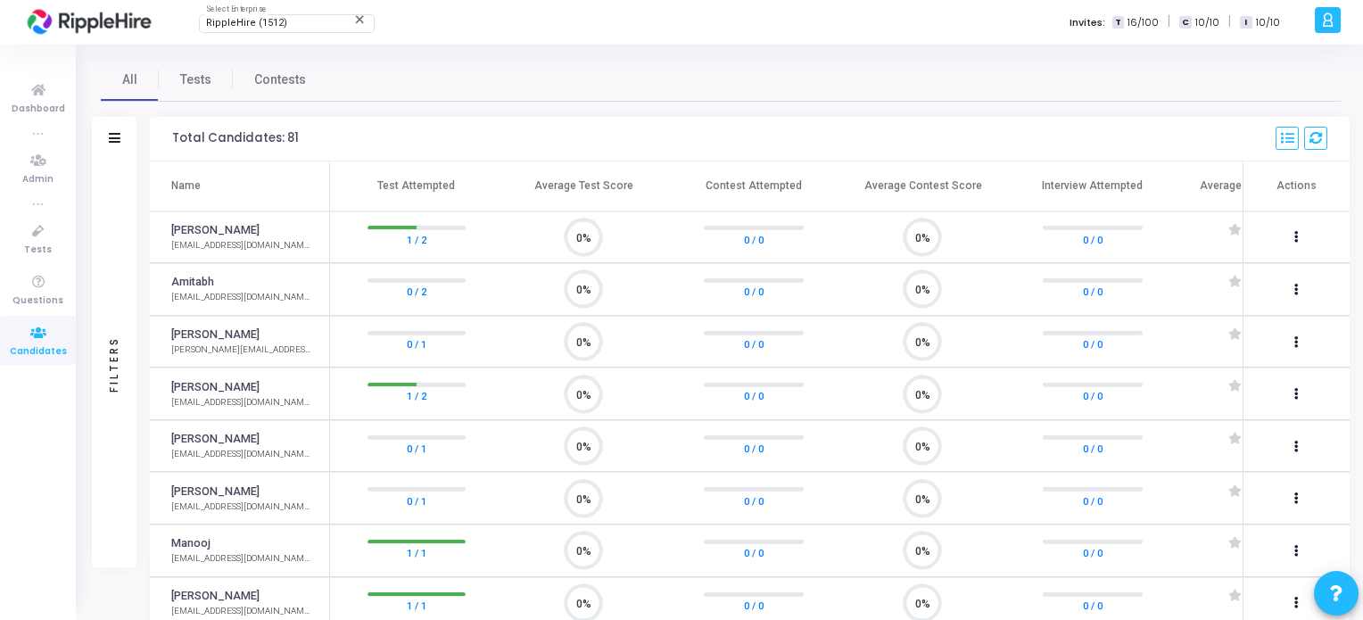
scroll to position [37, 46]
click at [107, 345] on div "Filters" at bounding box center [114, 364] width 16 height 196
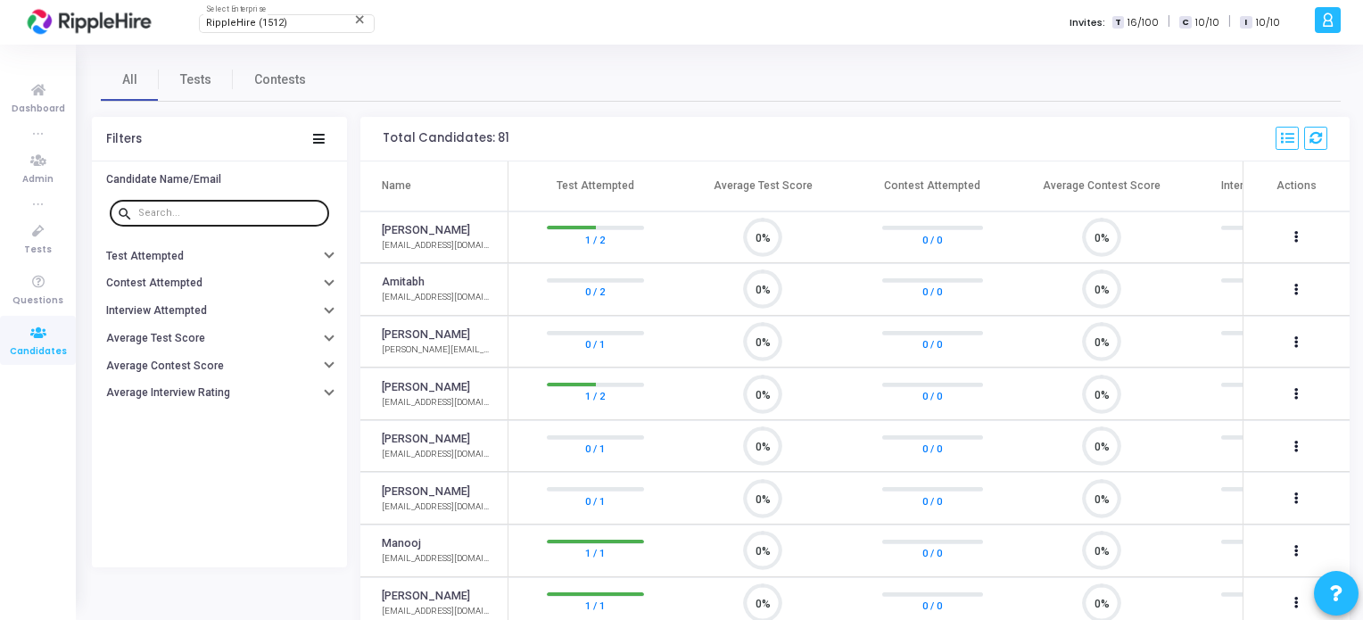
click at [170, 203] on div at bounding box center [230, 212] width 184 height 29
paste input "Atulkhanna1222@yopmail.com"
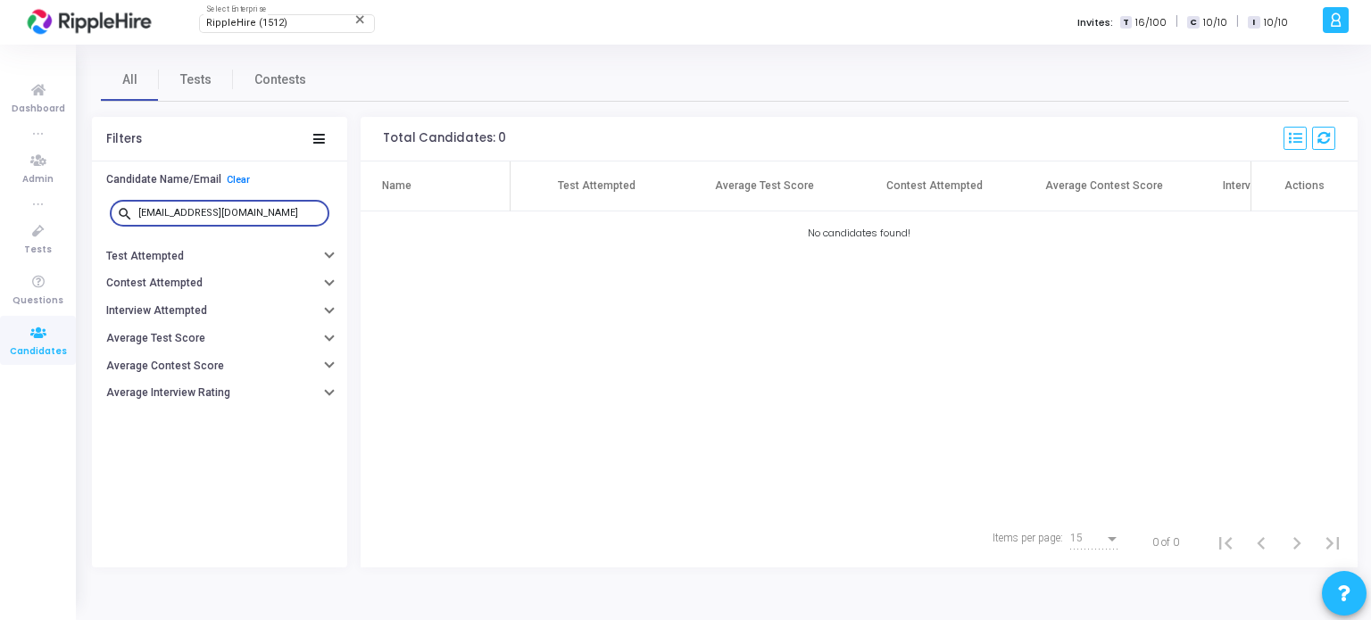
paste input "swarajkadm758"
drag, startPoint x: 154, startPoint y: 212, endPoint x: 137, endPoint y: 212, distance: 17.0
click at [137, 212] on div "search swarajkadm758@yopmail.com" at bounding box center [220, 212] width 220 height 29
type input "swarajkadm758@yopmail.com"
click at [325, 246] on button "Test Attempted" at bounding box center [219, 256] width 255 height 28
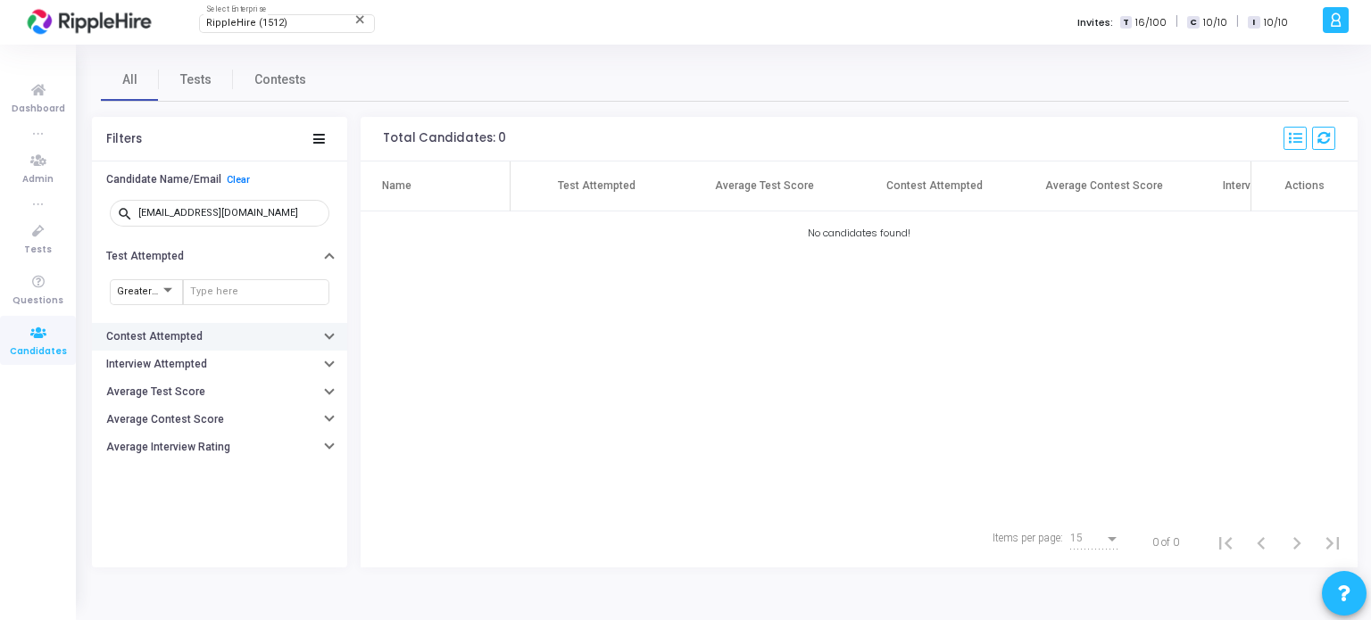
click at [318, 343] on button "Contest Attempted" at bounding box center [219, 337] width 255 height 28
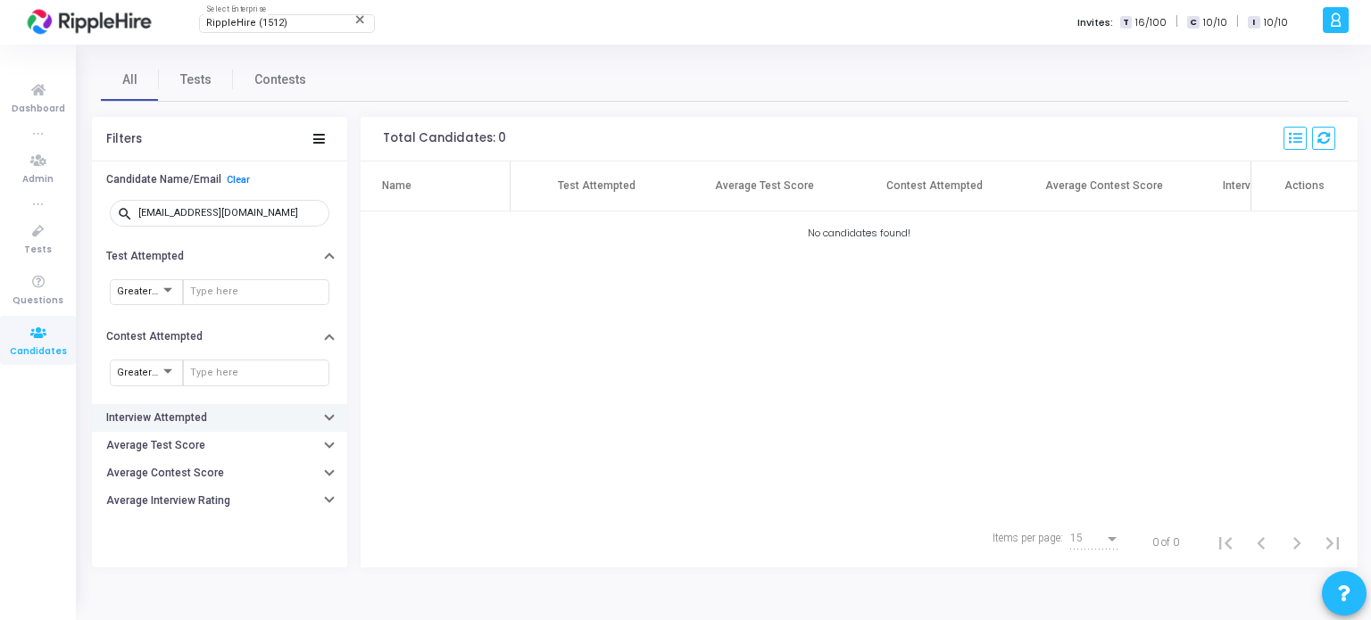
click at [316, 404] on button "Interview Attempted" at bounding box center [219, 418] width 255 height 28
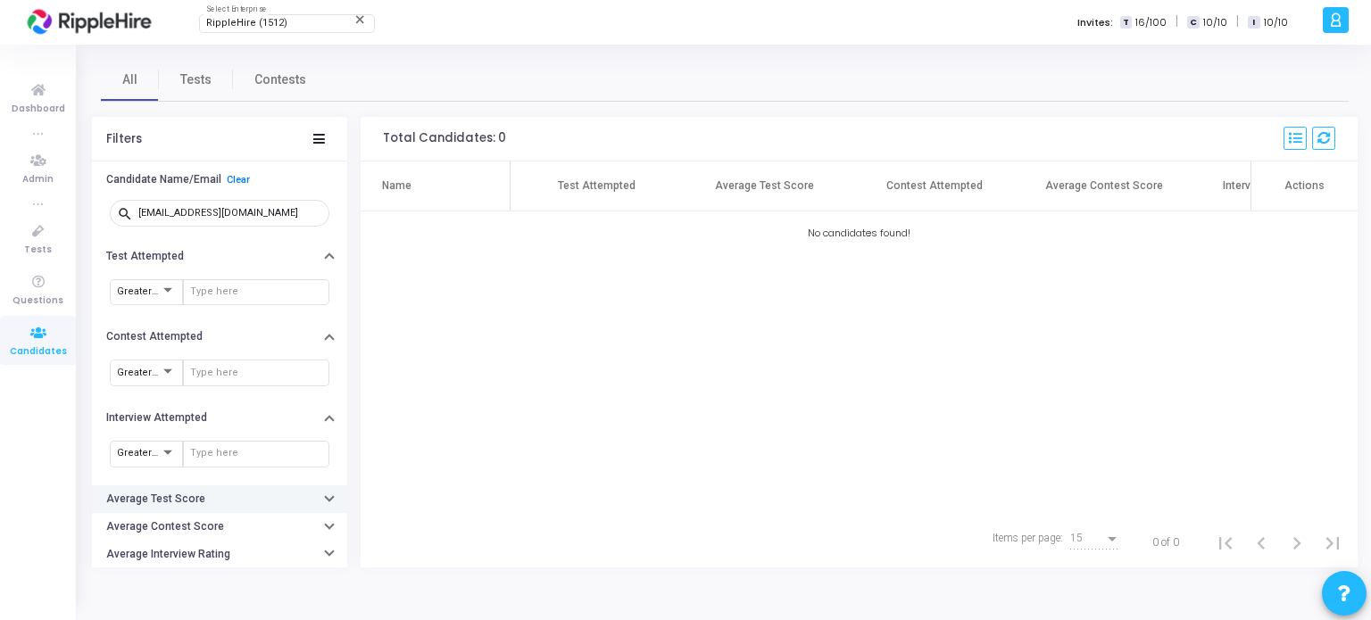
click at [325, 501] on button "Average Test Score" at bounding box center [219, 499] width 255 height 28
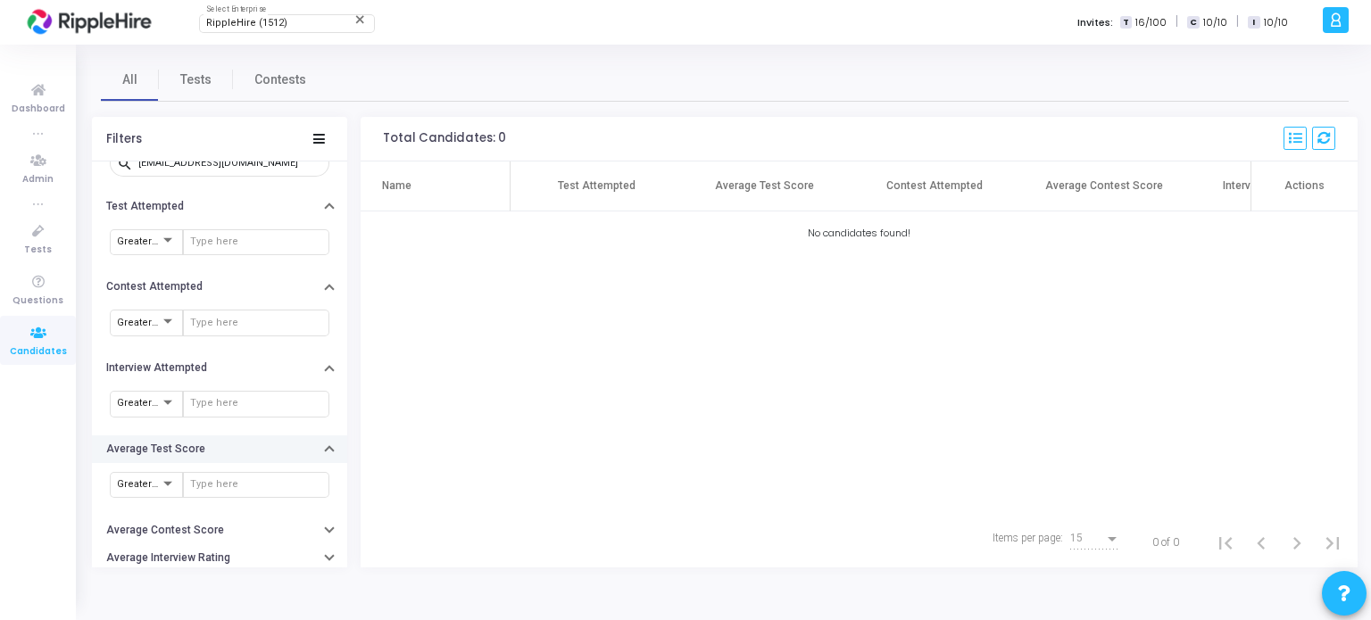
click at [326, 450] on icon "button" at bounding box center [329, 451] width 7 height 4
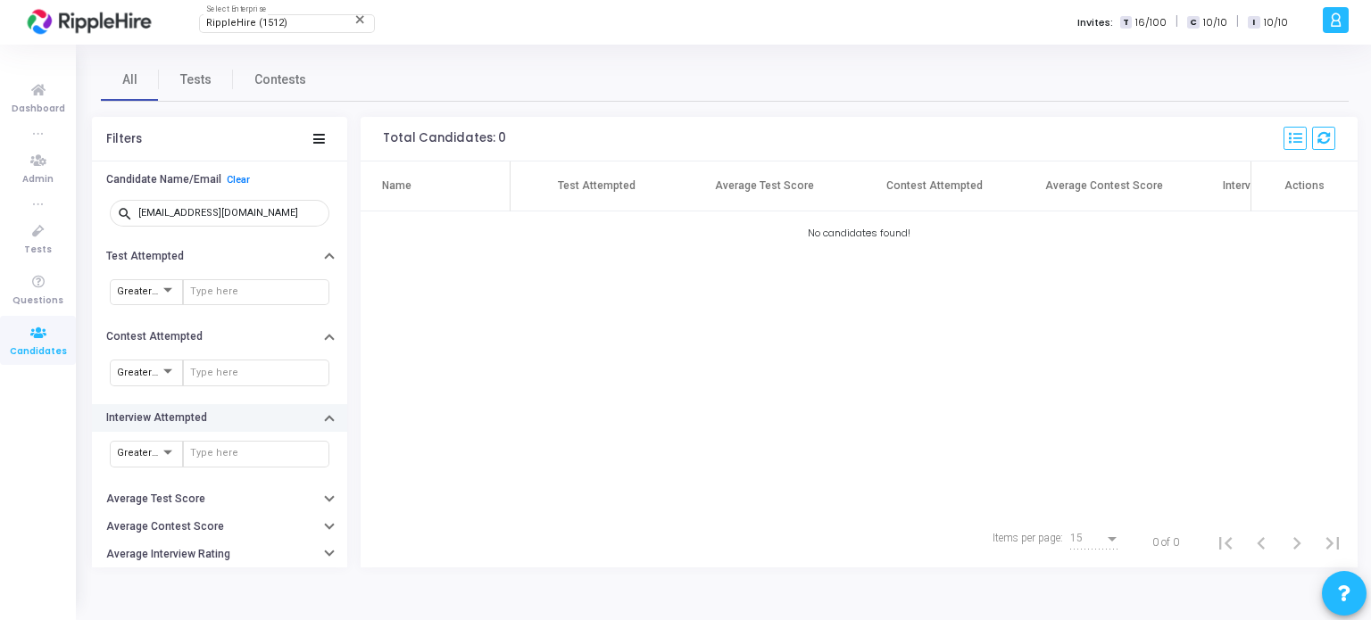
click at [321, 414] on button "Interview Attempted" at bounding box center [219, 418] width 255 height 28
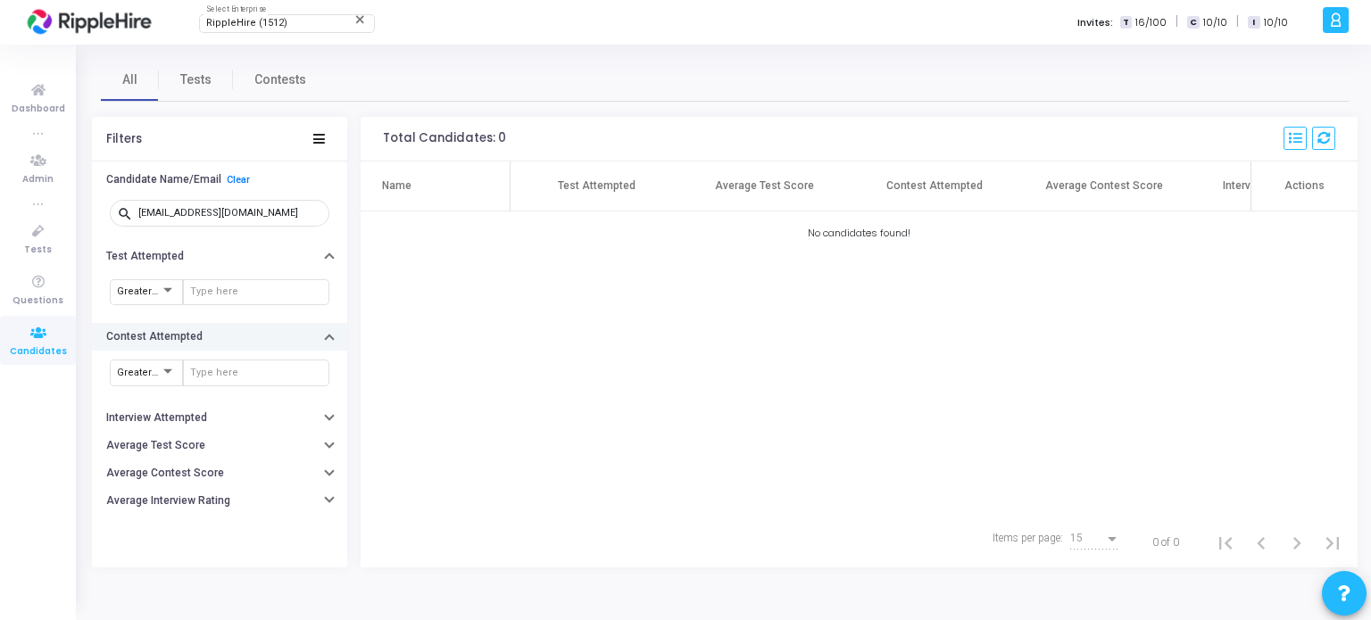
click at [324, 342] on button "Contest Attempted" at bounding box center [219, 337] width 255 height 28
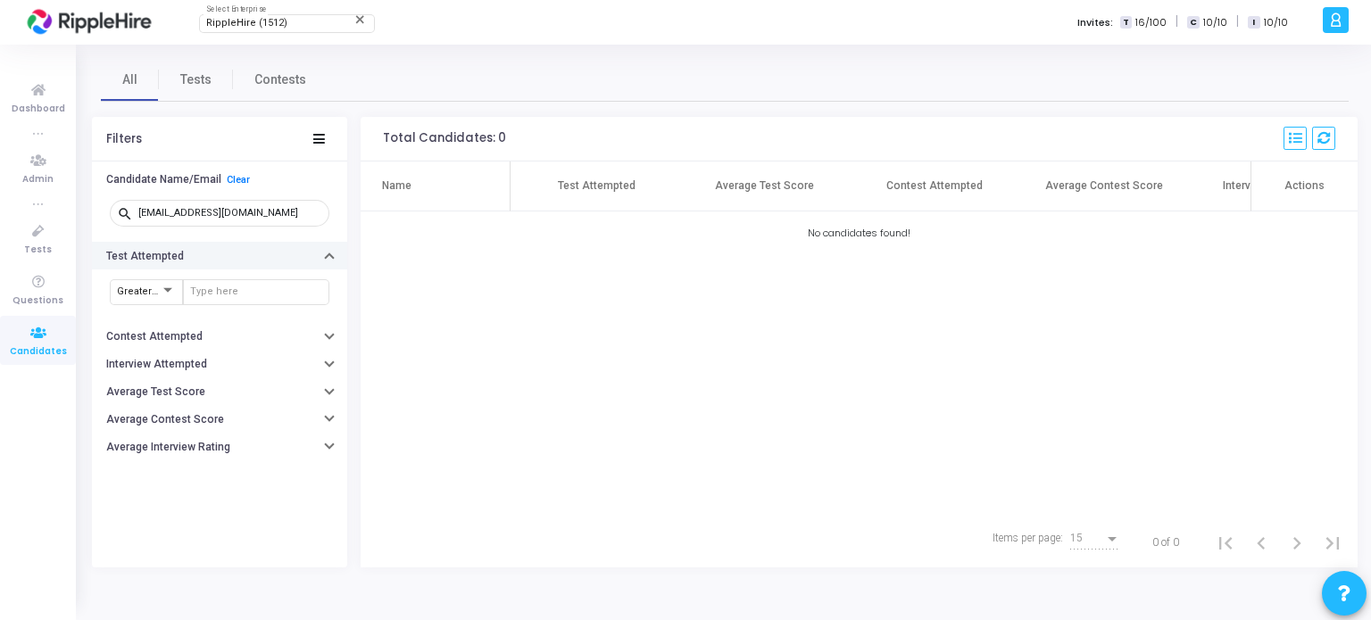
click at [324, 253] on button "Test Attempted" at bounding box center [219, 256] width 255 height 28
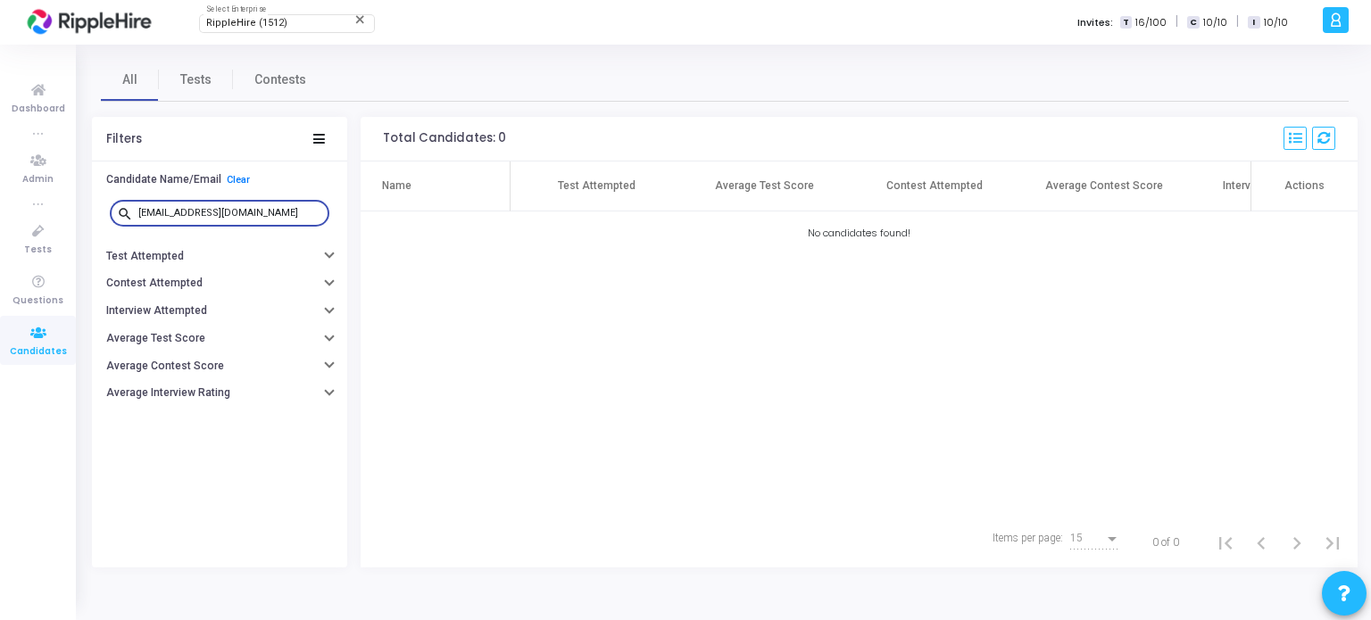
click at [285, 213] on input "swarajkadm758@yopmail.com" at bounding box center [230, 213] width 184 height 11
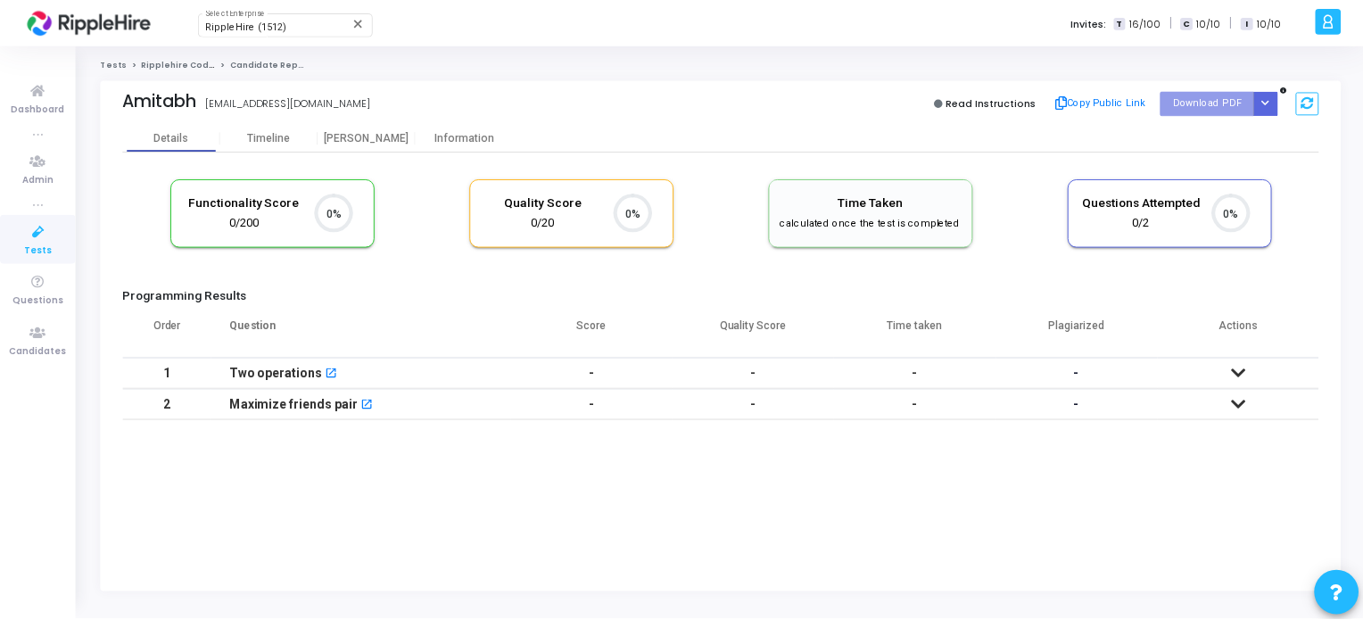
scroll to position [7, 7]
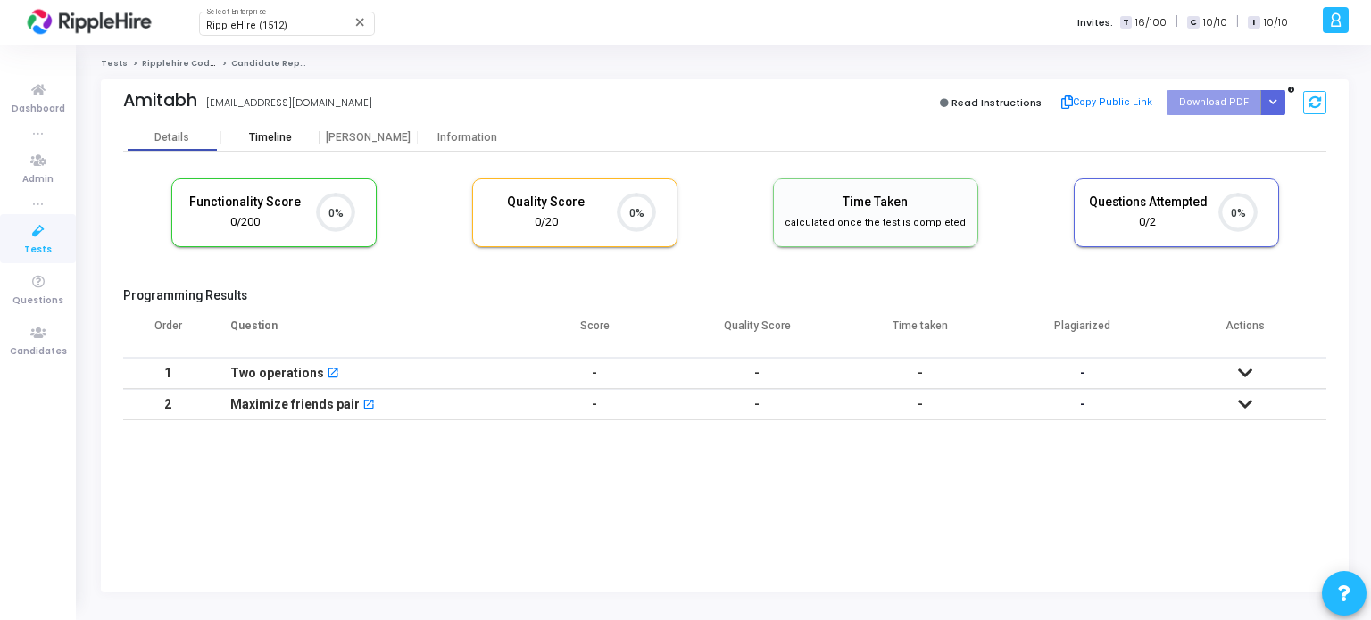
click at [273, 138] on div "Timeline" at bounding box center [270, 137] width 43 height 13
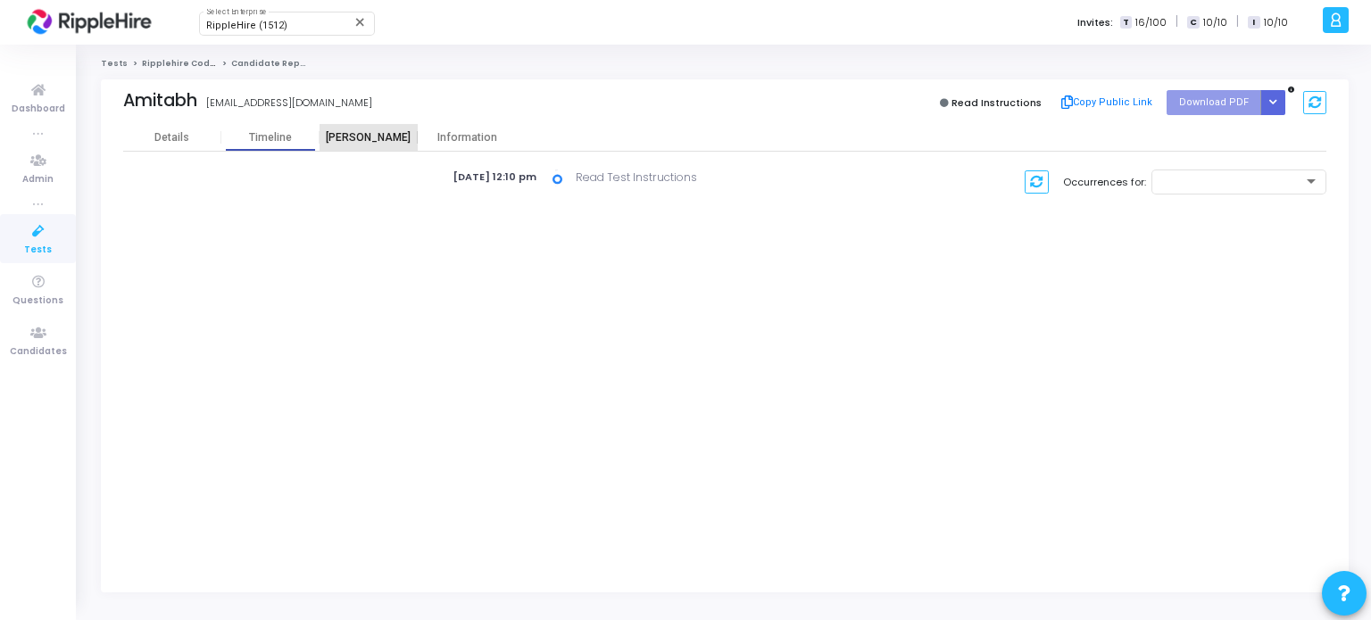
click at [379, 131] on div "Proctor" at bounding box center [368, 137] width 98 height 13
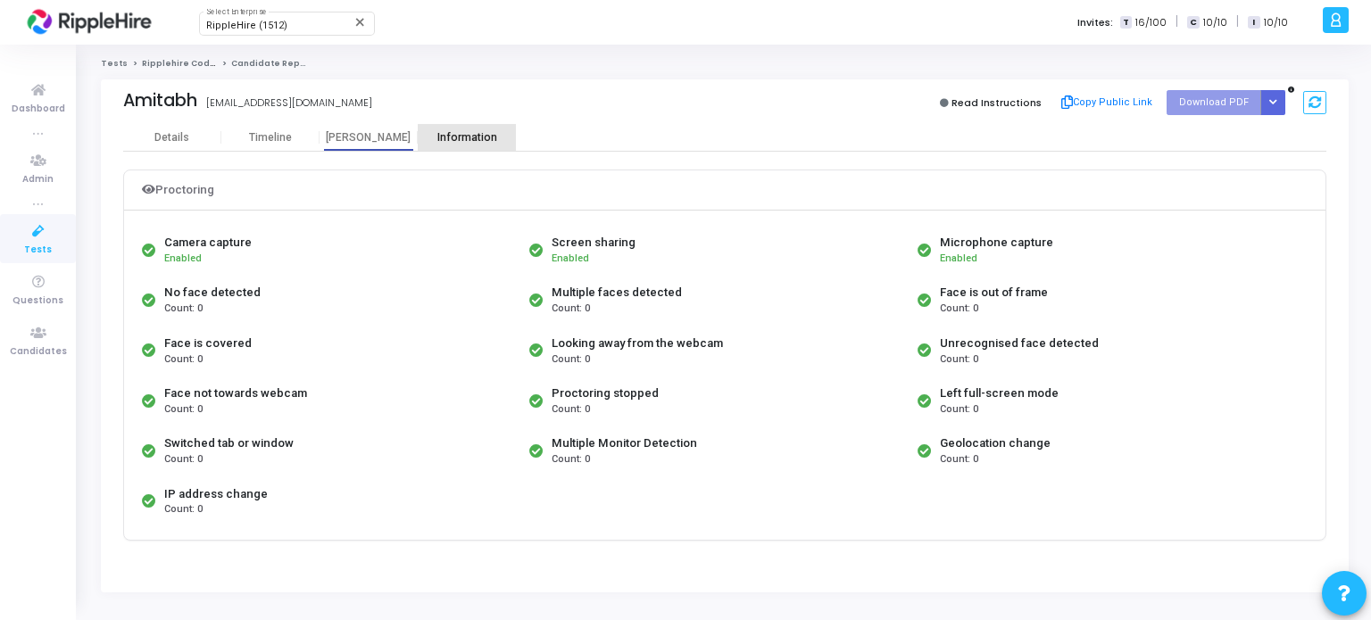
click at [481, 128] on div "Information" at bounding box center [467, 137] width 98 height 27
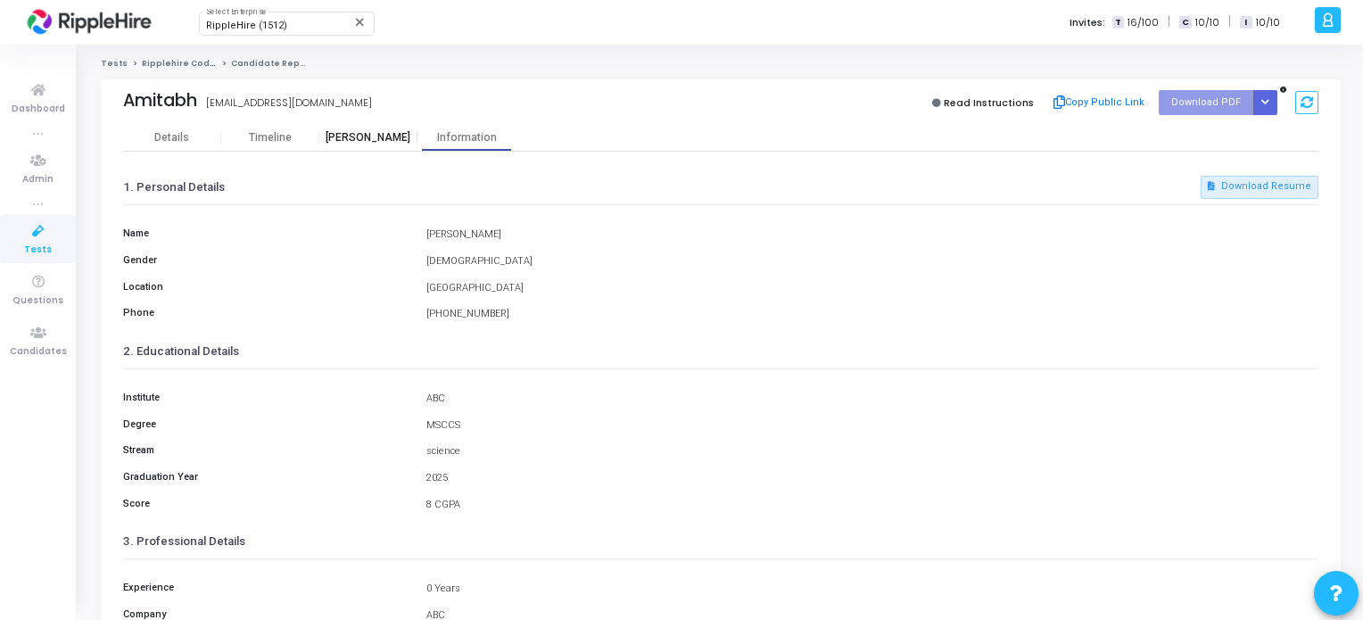
click at [359, 149] on div "Proctor" at bounding box center [368, 137] width 98 height 27
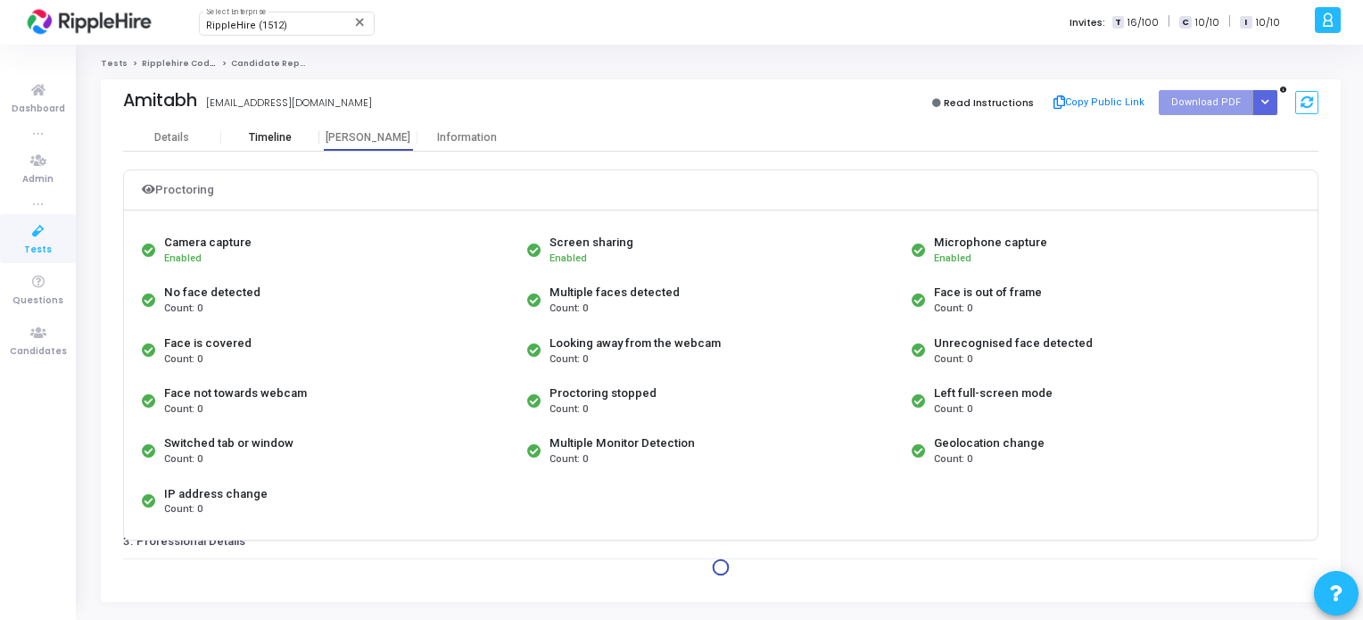
click at [289, 141] on div "Timeline" at bounding box center [270, 137] width 43 height 13
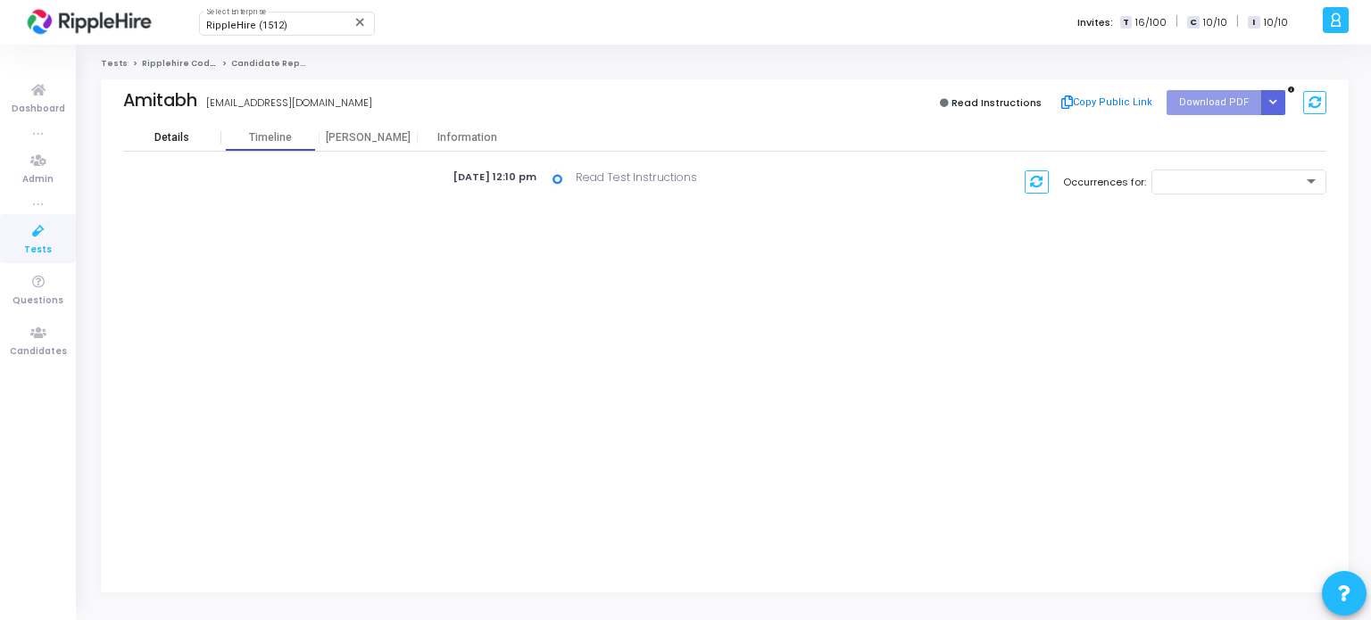
click at [169, 135] on div "Details" at bounding box center [171, 137] width 35 height 13
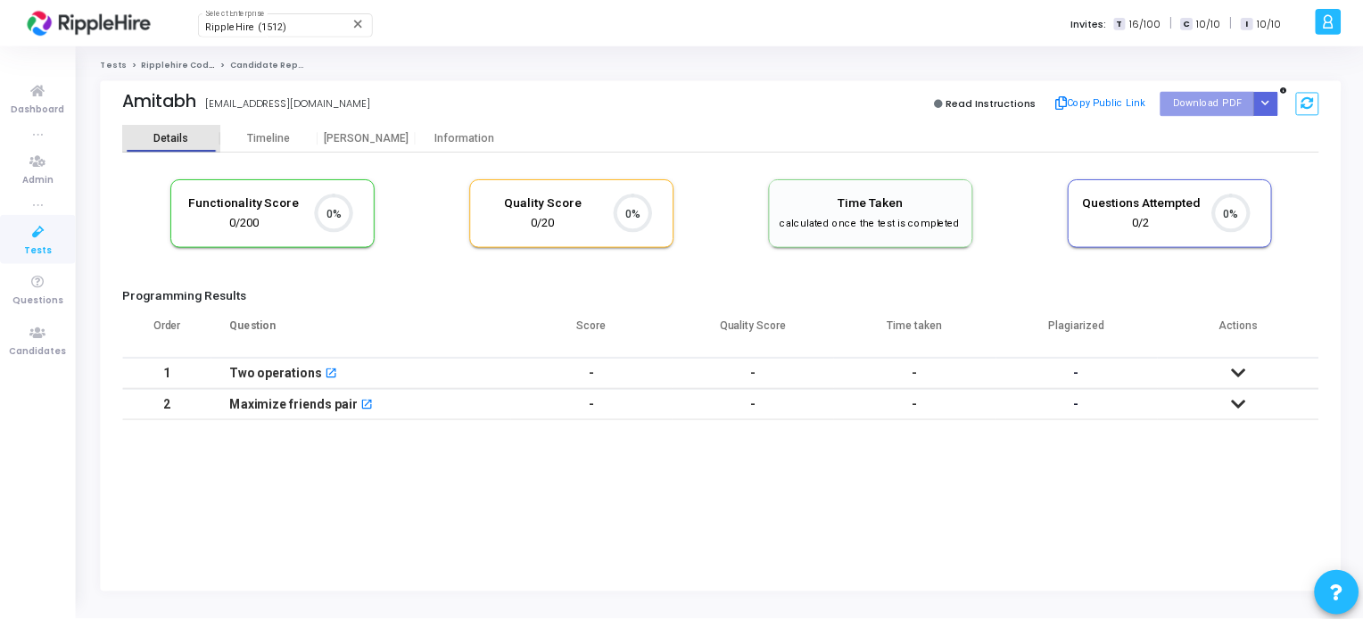
scroll to position [37, 46]
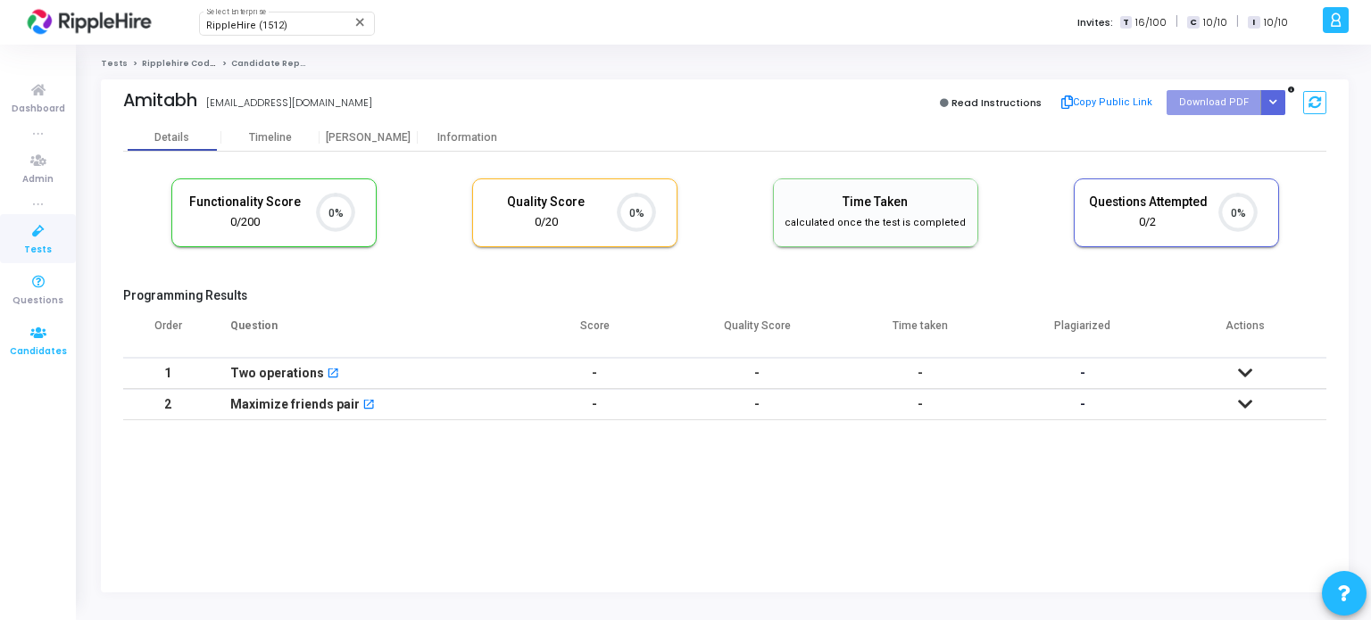
click at [29, 350] on span "Candidates" at bounding box center [38, 351] width 57 height 15
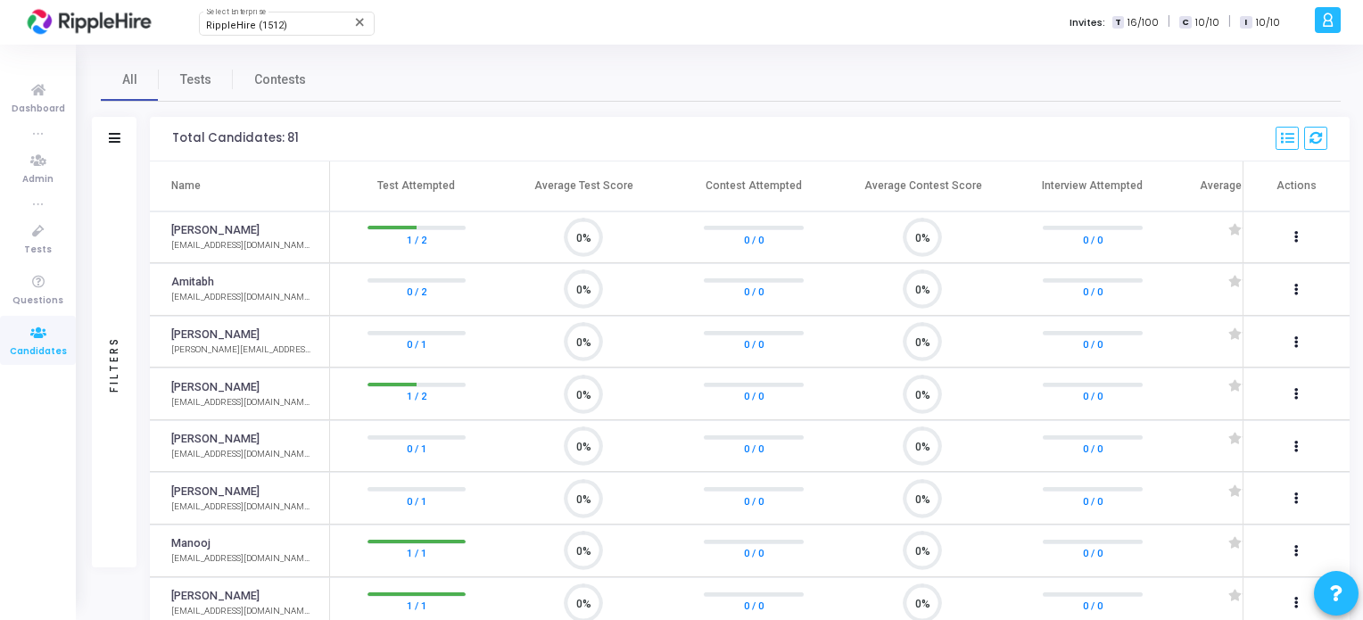
click at [111, 360] on div "Filters" at bounding box center [114, 364] width 16 height 196
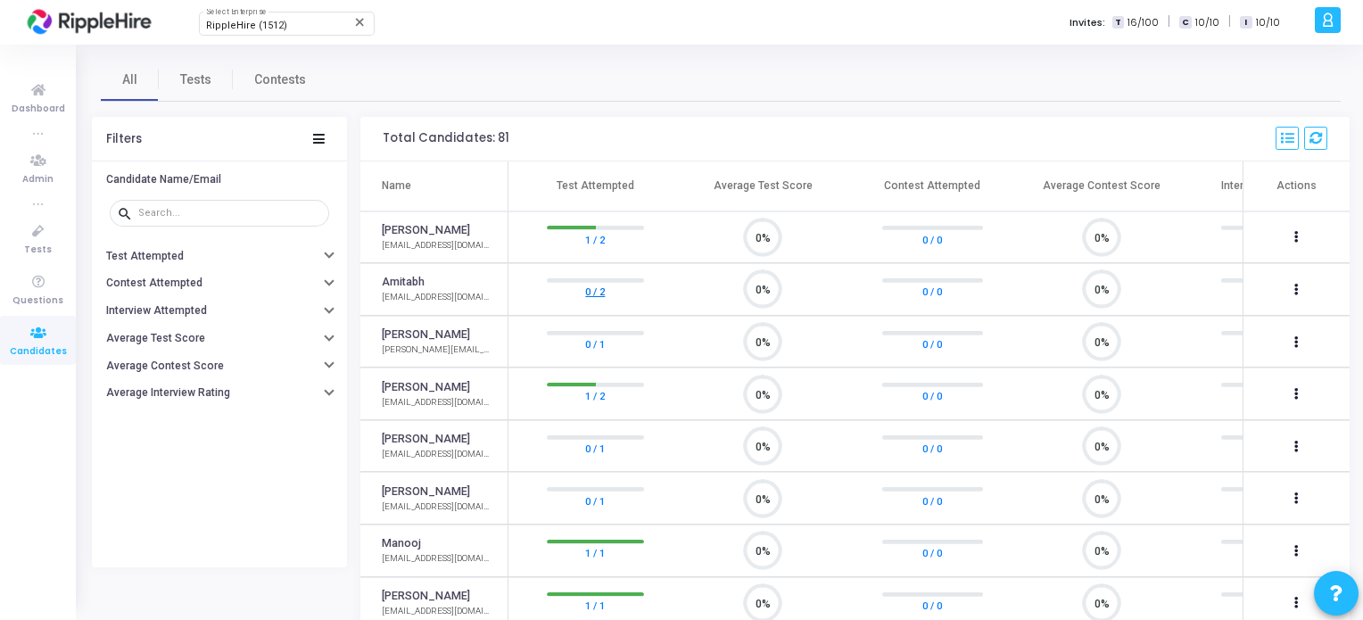
click at [603, 289] on link "0 / 2" at bounding box center [595, 292] width 20 height 18
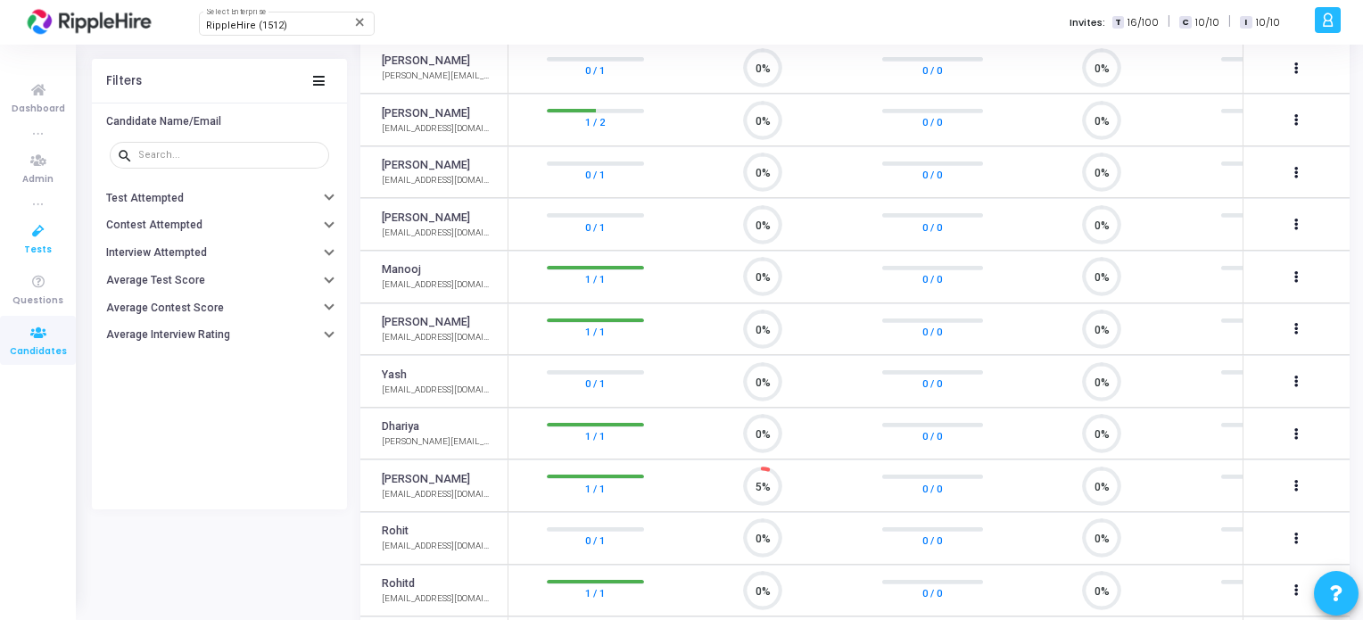
scroll to position [82, 0]
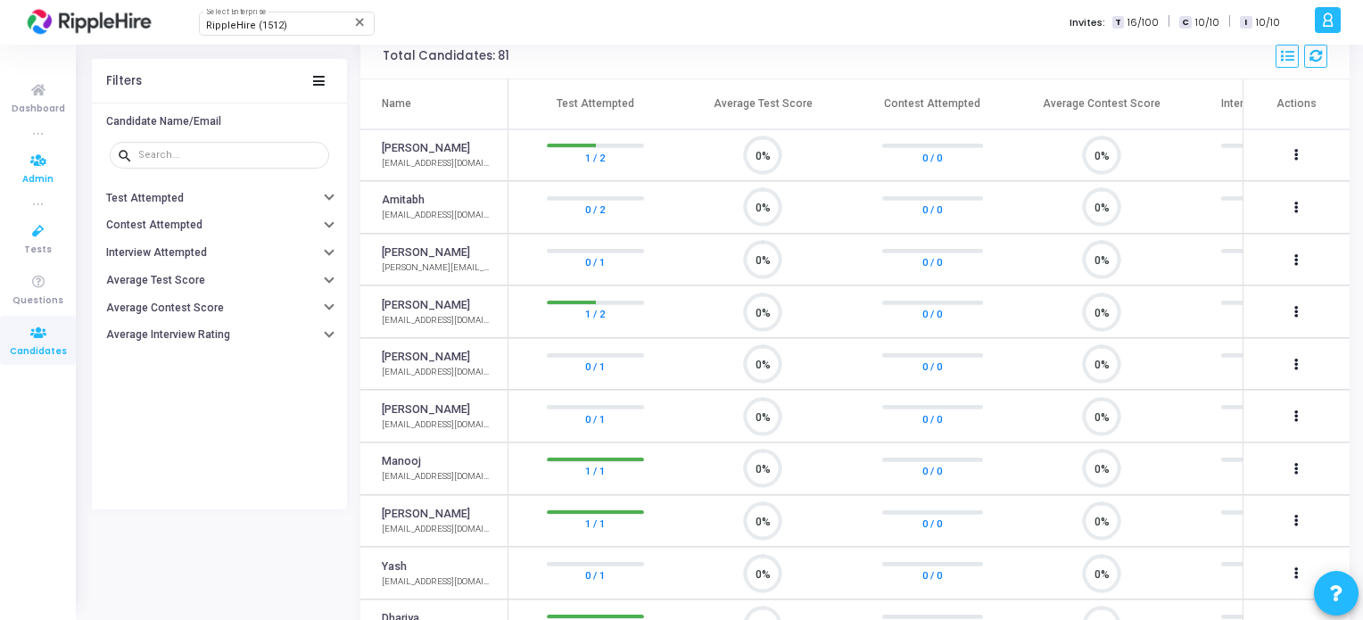
click at [22, 176] on span "Admin" at bounding box center [37, 179] width 31 height 15
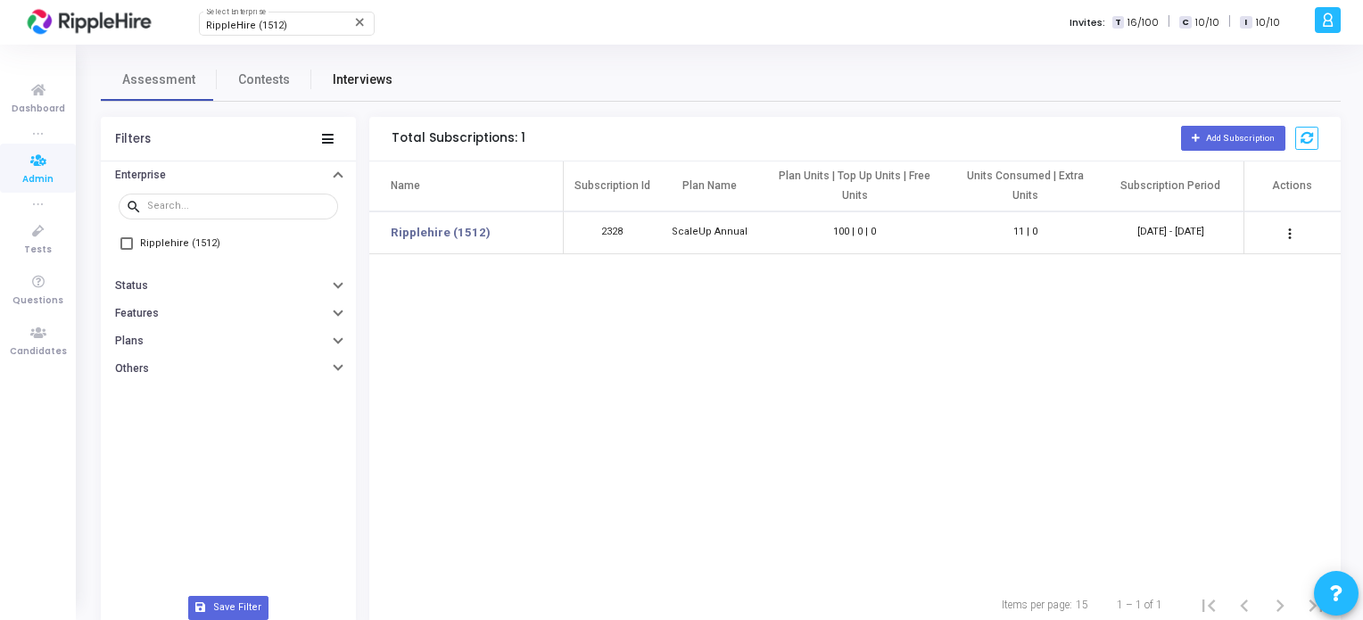
click at [341, 71] on span "Interviews" at bounding box center [363, 79] width 60 height 19
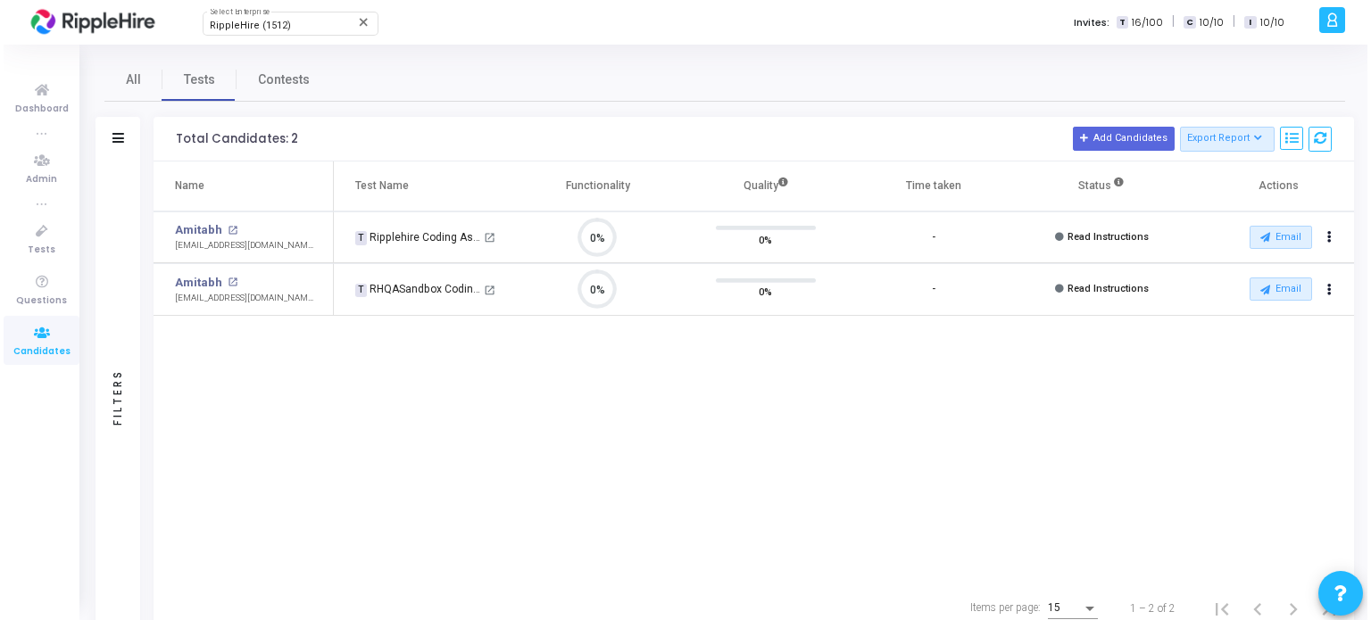
scroll to position [37, 46]
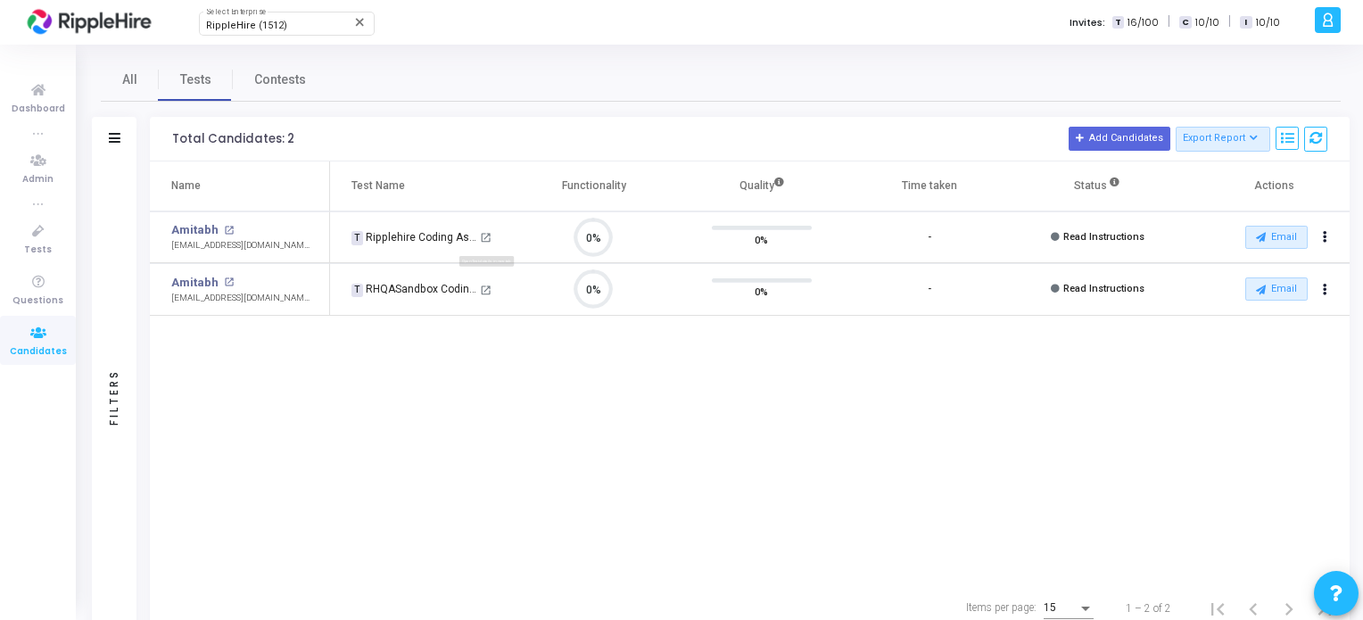
click at [485, 236] on mat-icon "open_in_new" at bounding box center [486, 238] width 12 height 12
click at [1319, 236] on button "Actions" at bounding box center [1325, 237] width 25 height 25
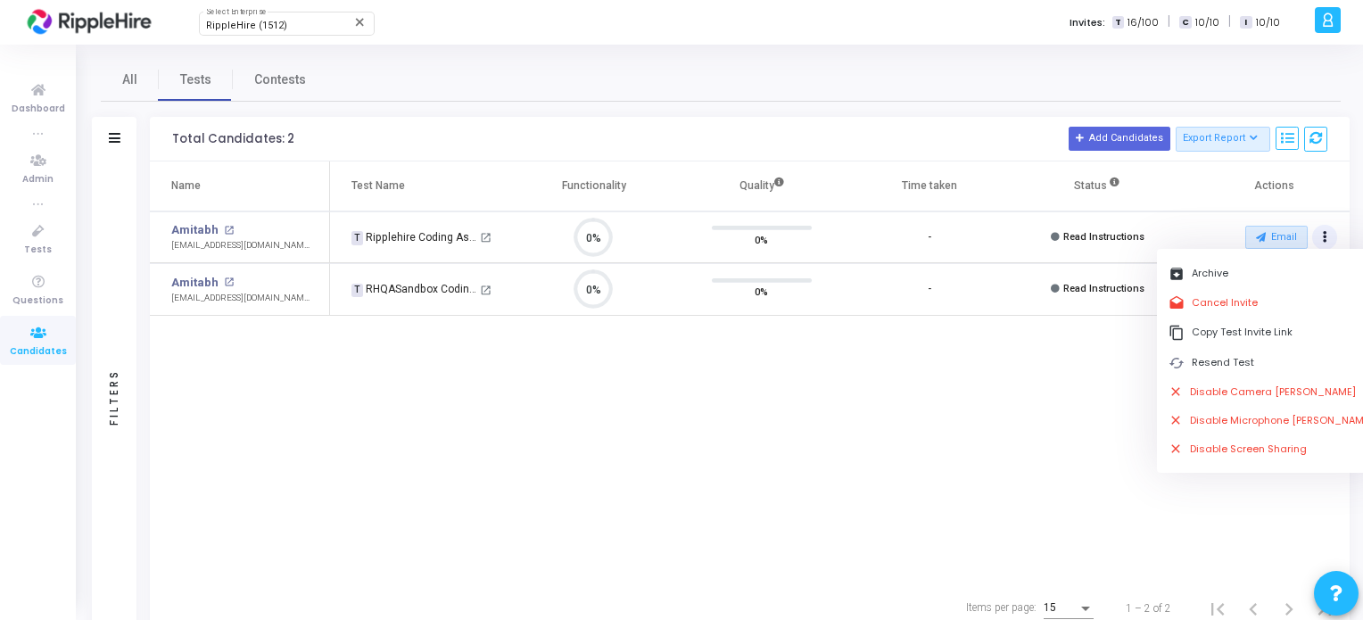
click at [1028, 440] on div "Name Test Name Functionality Quality Time taken Status Actions Amitabh open_in_…" at bounding box center [750, 373] width 1200 height 422
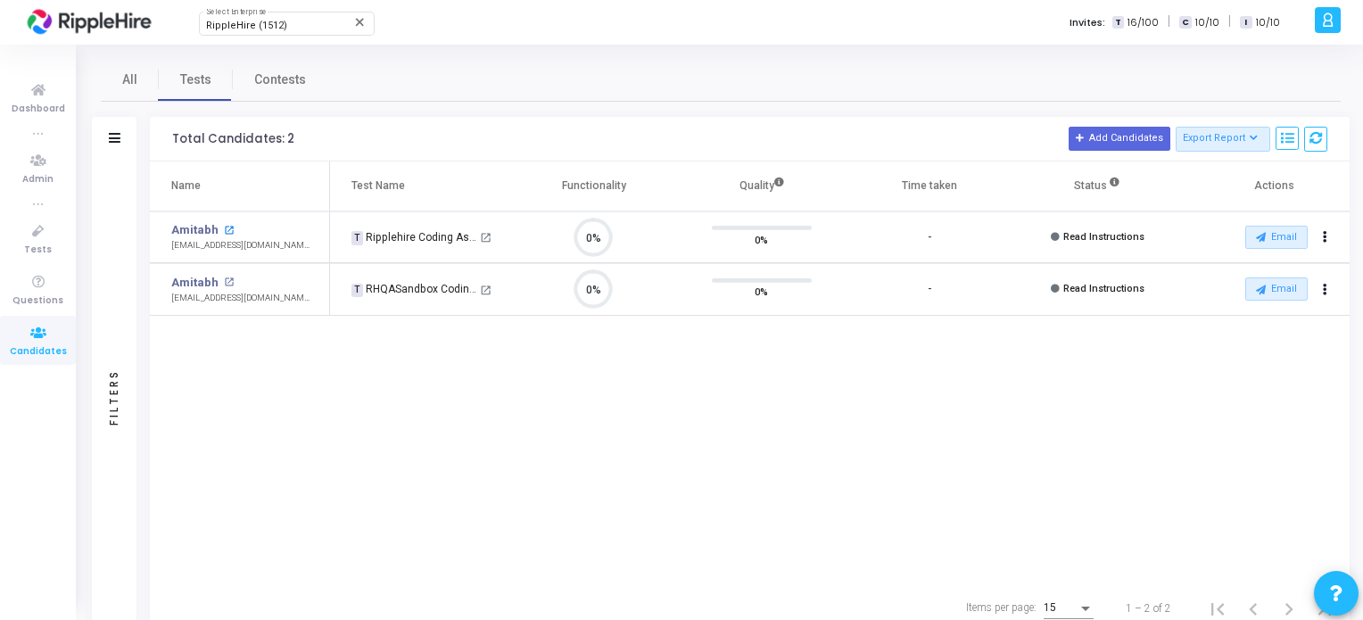
click at [228, 233] on mat-icon "open_in_new" at bounding box center [229, 231] width 10 height 10
click at [224, 279] on mat-icon "open_in_new" at bounding box center [229, 283] width 10 height 10
click at [211, 276] on link "Amitabh" at bounding box center [194, 283] width 47 height 18
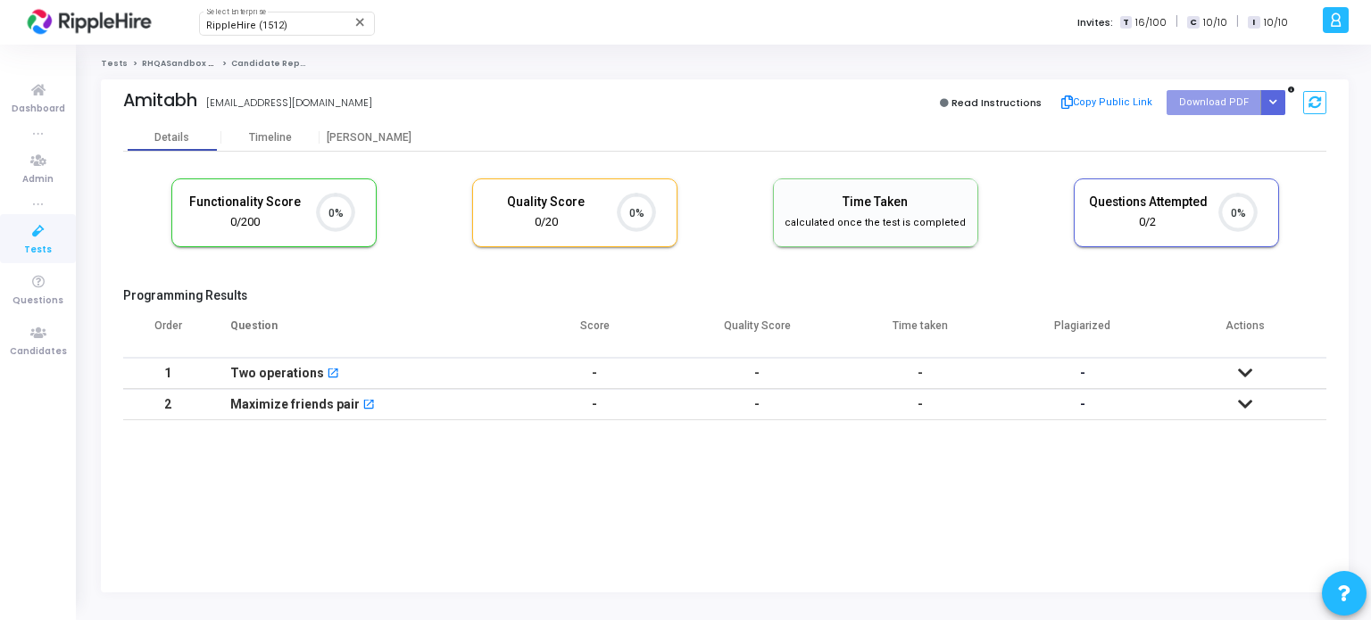
scroll to position [7, 7]
click at [282, 145] on div "Timeline" at bounding box center [270, 137] width 98 height 27
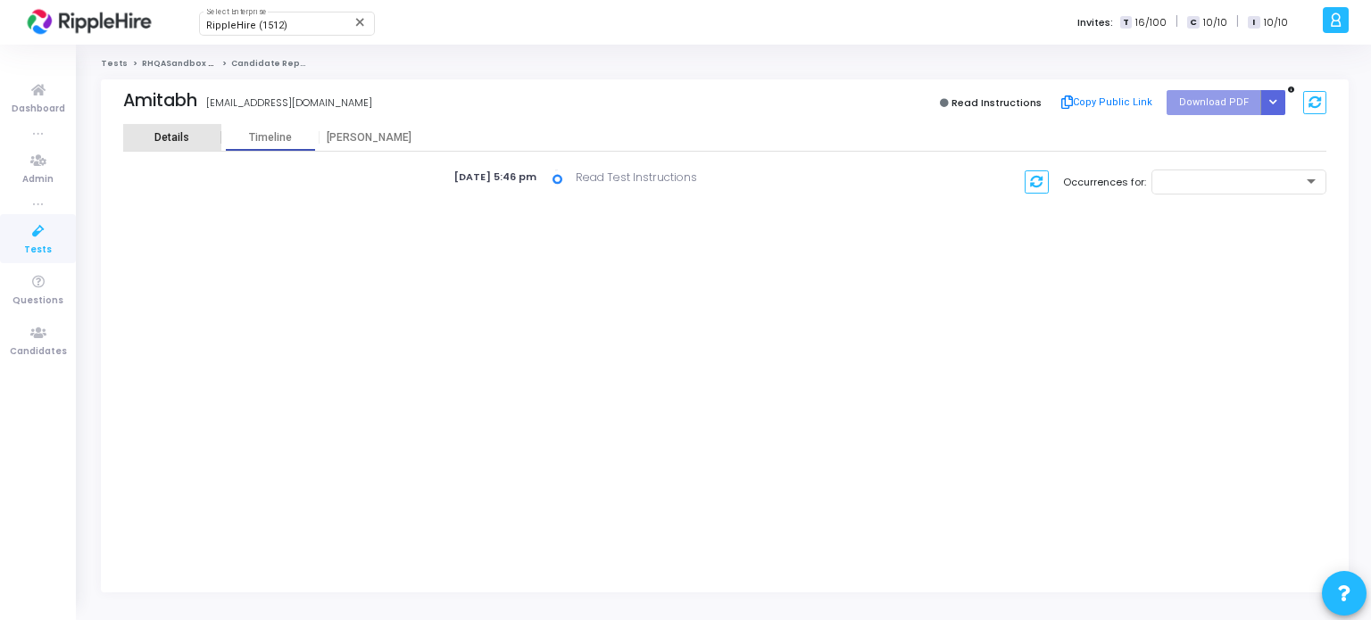
click at [186, 143] on div "Details" at bounding box center [171, 137] width 35 height 13
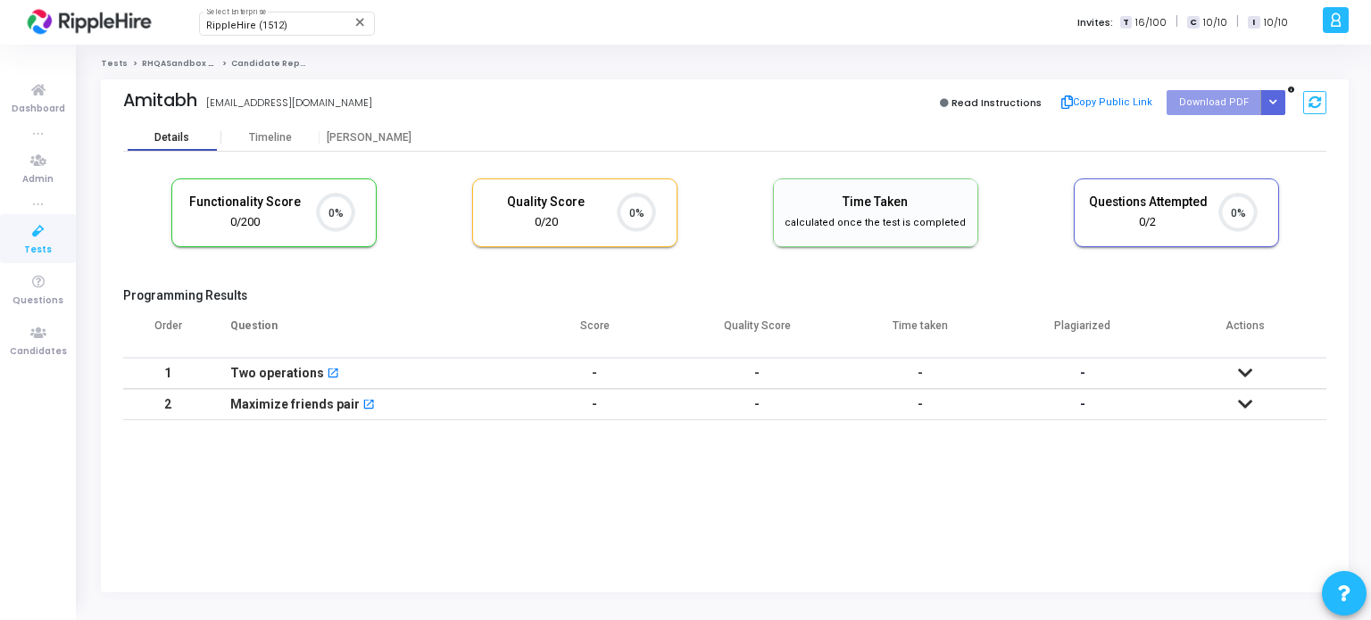
scroll to position [37, 46]
click at [278, 135] on div "Timeline" at bounding box center [270, 137] width 43 height 13
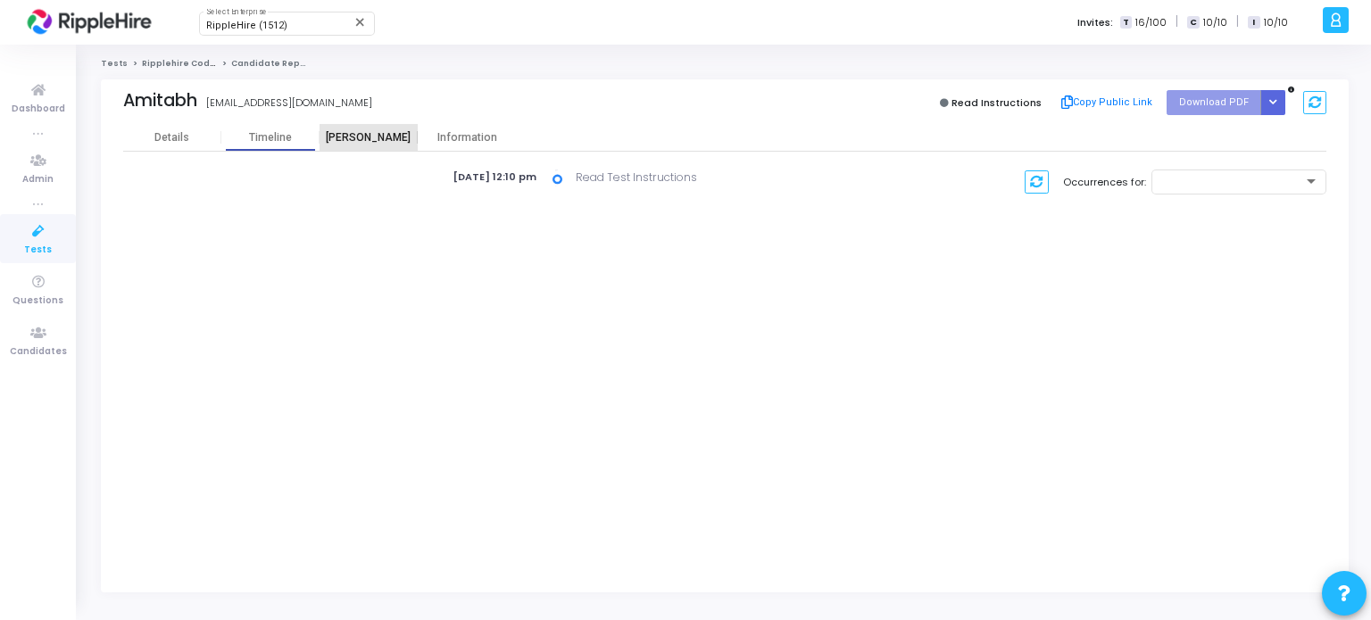
click at [359, 133] on div "[PERSON_NAME]" at bounding box center [368, 137] width 98 height 13
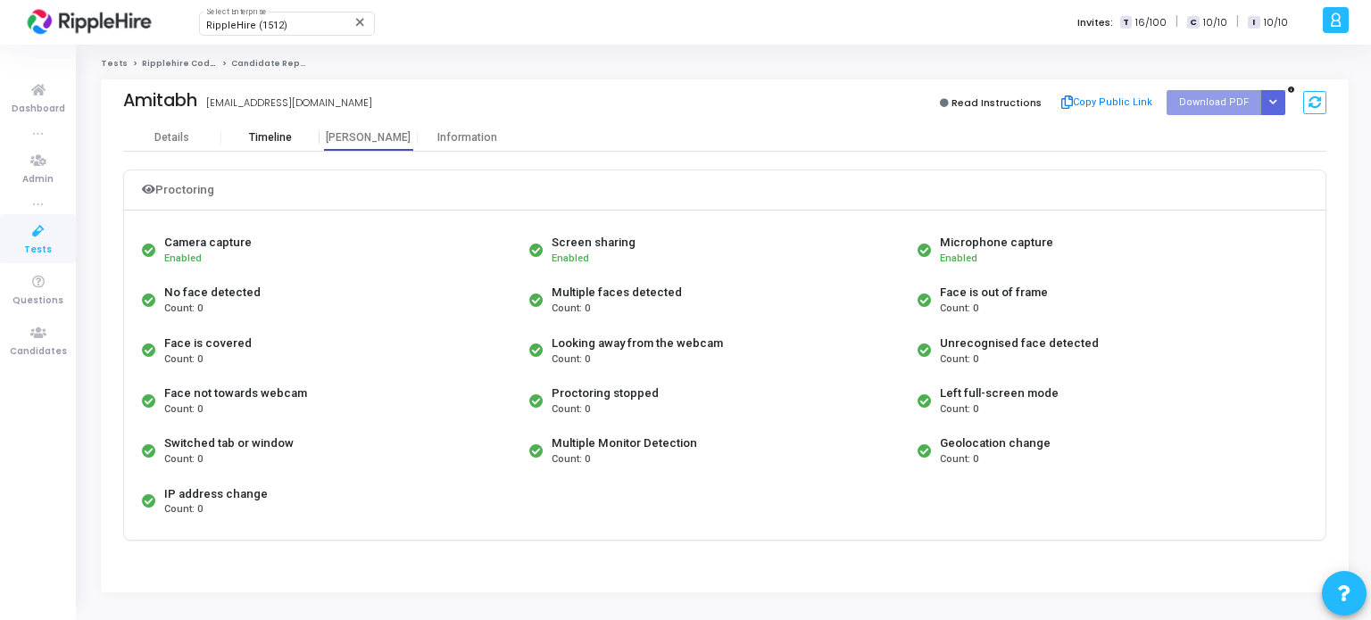
click at [308, 132] on div "Timeline" at bounding box center [270, 137] width 98 height 13
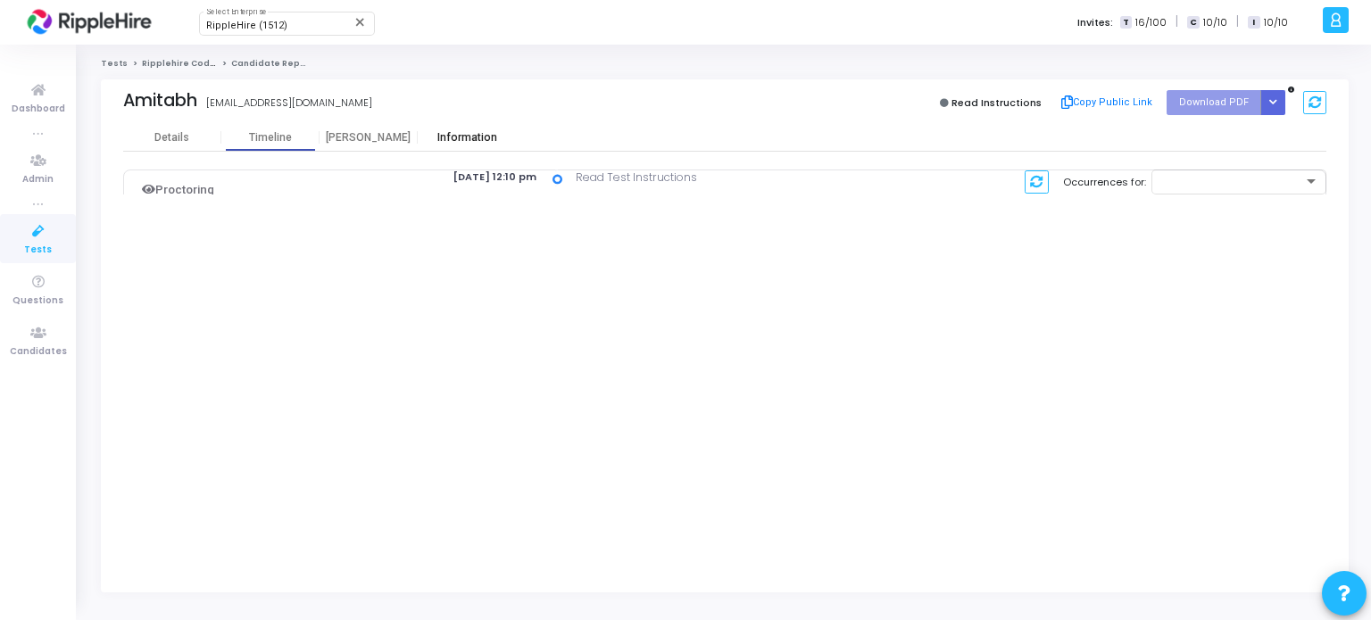
click at [478, 137] on div "Information" at bounding box center [467, 137] width 98 height 13
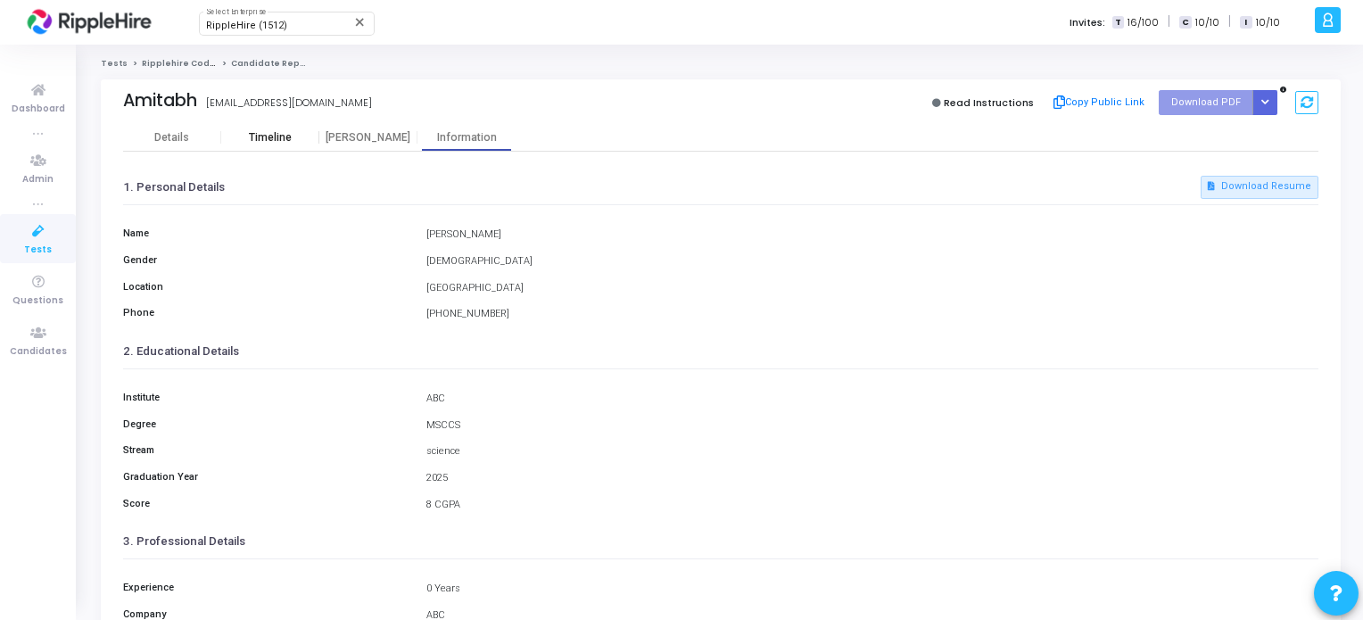
click at [286, 149] on div "Timeline" at bounding box center [270, 137] width 98 height 27
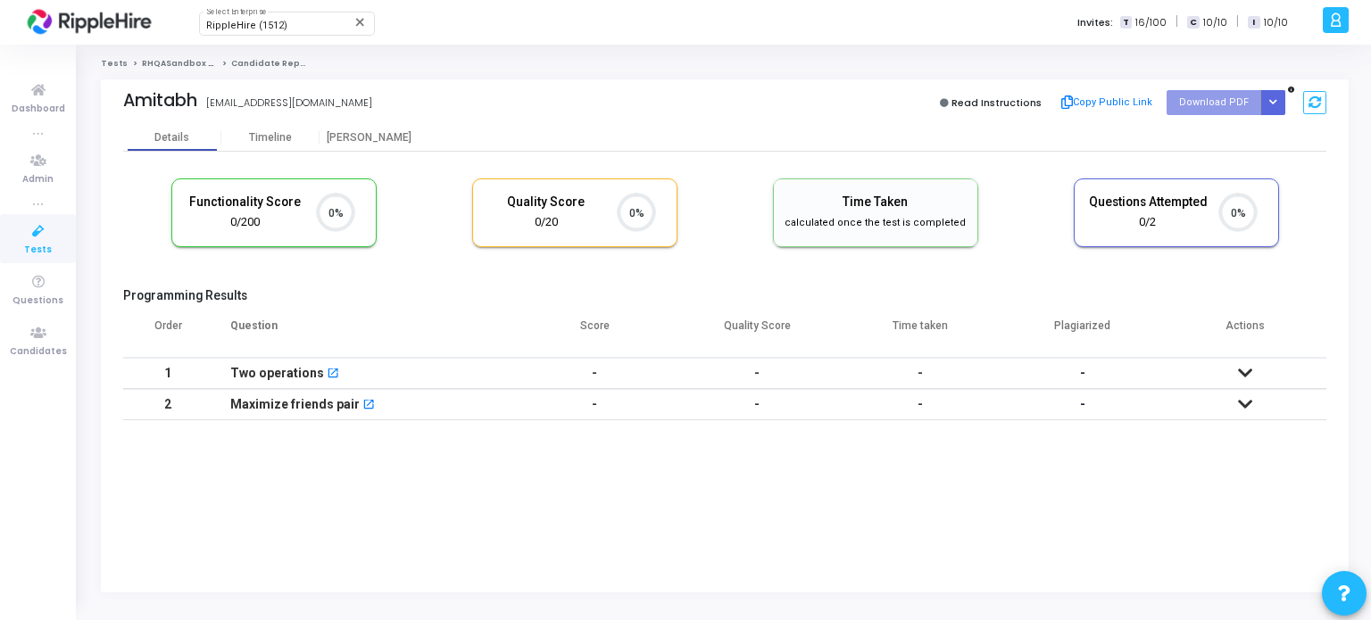
scroll to position [37, 46]
click at [285, 136] on div "Timeline" at bounding box center [270, 137] width 43 height 13
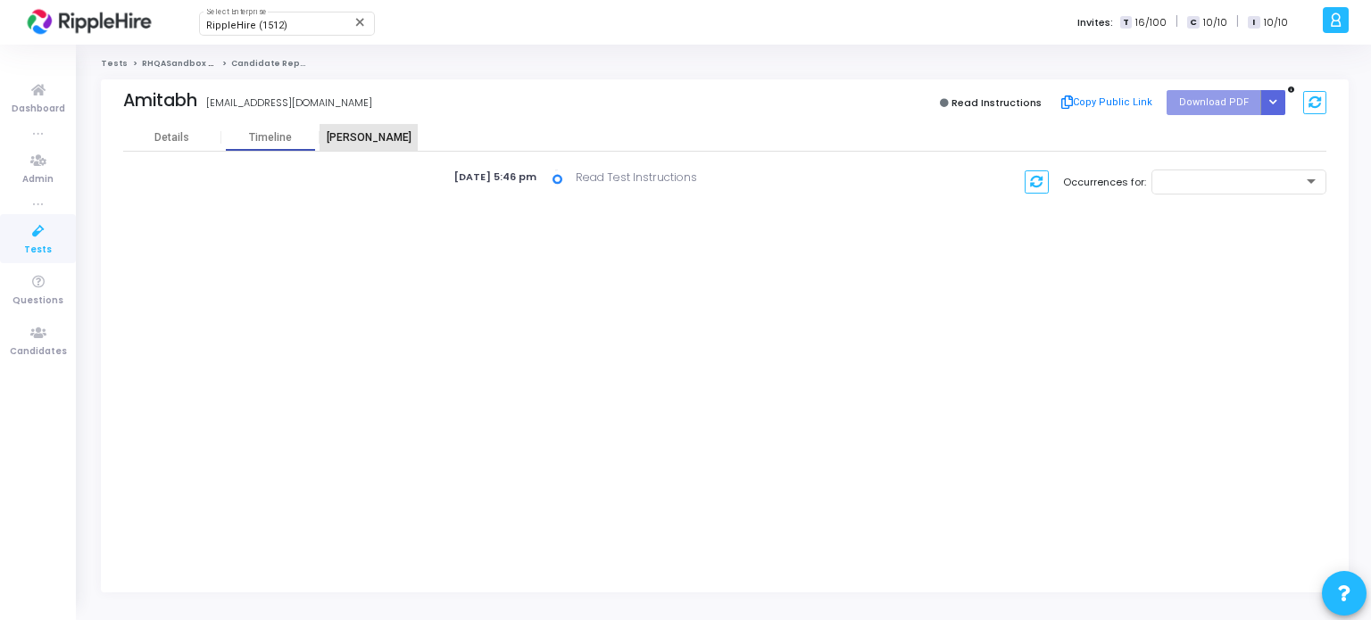
click at [343, 132] on div "[PERSON_NAME]" at bounding box center [368, 137] width 98 height 13
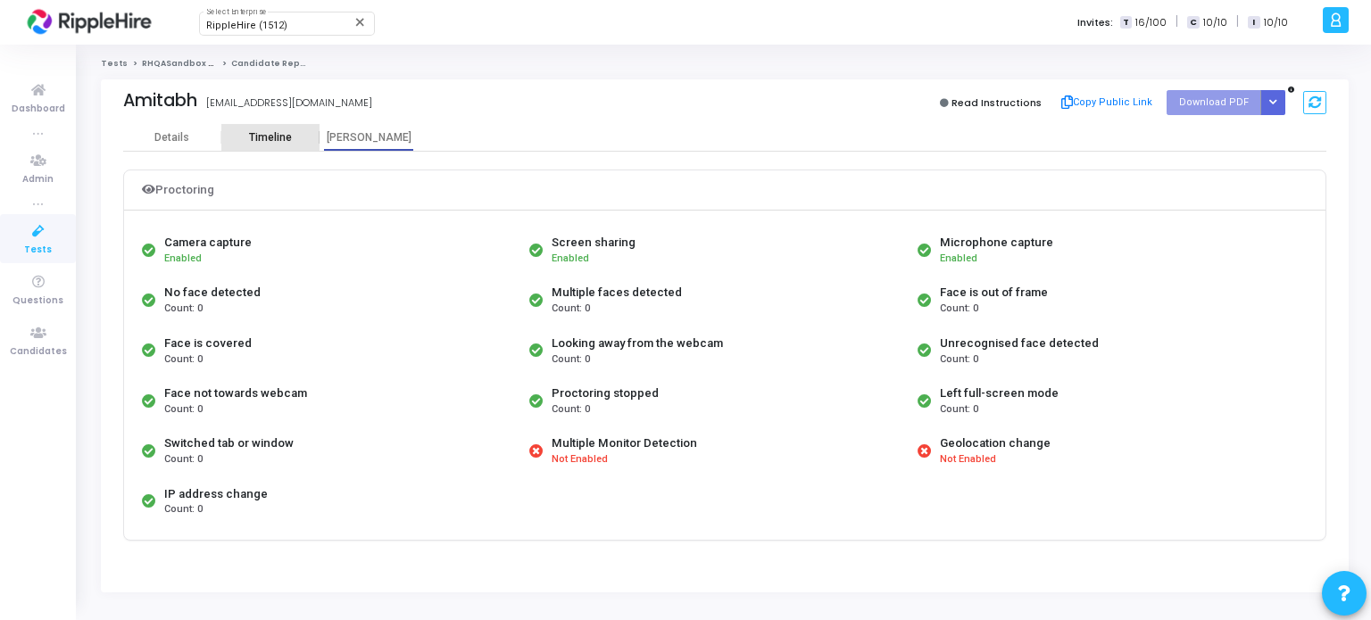
click at [260, 136] on div "Timeline" at bounding box center [270, 137] width 43 height 13
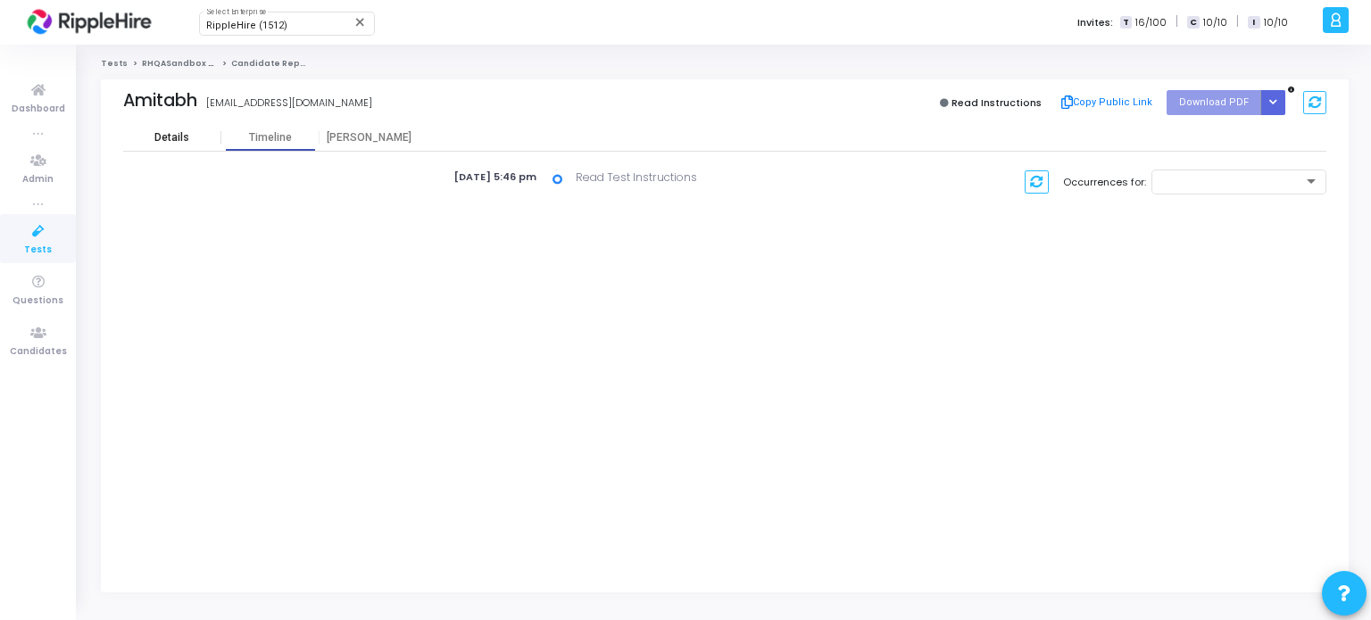
click at [161, 143] on div "Details" at bounding box center [171, 137] width 35 height 13
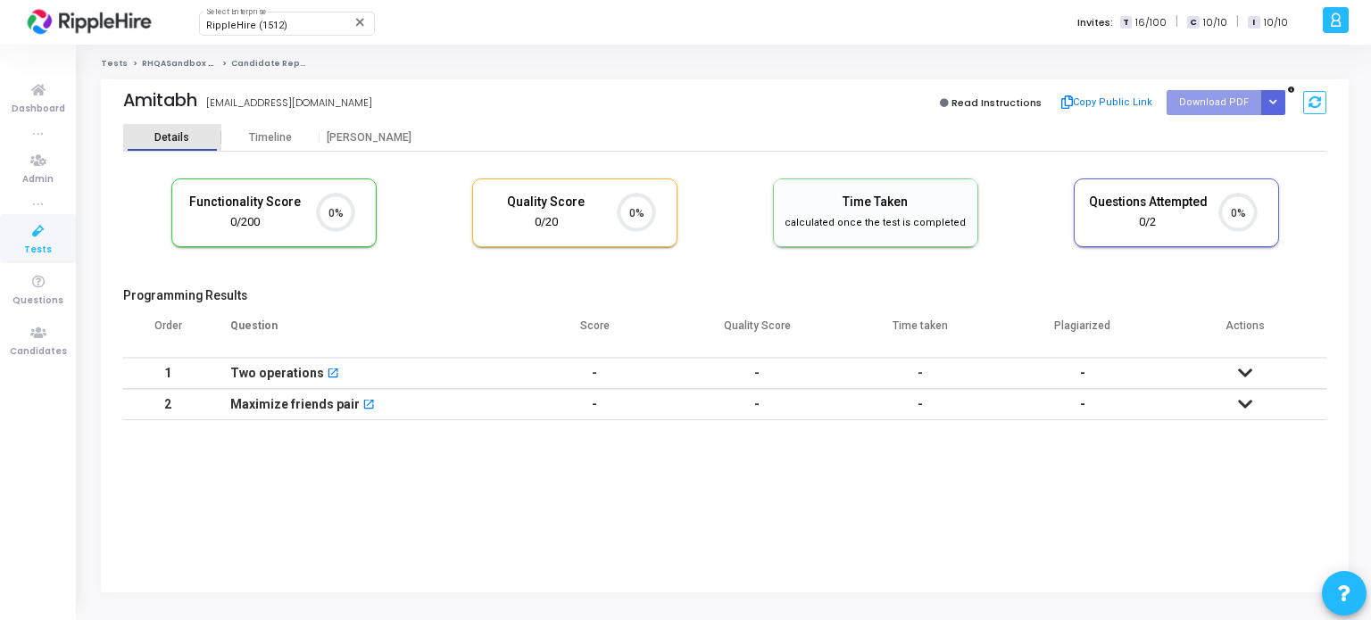
scroll to position [7, 7]
click at [243, 141] on div "Timeline" at bounding box center [270, 137] width 98 height 13
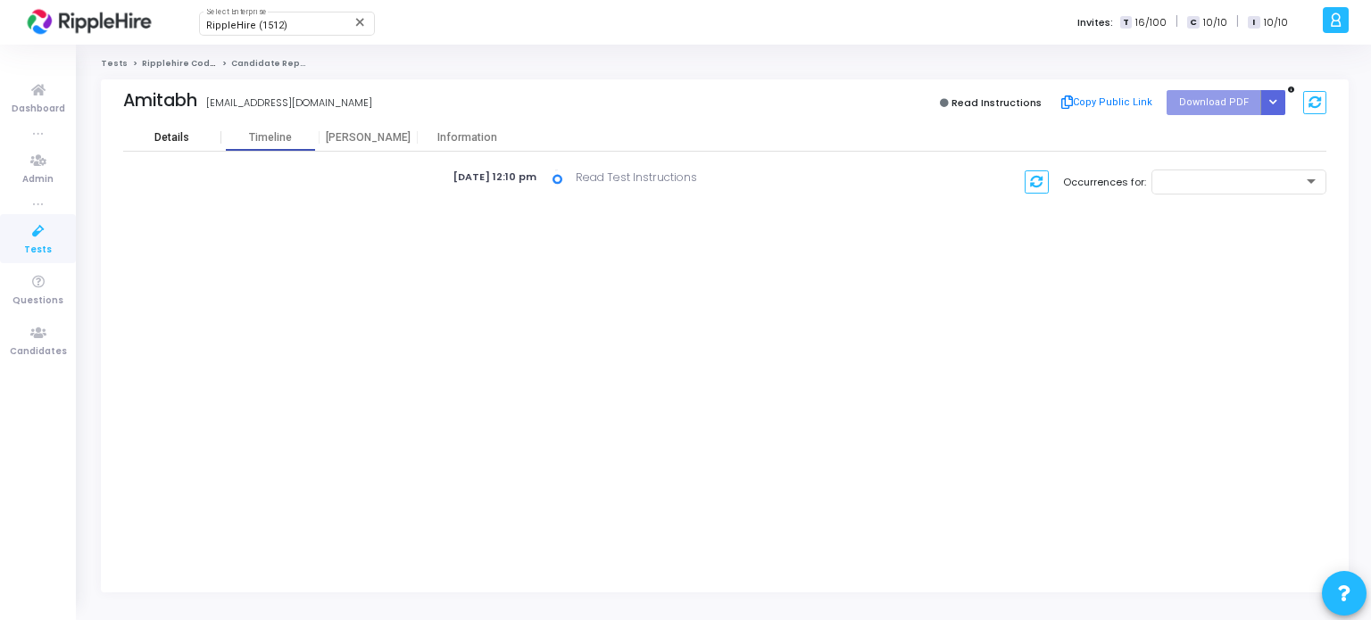
click at [200, 141] on div "Details" at bounding box center [172, 137] width 98 height 13
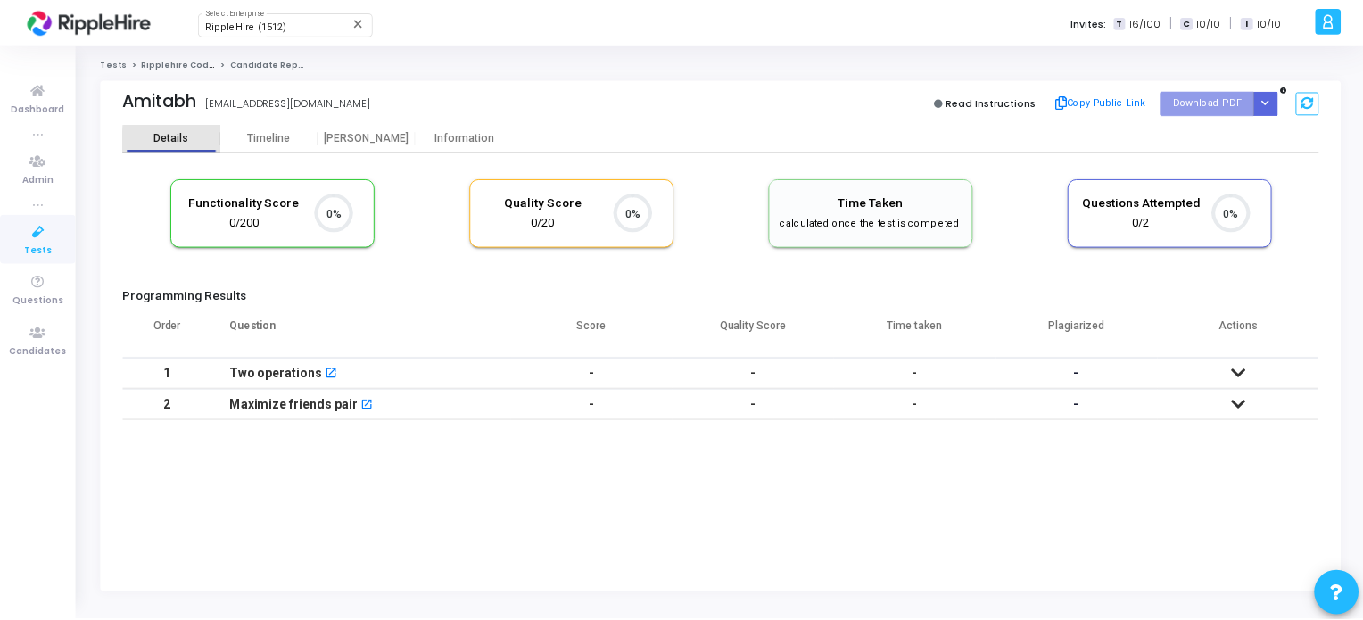
scroll to position [7, 7]
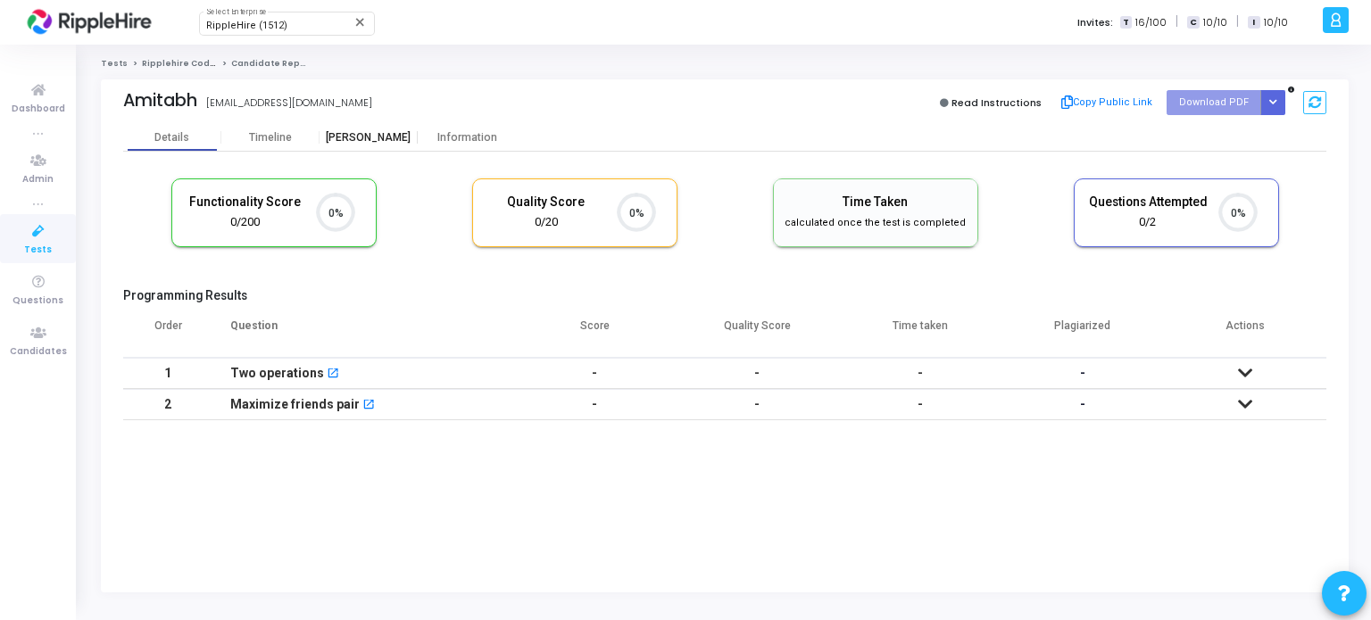
click at [362, 142] on div "[PERSON_NAME]" at bounding box center [368, 137] width 98 height 13
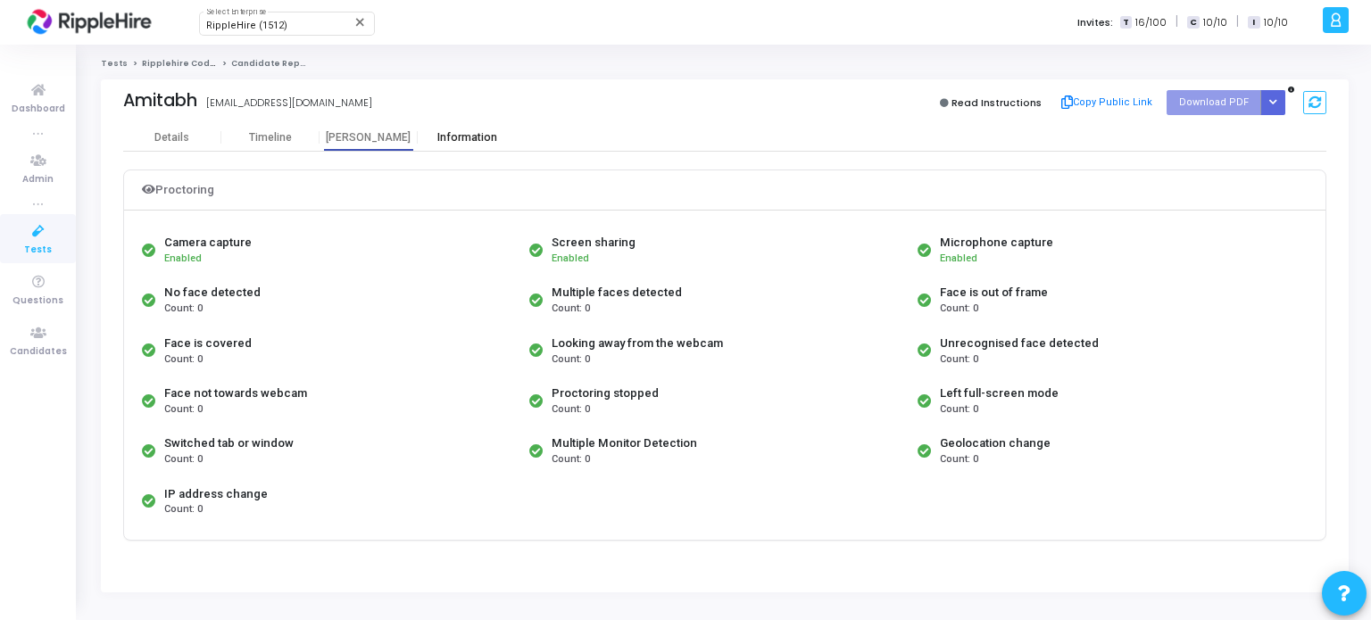
click at [481, 137] on div "Information" at bounding box center [467, 137] width 98 height 13
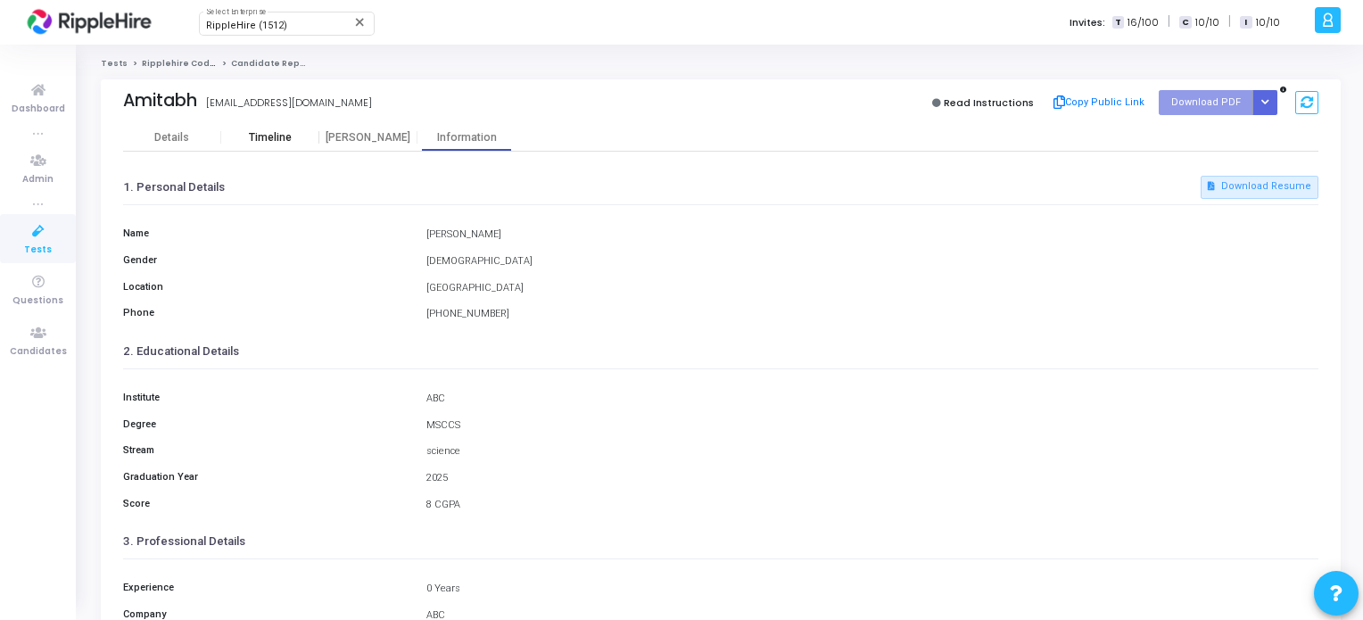
click at [261, 142] on div "Timeline" at bounding box center [270, 137] width 43 height 13
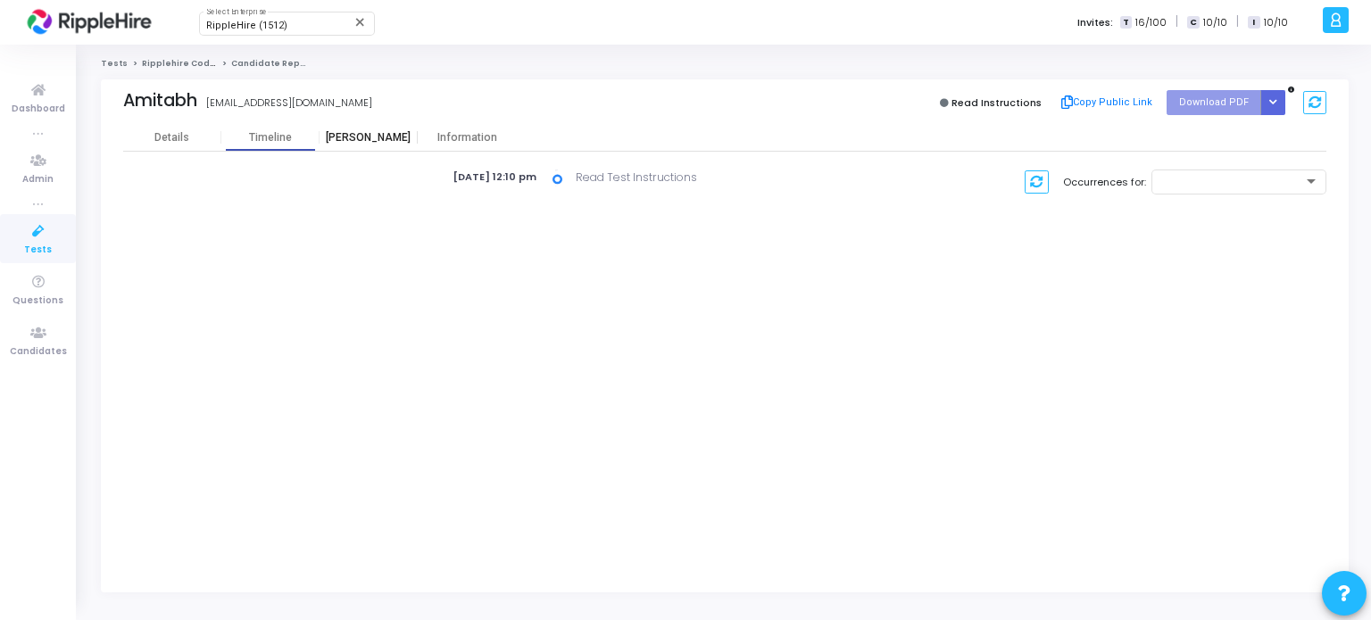
click at [376, 137] on div "[PERSON_NAME]" at bounding box center [368, 137] width 98 height 13
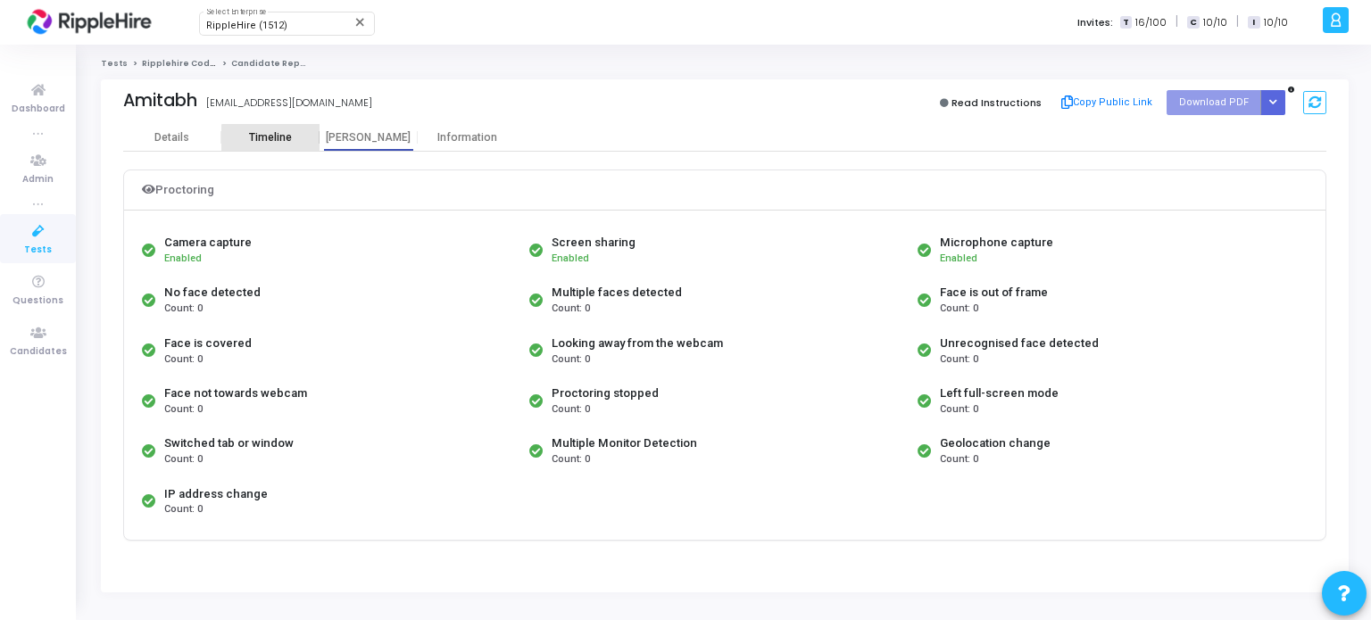
click at [274, 145] on div "Timeline" at bounding box center [270, 137] width 98 height 27
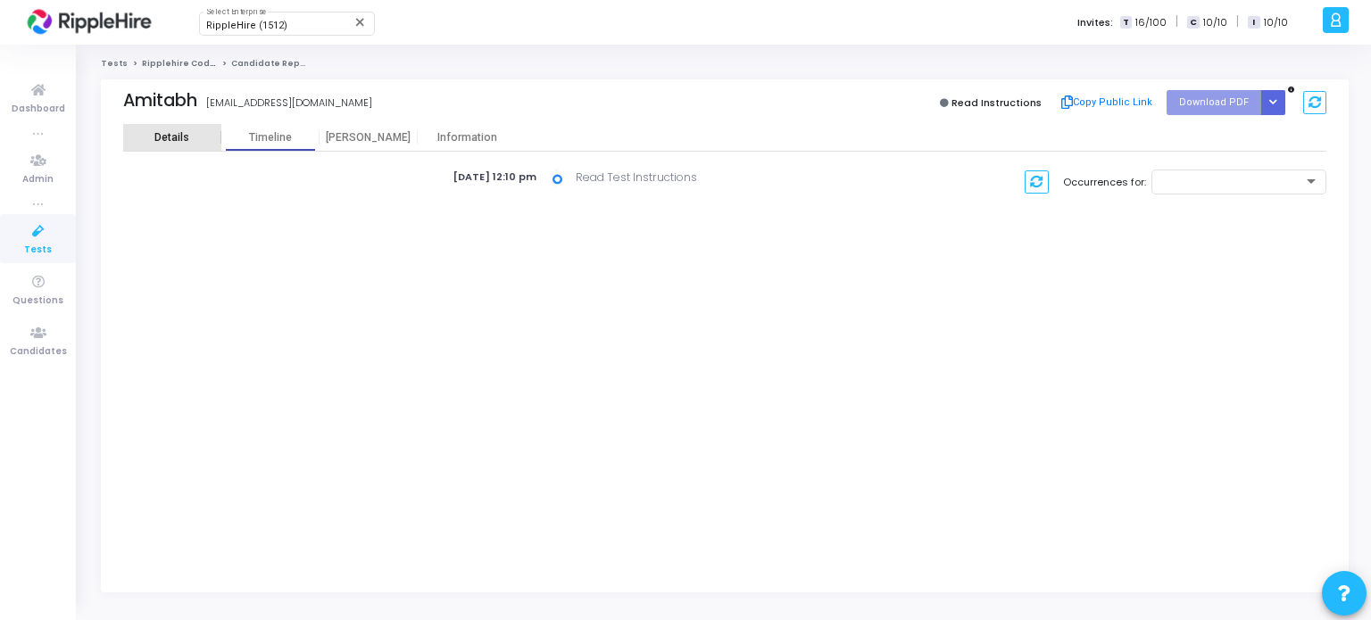
click at [177, 144] on div "Details" at bounding box center [171, 137] width 35 height 13
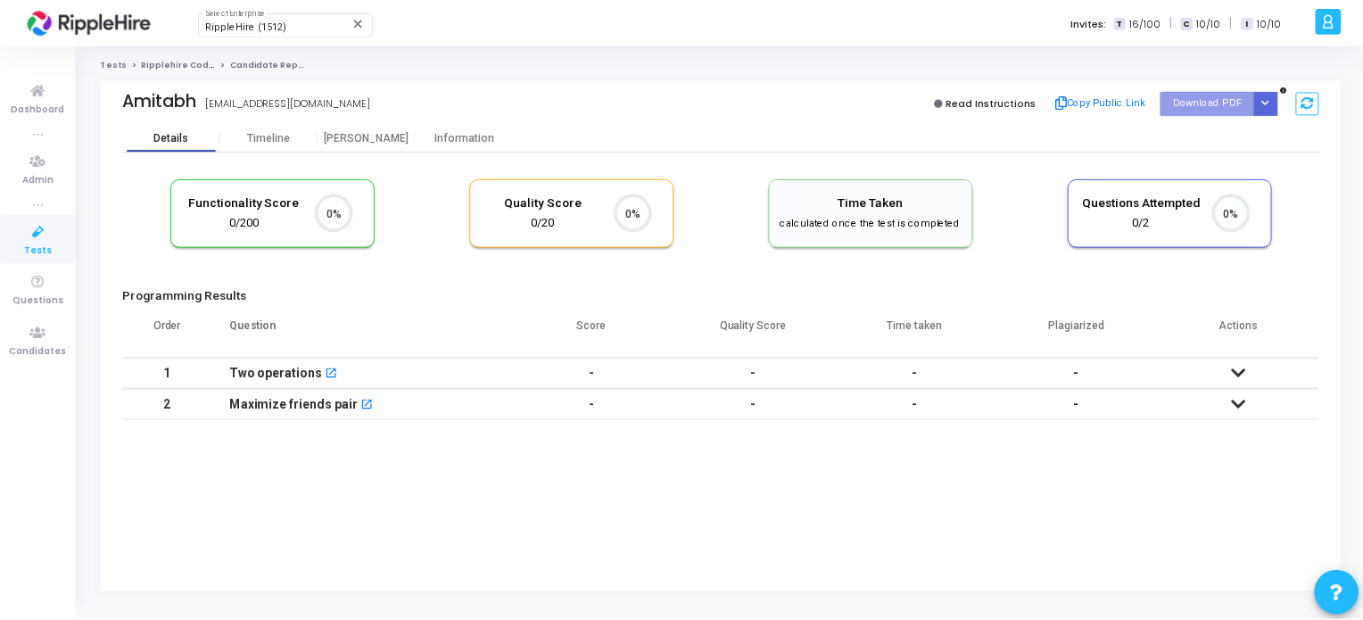
scroll to position [37, 46]
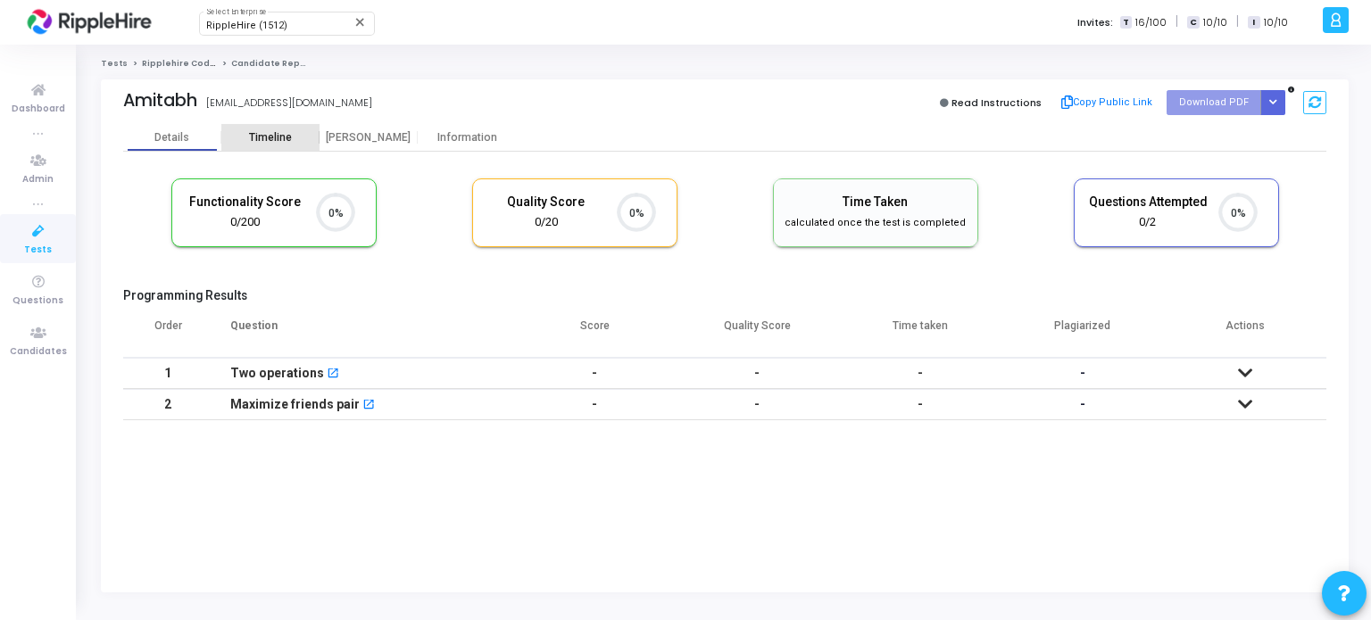
click at [264, 140] on div "Timeline" at bounding box center [270, 137] width 43 height 13
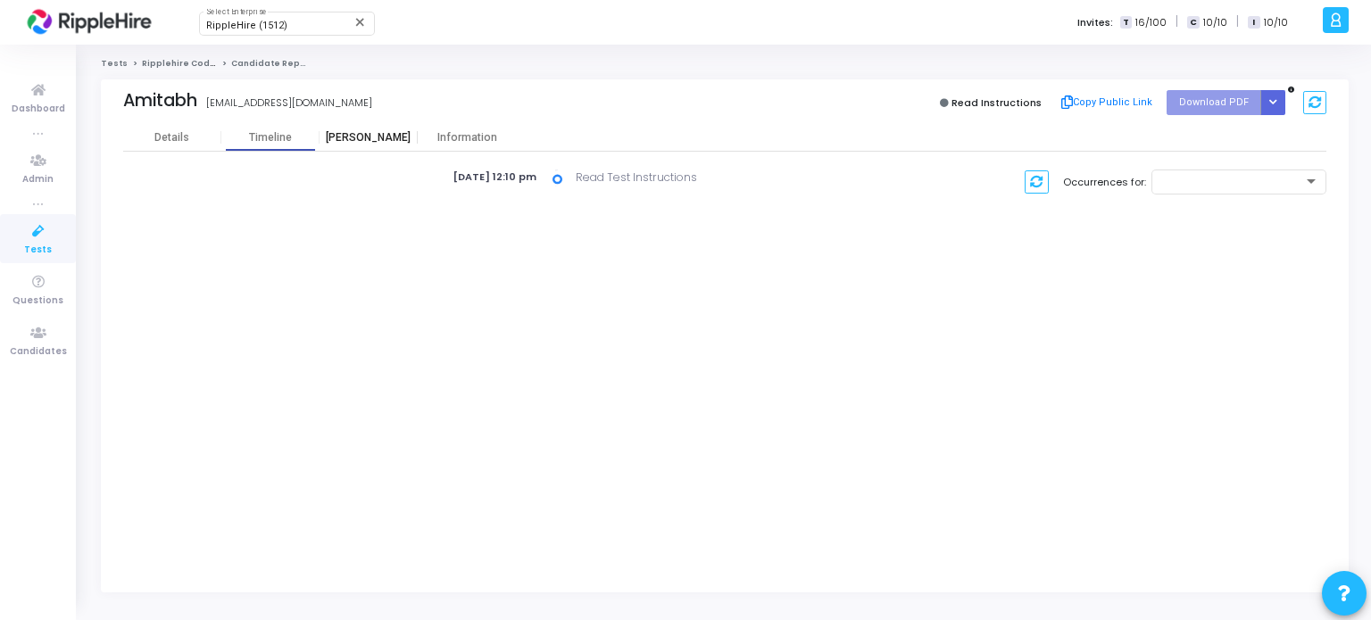
click at [385, 139] on div "[PERSON_NAME]" at bounding box center [368, 137] width 98 height 13
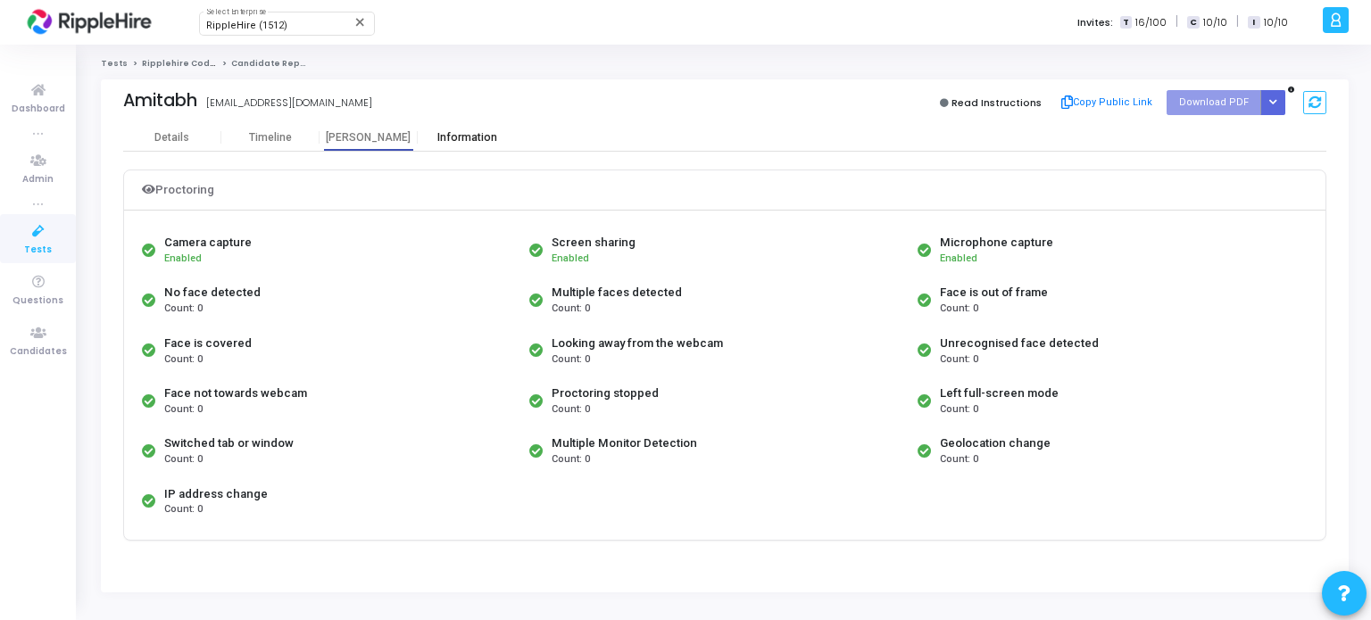
click at [476, 138] on div "Information" at bounding box center [467, 137] width 98 height 13
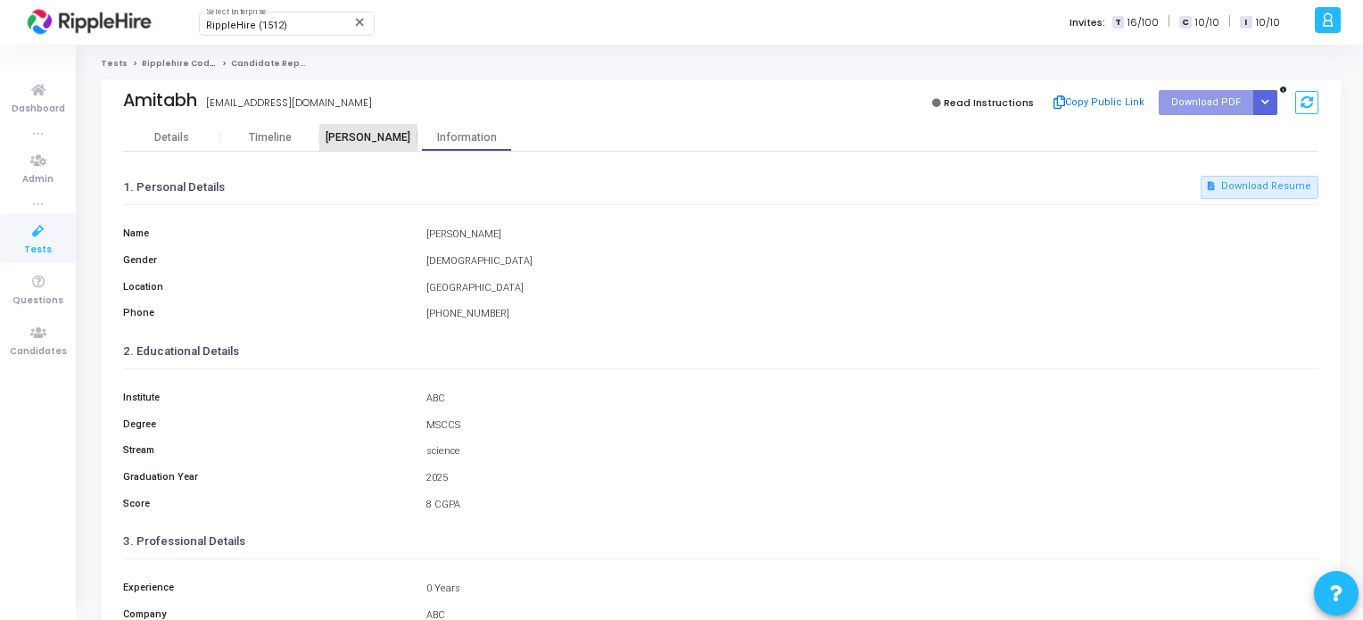
click at [343, 138] on div "[PERSON_NAME]" at bounding box center [368, 137] width 98 height 13
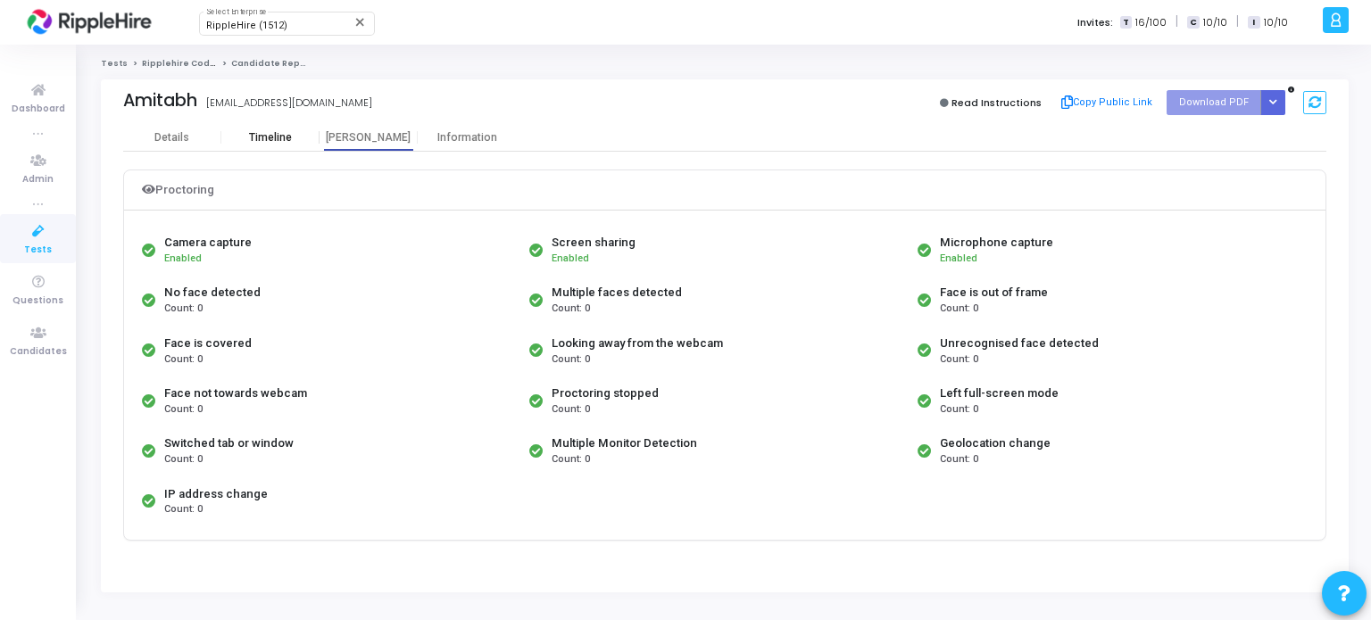
click at [292, 138] on div "Timeline" at bounding box center [270, 137] width 98 height 13
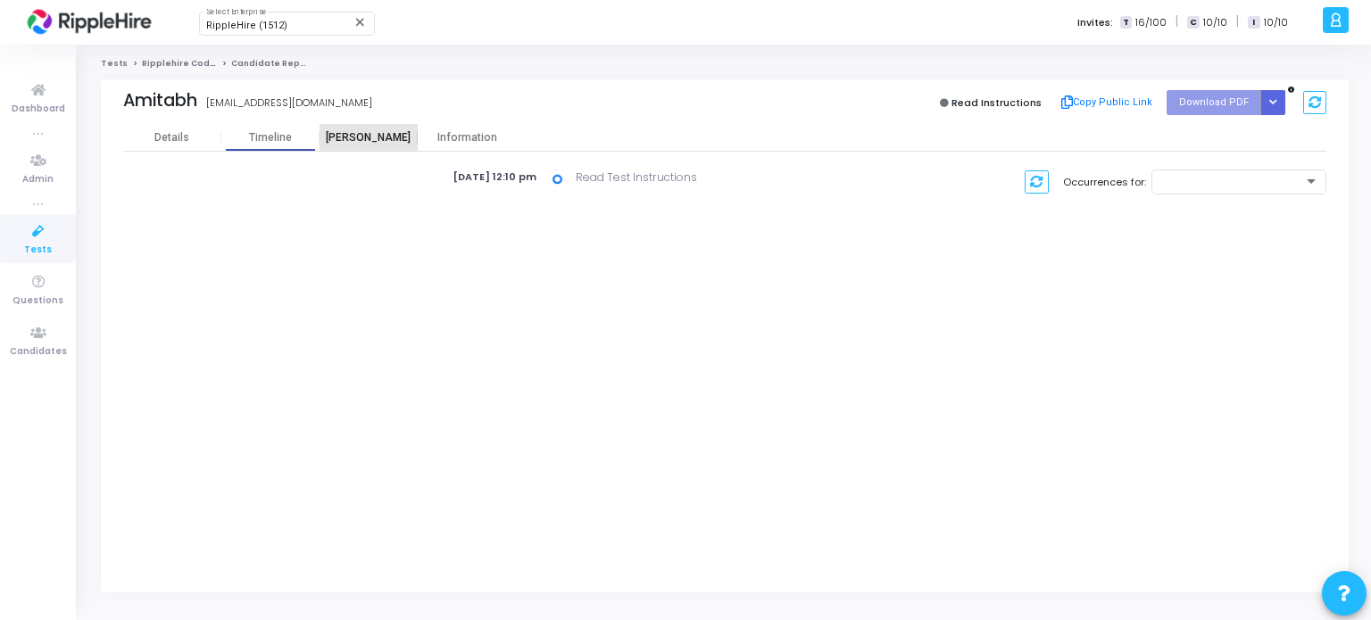
click at [371, 138] on div "[PERSON_NAME]" at bounding box center [368, 137] width 98 height 13
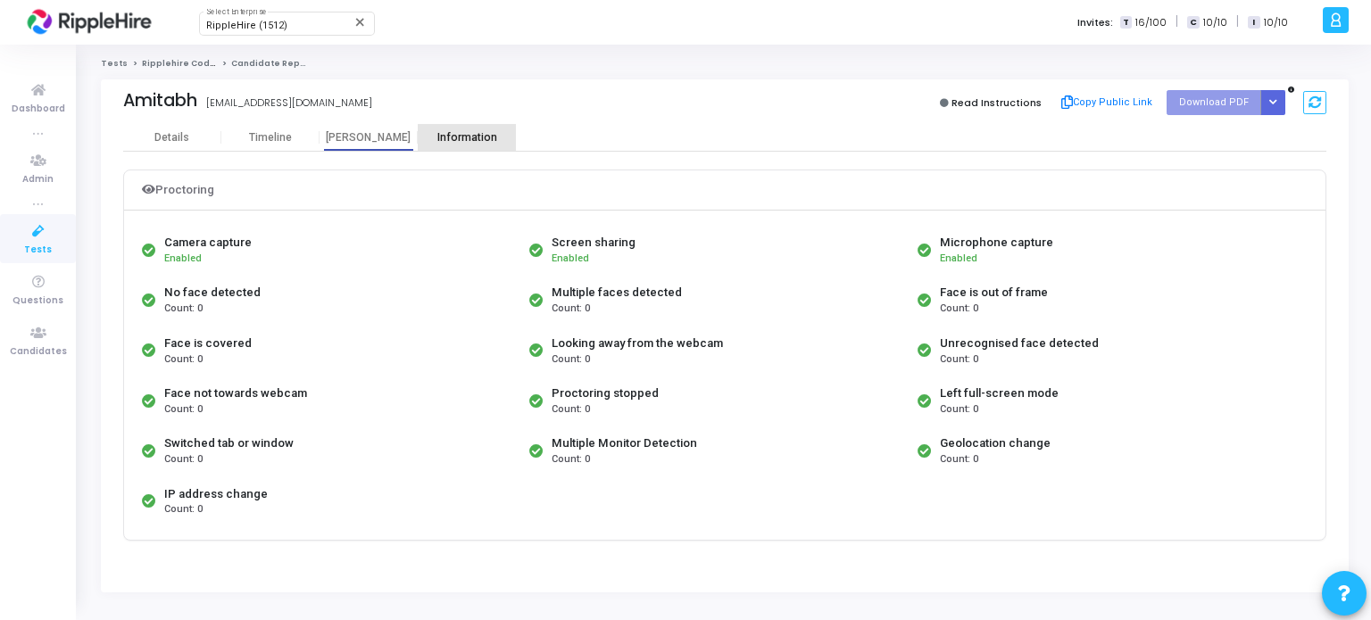
click at [465, 137] on div "Information" at bounding box center [467, 137] width 98 height 13
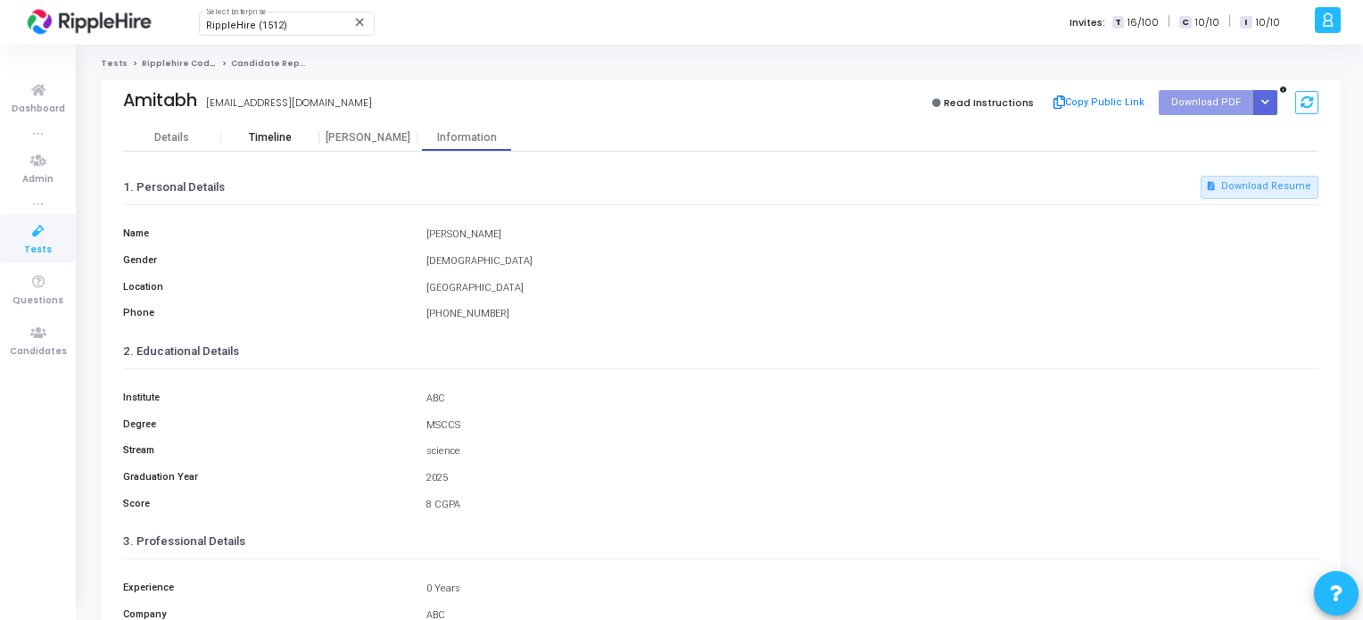
click at [311, 145] on div "Timeline" at bounding box center [270, 137] width 98 height 27
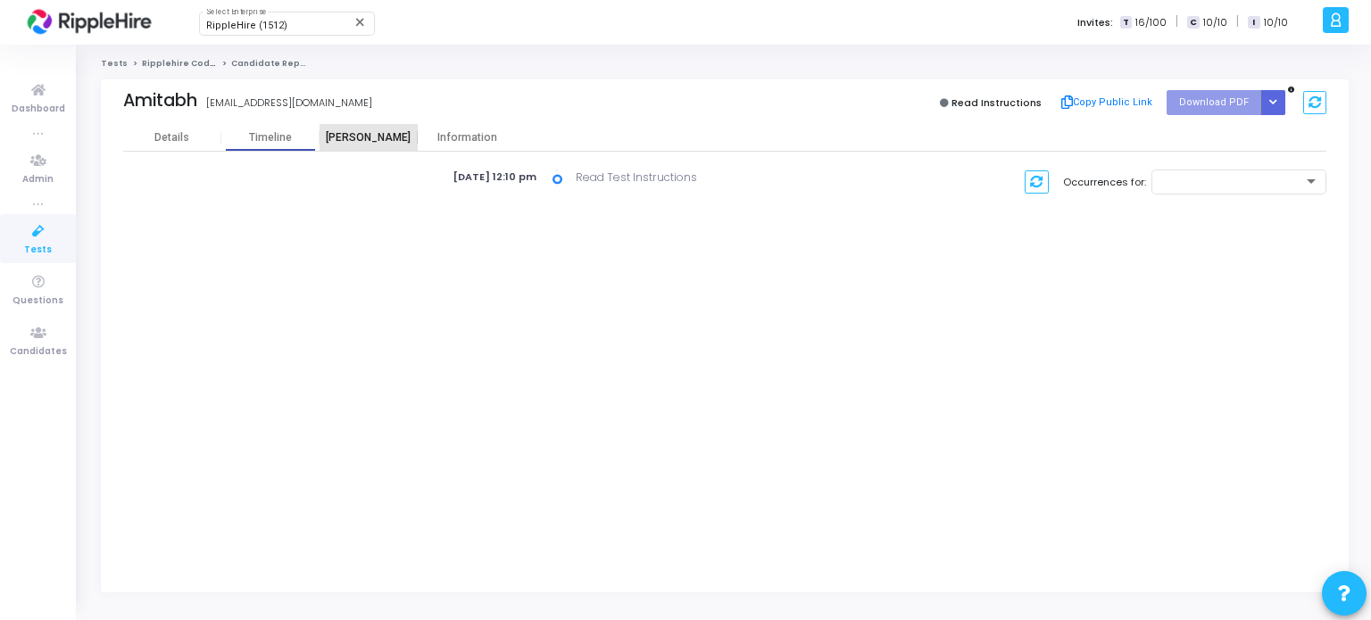
click at [365, 145] on div "[PERSON_NAME]" at bounding box center [368, 137] width 98 height 27
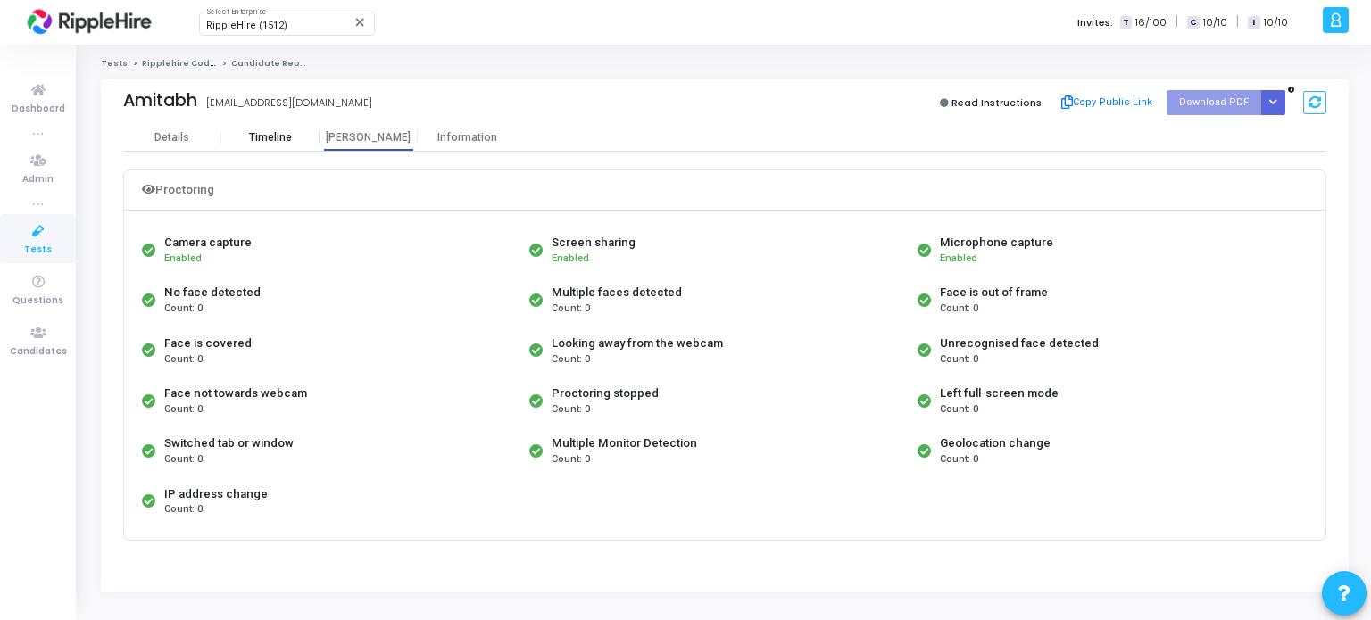
click at [305, 145] on div "Timeline" at bounding box center [270, 137] width 98 height 27
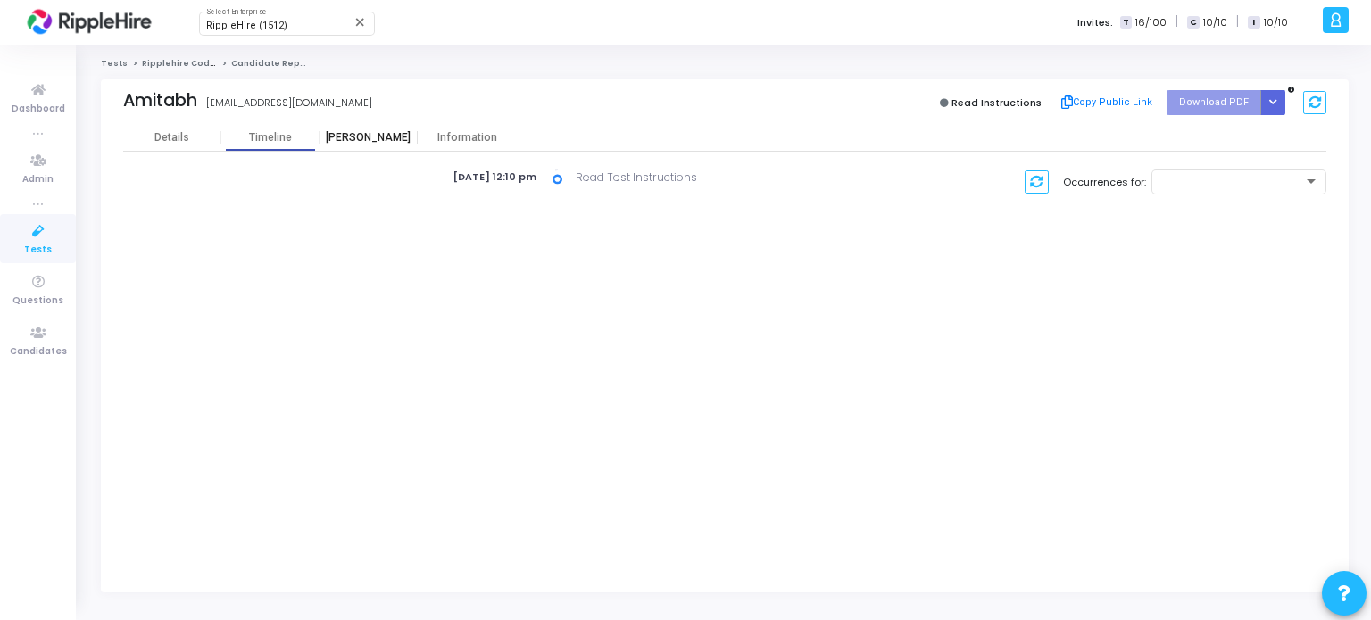
click at [366, 149] on div "[PERSON_NAME]" at bounding box center [368, 137] width 98 height 27
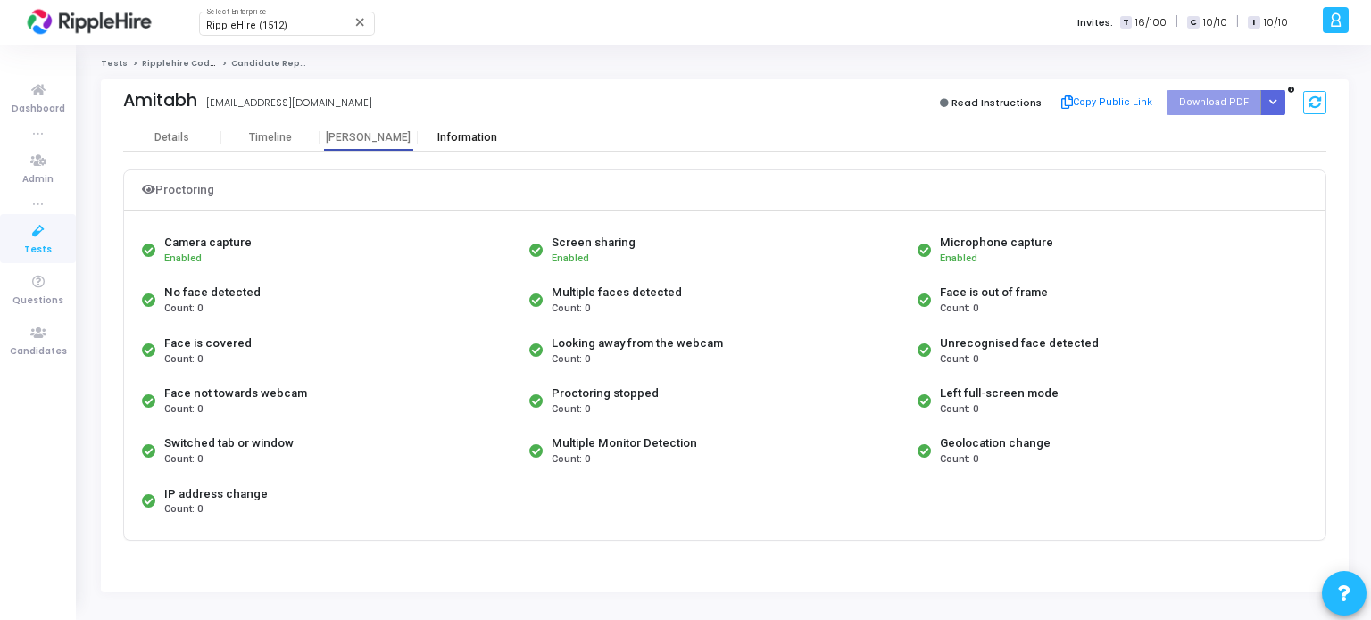
click at [460, 142] on div "Information" at bounding box center [467, 137] width 98 height 13
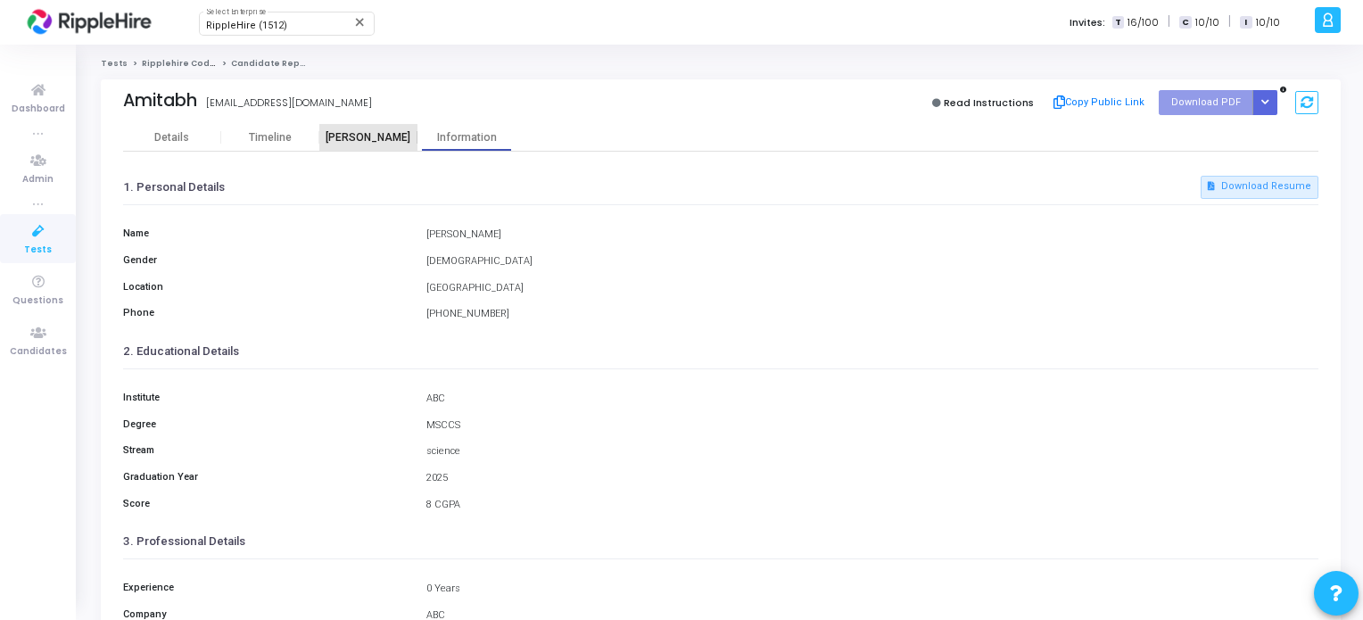
click at [353, 132] on div "[PERSON_NAME]" at bounding box center [368, 137] width 98 height 13
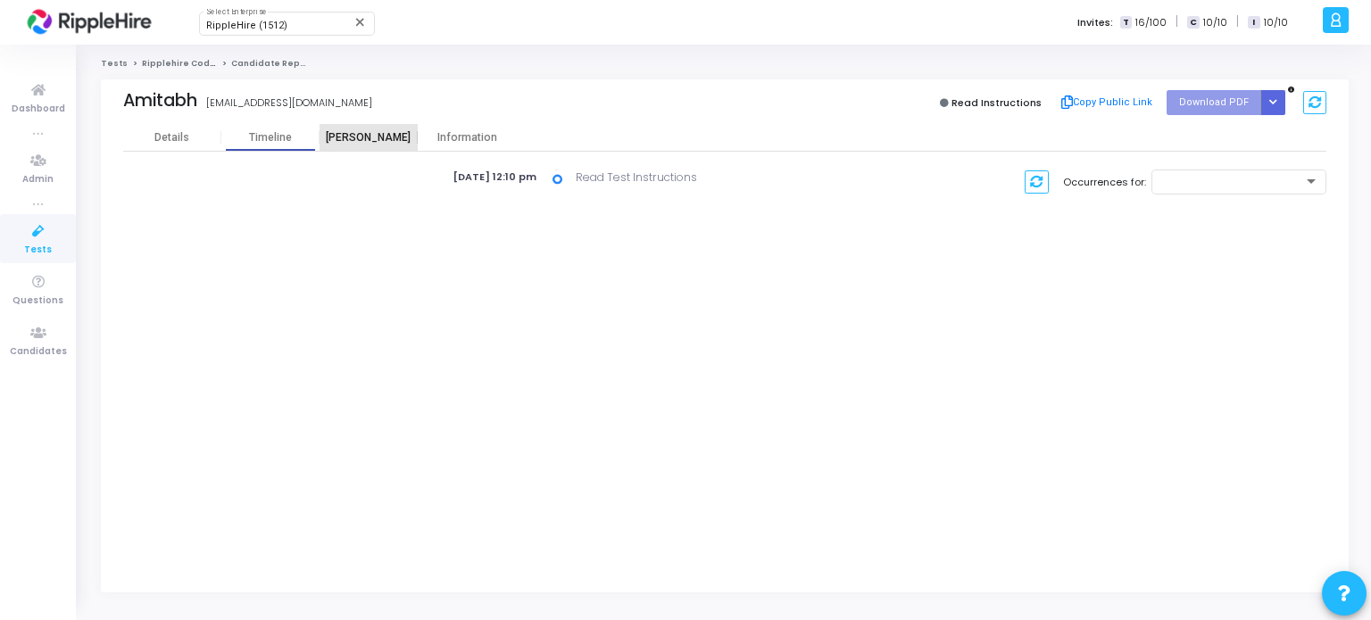
click at [372, 137] on div "[PERSON_NAME]" at bounding box center [368, 137] width 98 height 13
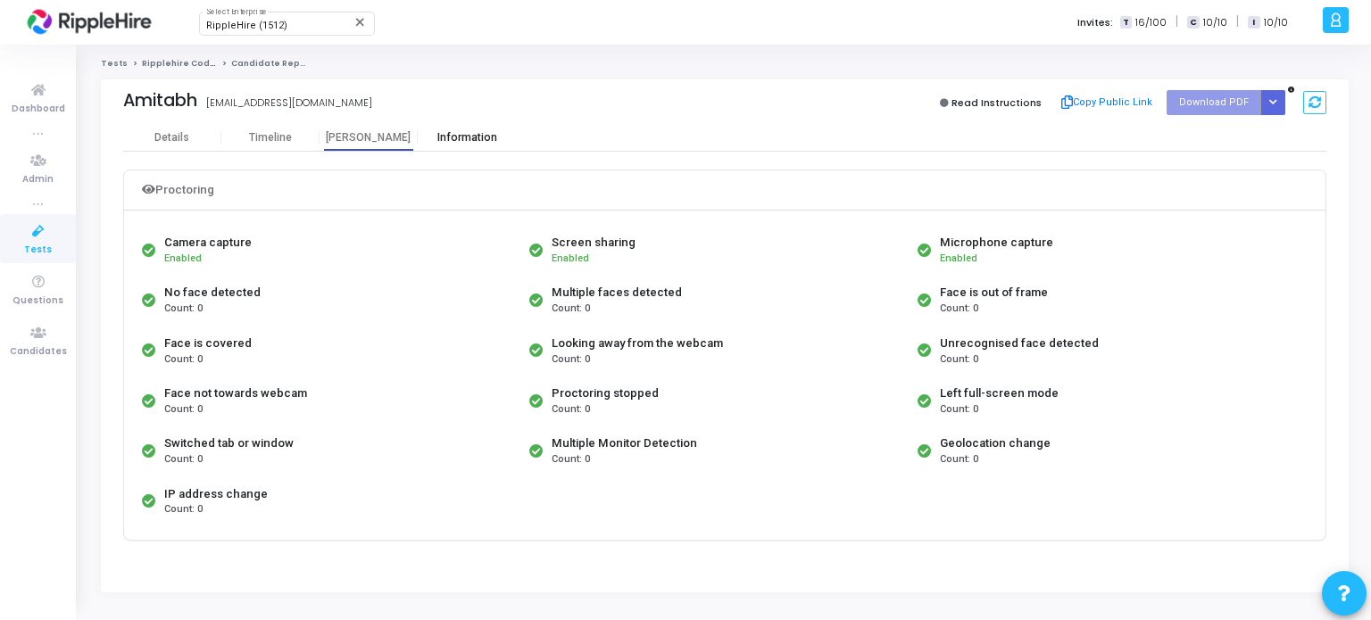
click at [445, 147] on div "Information" at bounding box center [467, 137] width 98 height 27
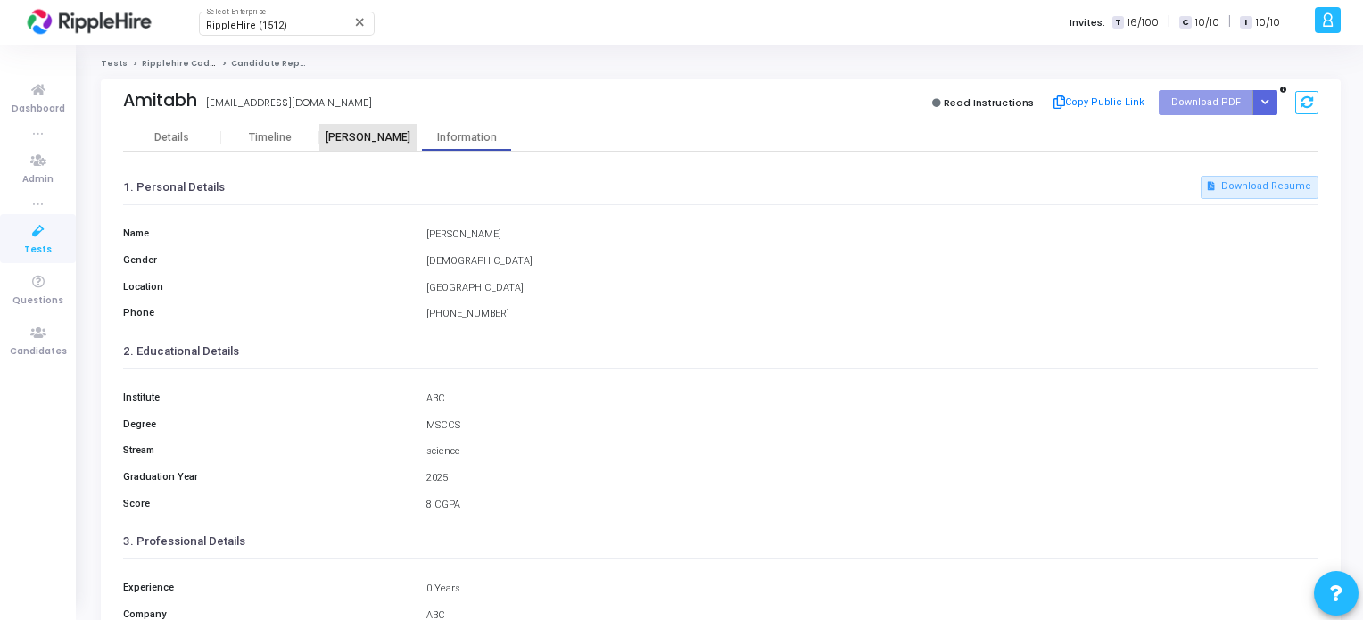
click at [353, 128] on div "[PERSON_NAME]" at bounding box center [368, 137] width 98 height 27
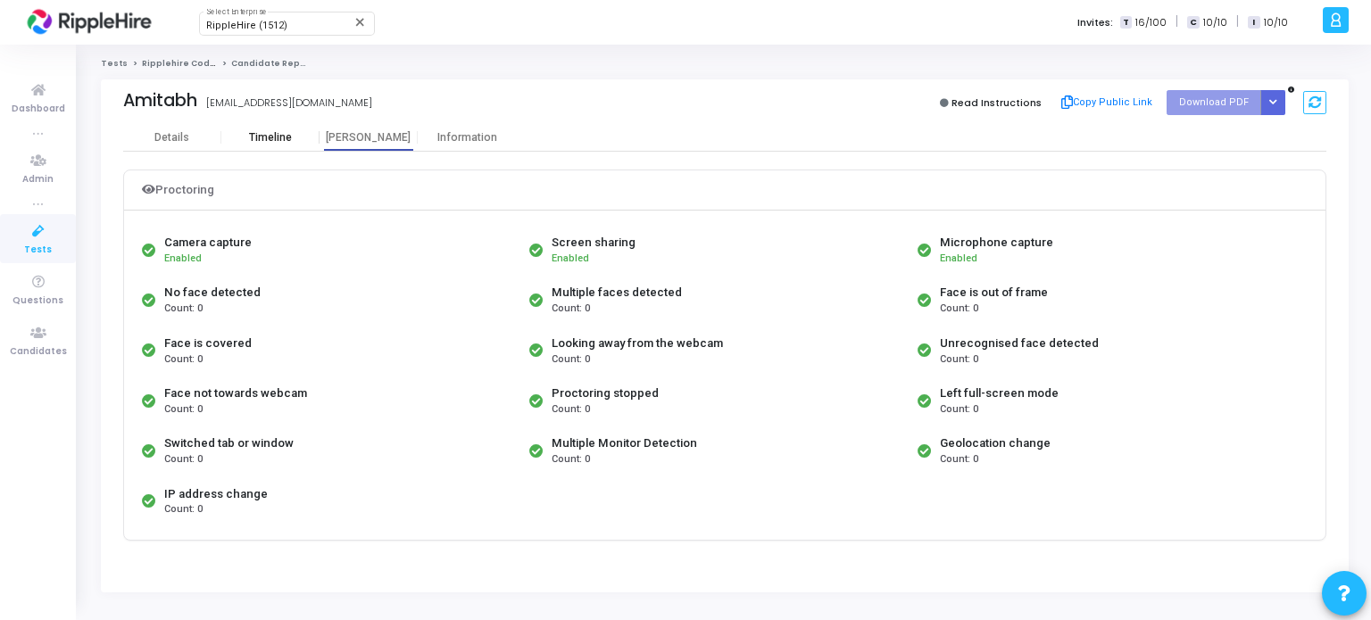
click at [264, 140] on div "Timeline" at bounding box center [270, 137] width 43 height 13
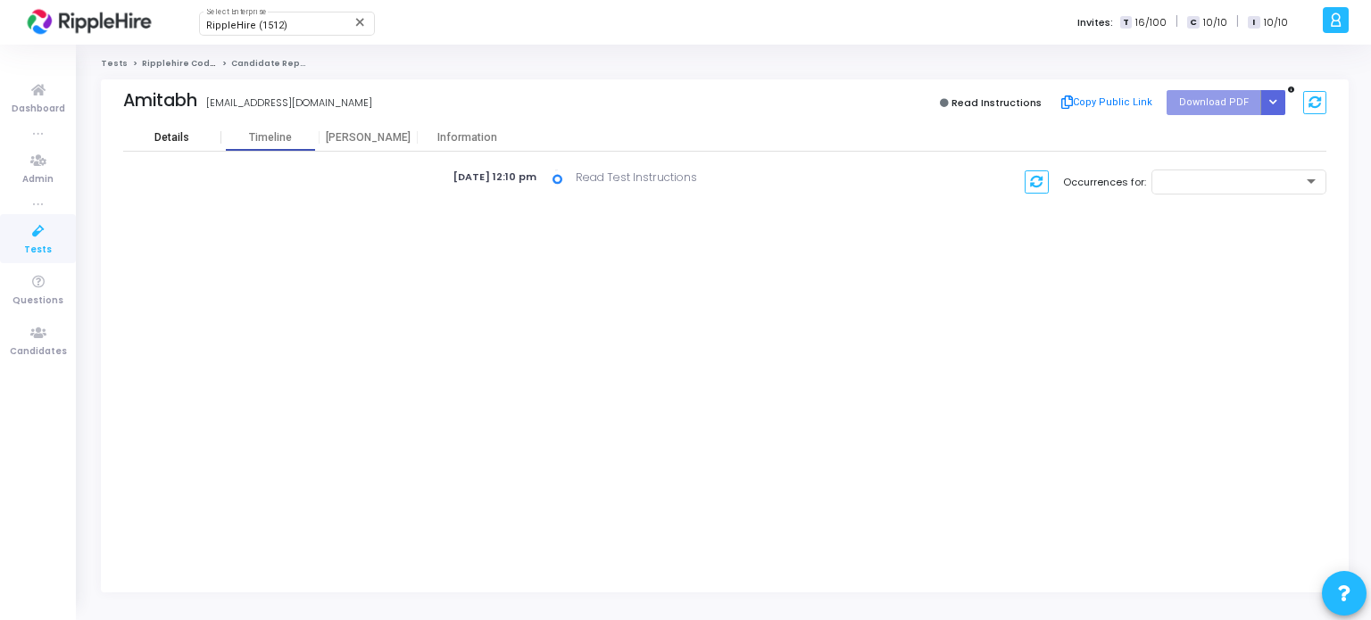
click at [175, 131] on div "Details" at bounding box center [171, 137] width 35 height 13
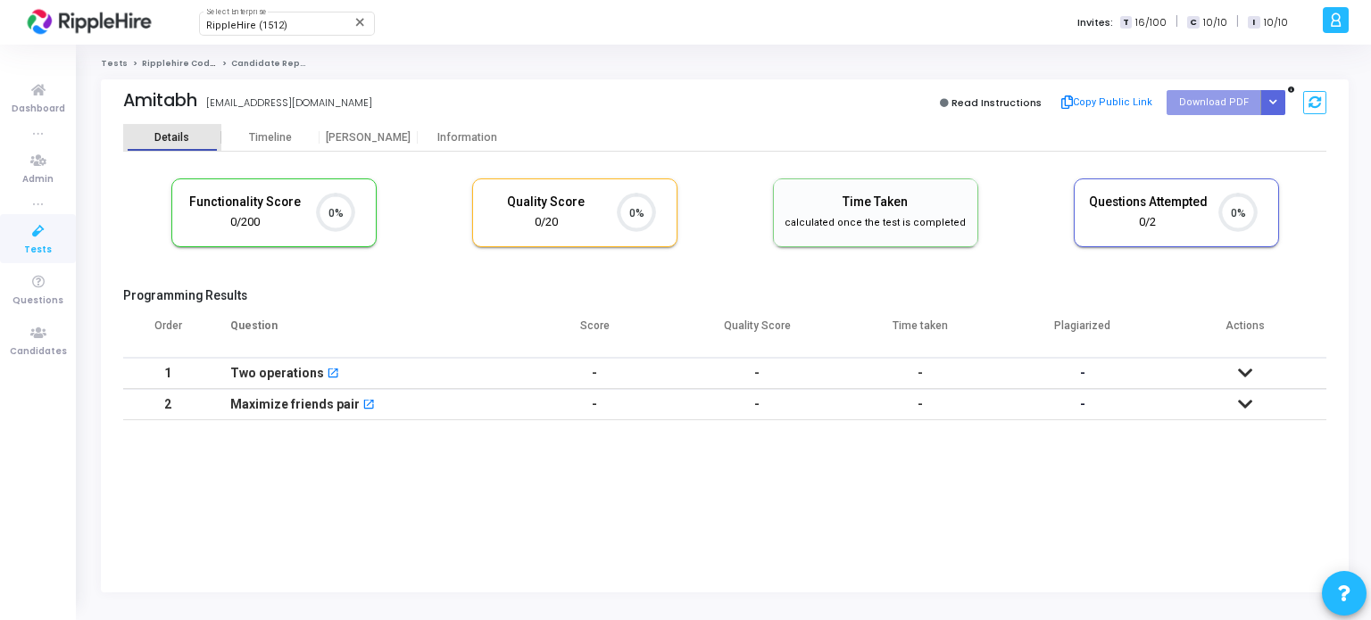
scroll to position [60, 196]
click at [240, 142] on div "Timeline" at bounding box center [270, 137] width 98 height 13
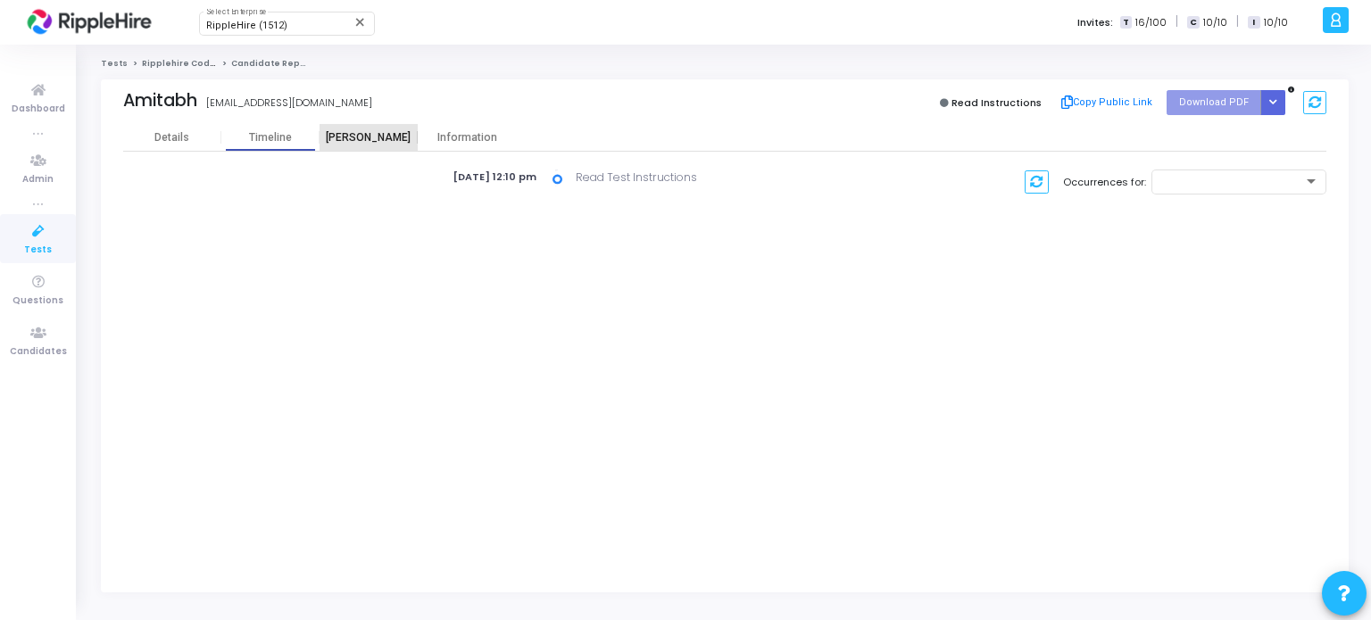
click at [378, 137] on div "[PERSON_NAME]" at bounding box center [368, 137] width 98 height 13
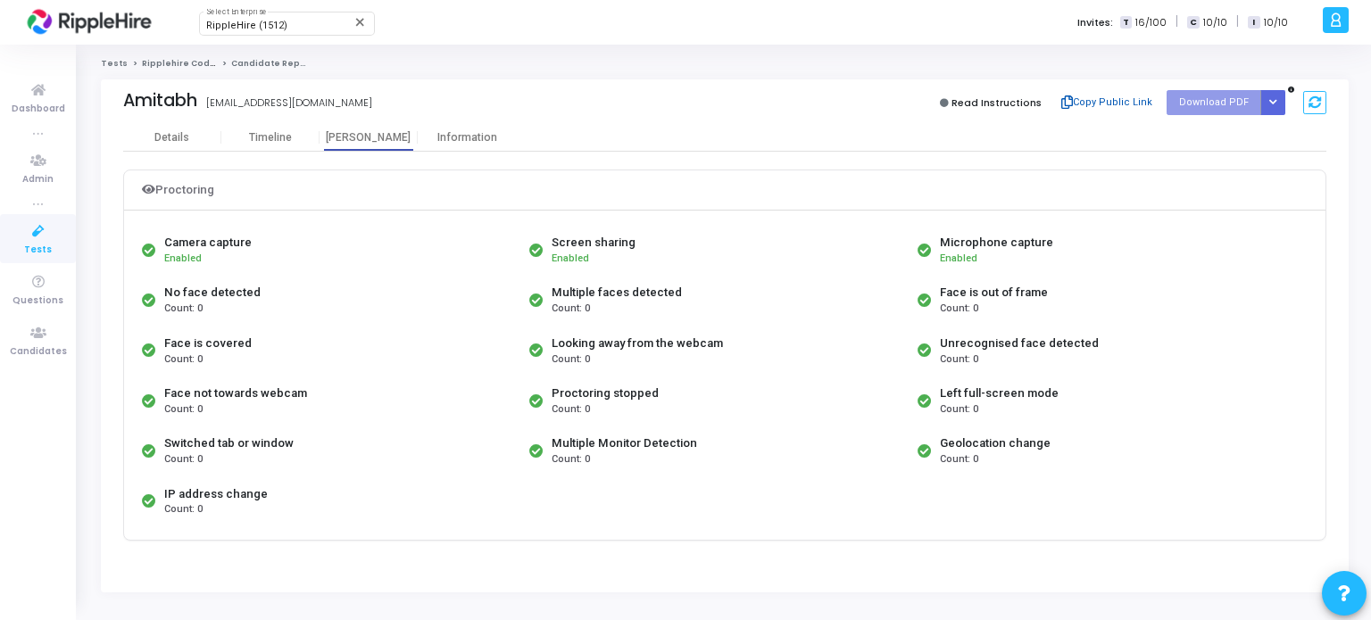
click at [1124, 97] on button "Copy Public Link" at bounding box center [1106, 102] width 103 height 27
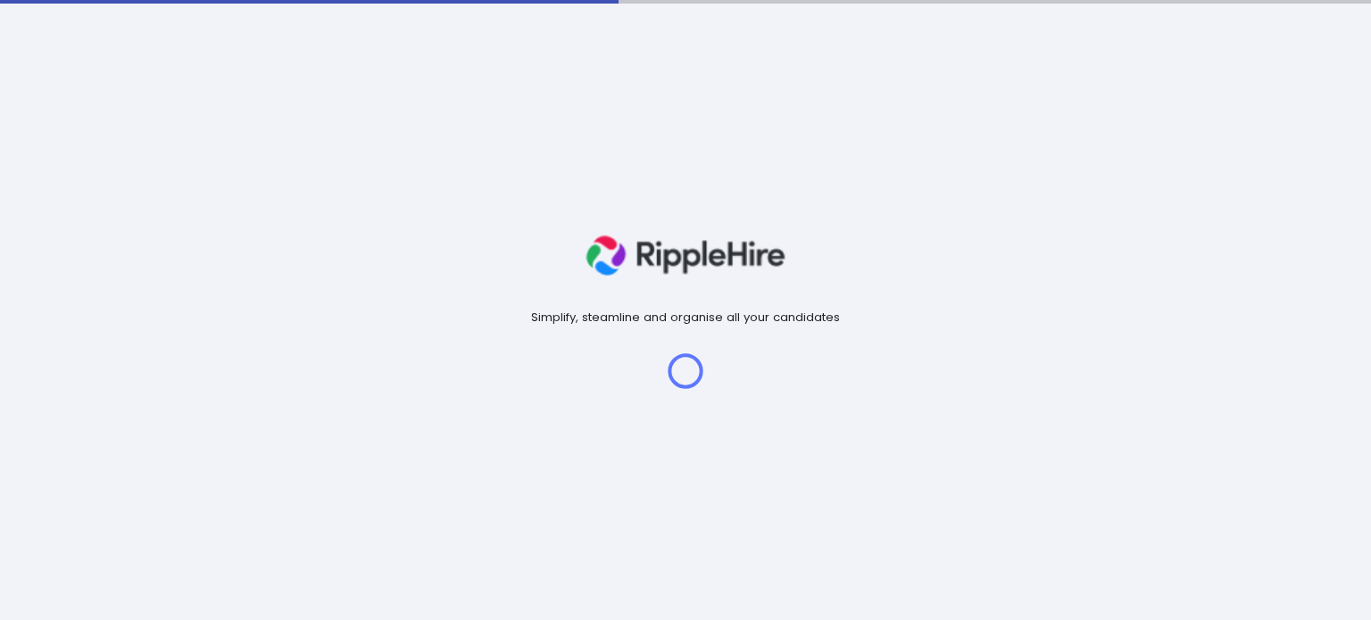
scroll to position [37, 46]
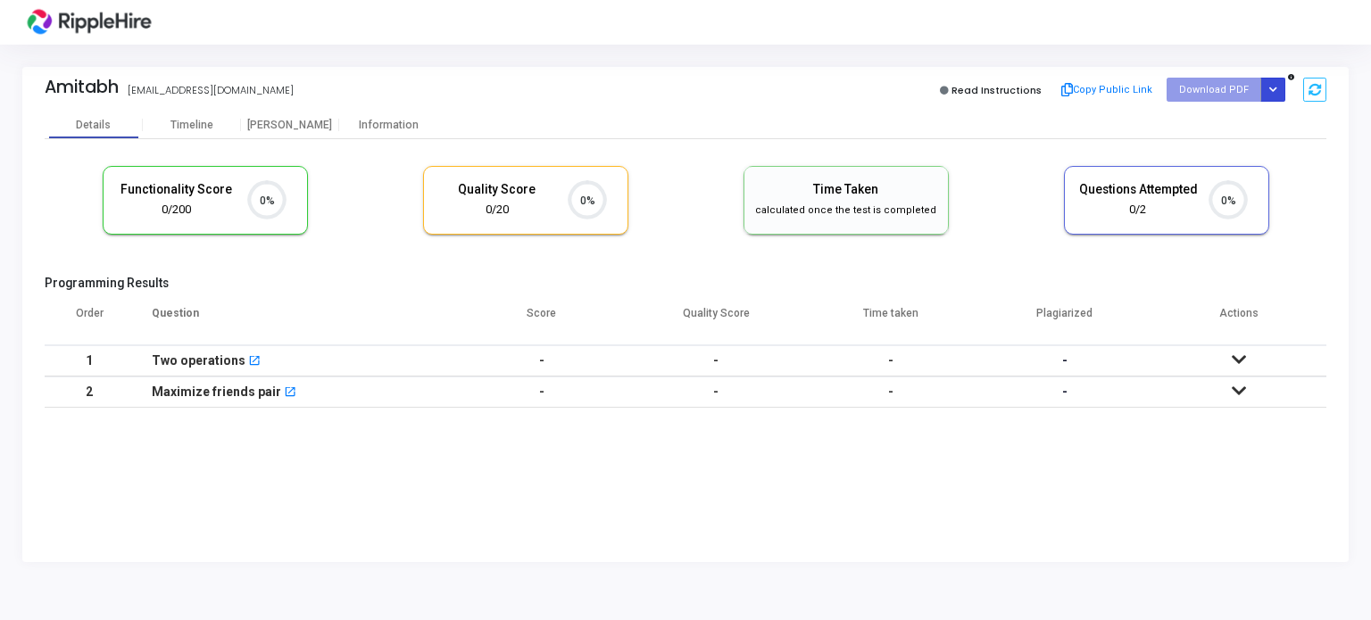
click at [1279, 85] on button "Button group with nested dropdown" at bounding box center [1272, 90] width 25 height 24
